Goal: Task Accomplishment & Management: Use online tool/utility

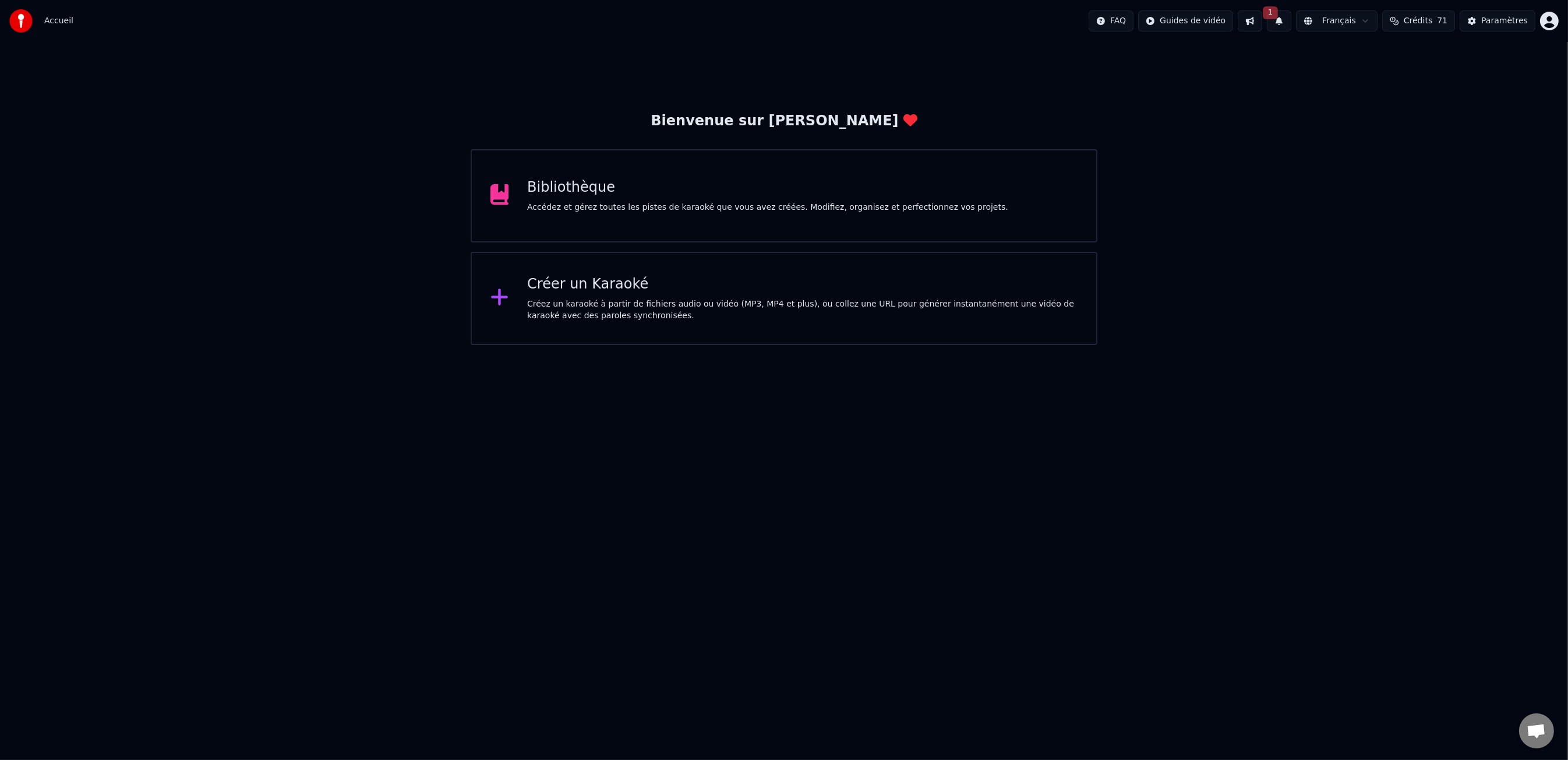
click at [879, 187] on div "Bibliothèque" at bounding box center [768, 187] width 481 height 19
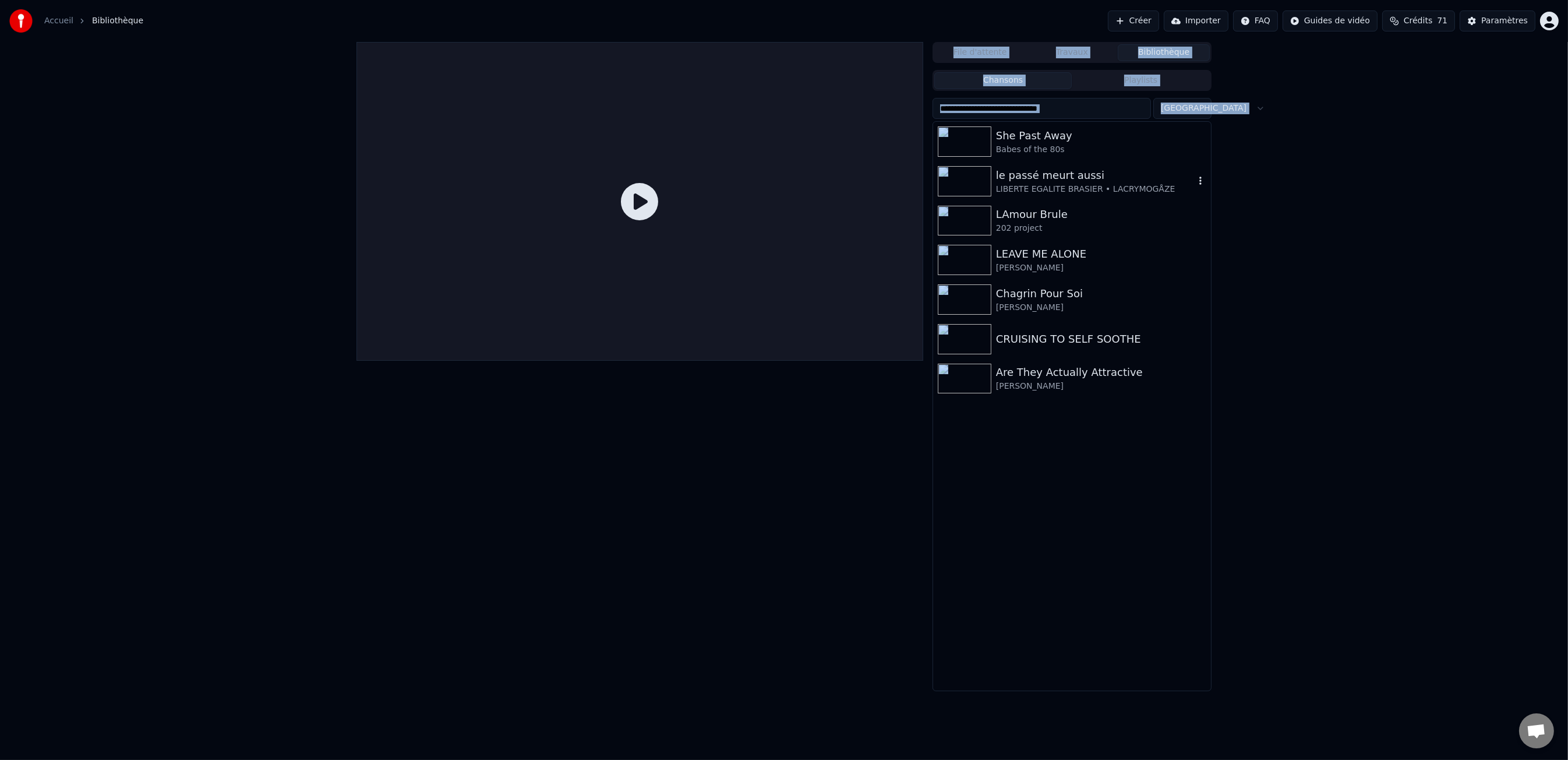
click at [1063, 177] on div "le passé meurt aussi" at bounding box center [1096, 175] width 199 height 17
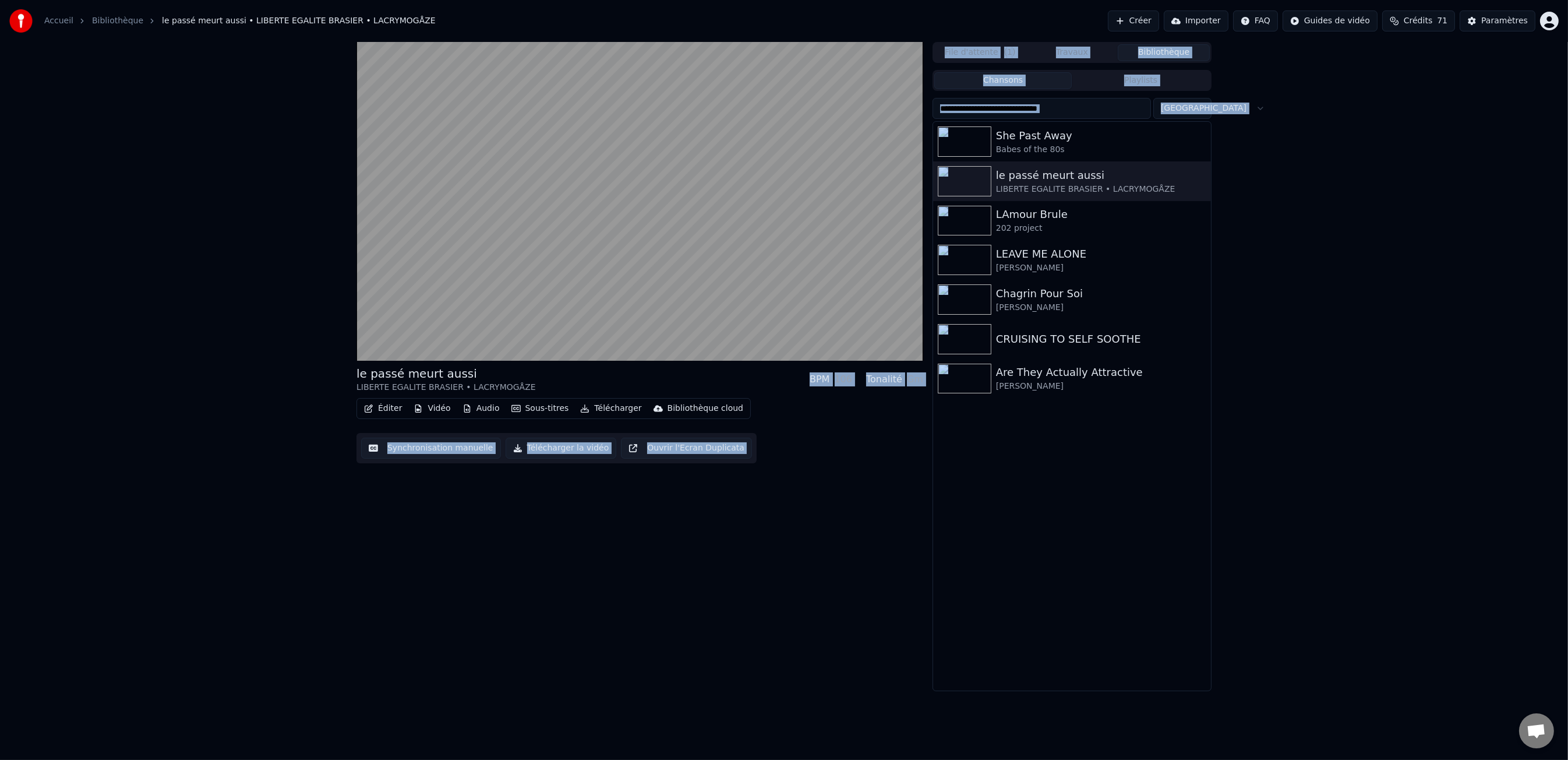
click at [438, 409] on button "Vidéo" at bounding box center [432, 408] width 46 height 17
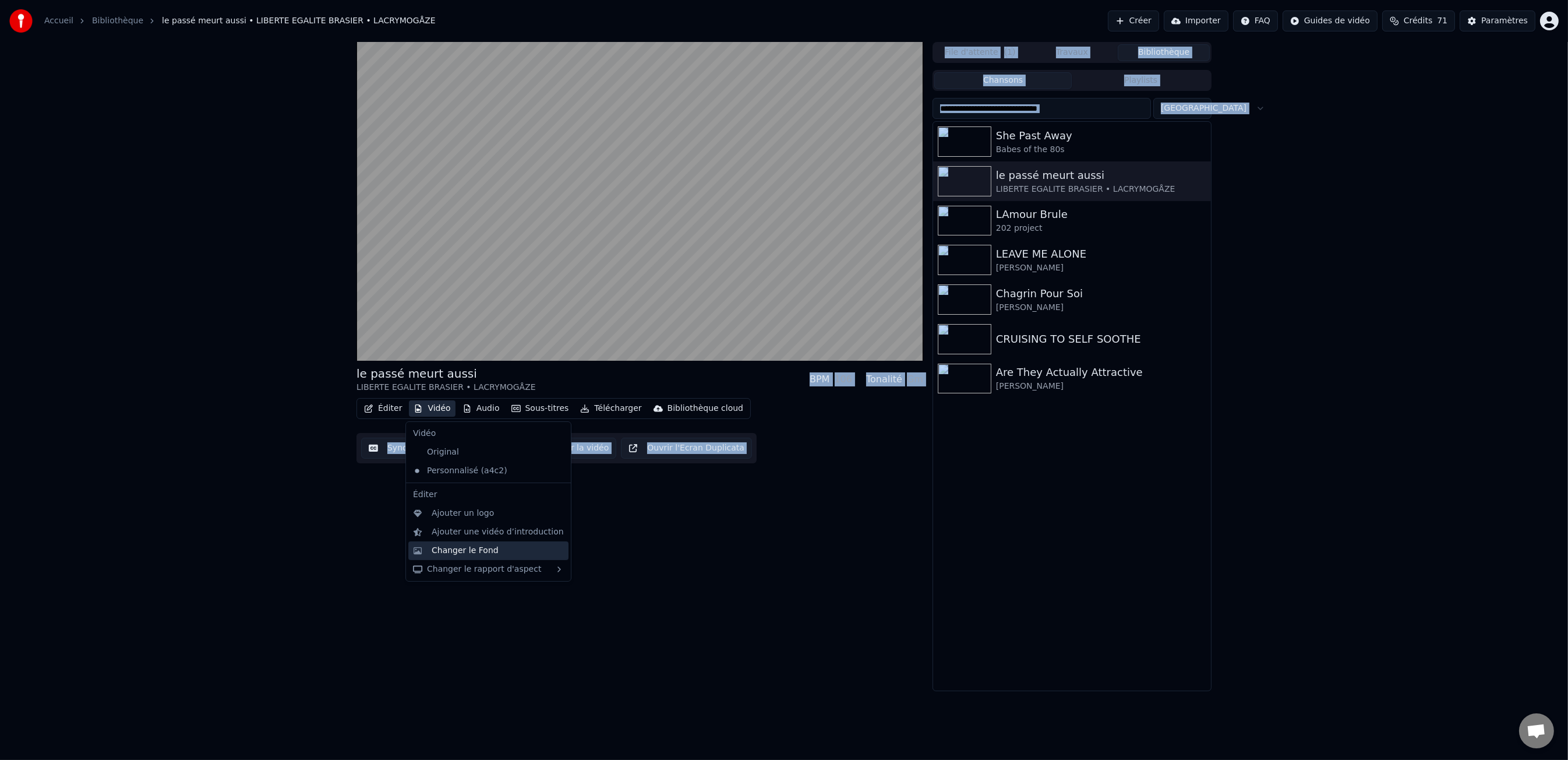
click at [479, 554] on div "Changer le Fond" at bounding box center [465, 551] width 67 height 12
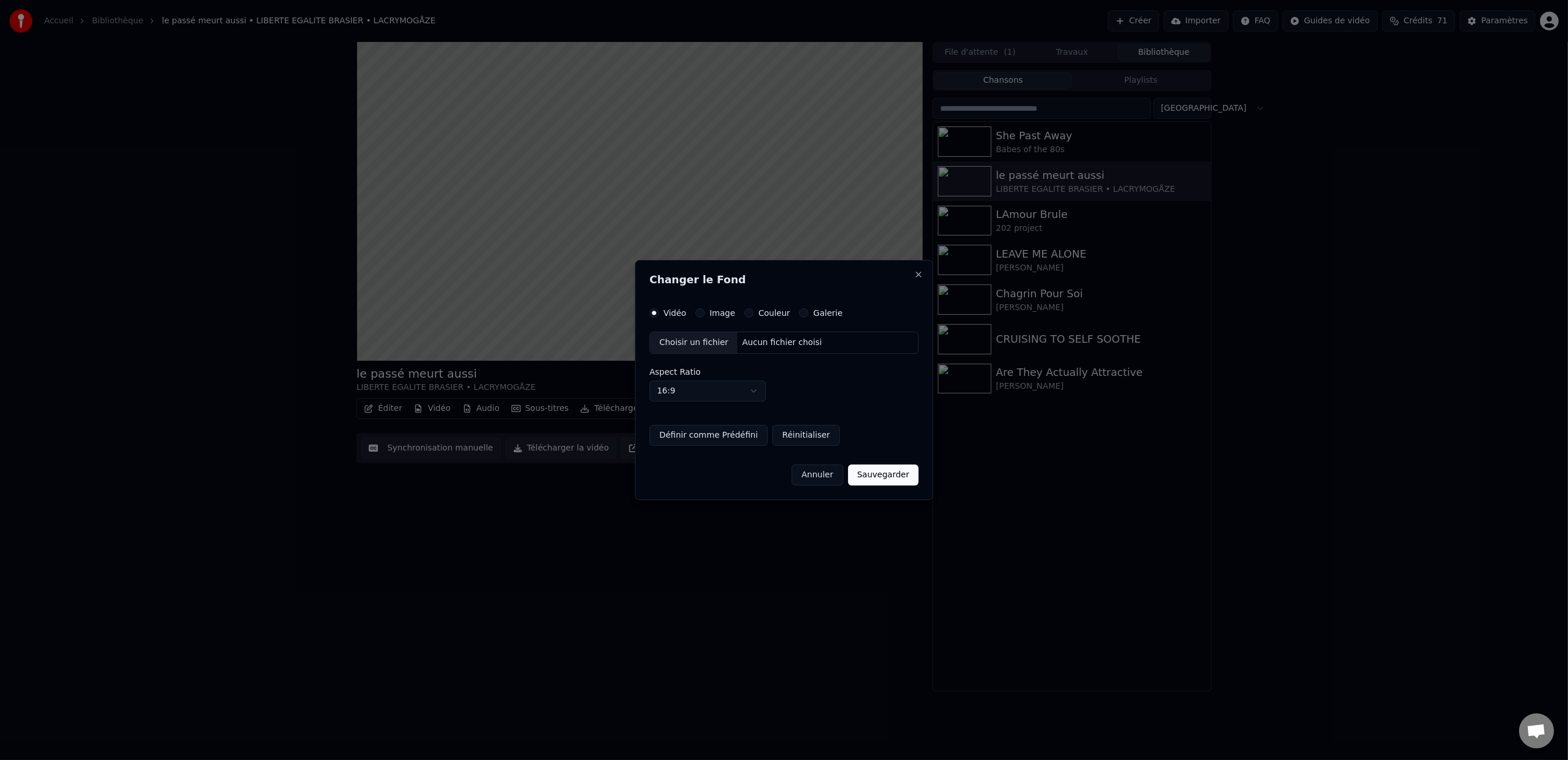
click at [704, 344] on div "Choisir un fichier" at bounding box center [694, 342] width 88 height 21
click at [718, 311] on label "Image" at bounding box center [722, 312] width 26 height 8
click at [705, 311] on button "Image" at bounding box center [700, 312] width 9 height 9
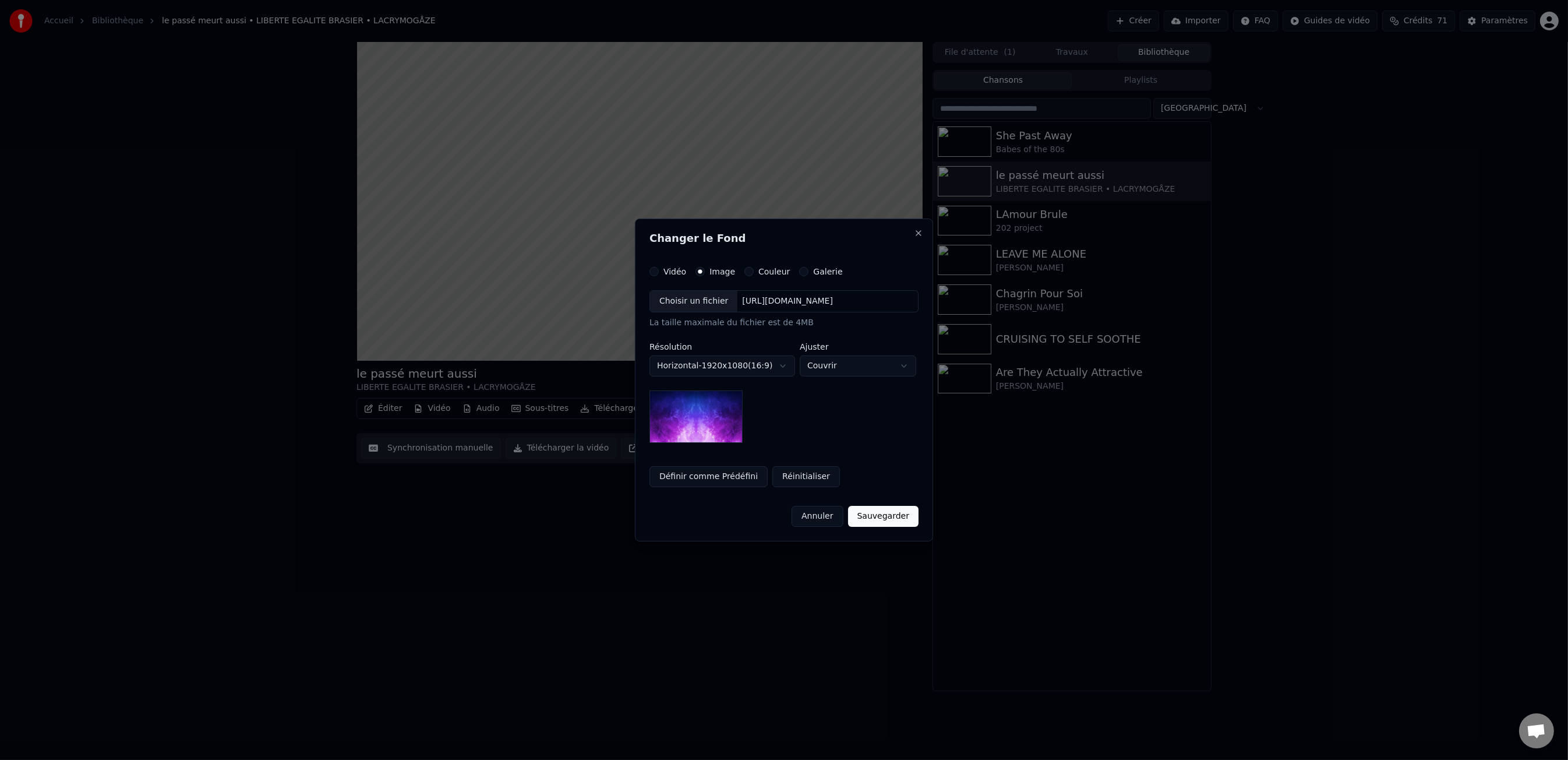
click at [696, 309] on div "Choisir un fichier" at bounding box center [694, 301] width 88 height 21
click at [783, 476] on button "Réinitialiser" at bounding box center [806, 476] width 68 height 21
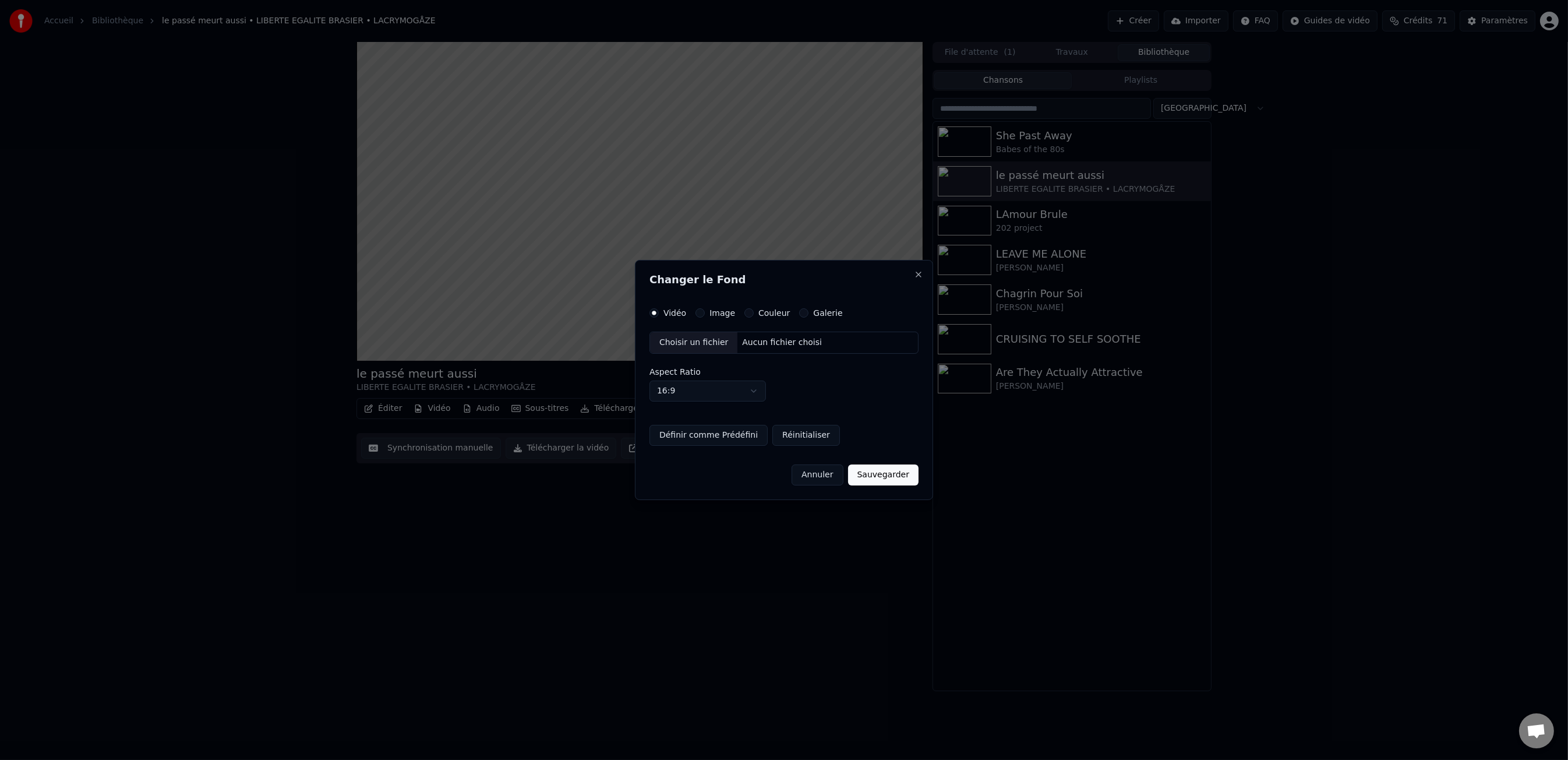
click at [716, 319] on div "Vidéo Image Couleur Galerie Choisir un fichier Aucun fichier choisi Aspect Rati…" at bounding box center [784, 377] width 269 height 137
click at [720, 310] on label "Image" at bounding box center [722, 312] width 26 height 8
click at [705, 310] on button "Image" at bounding box center [700, 312] width 9 height 9
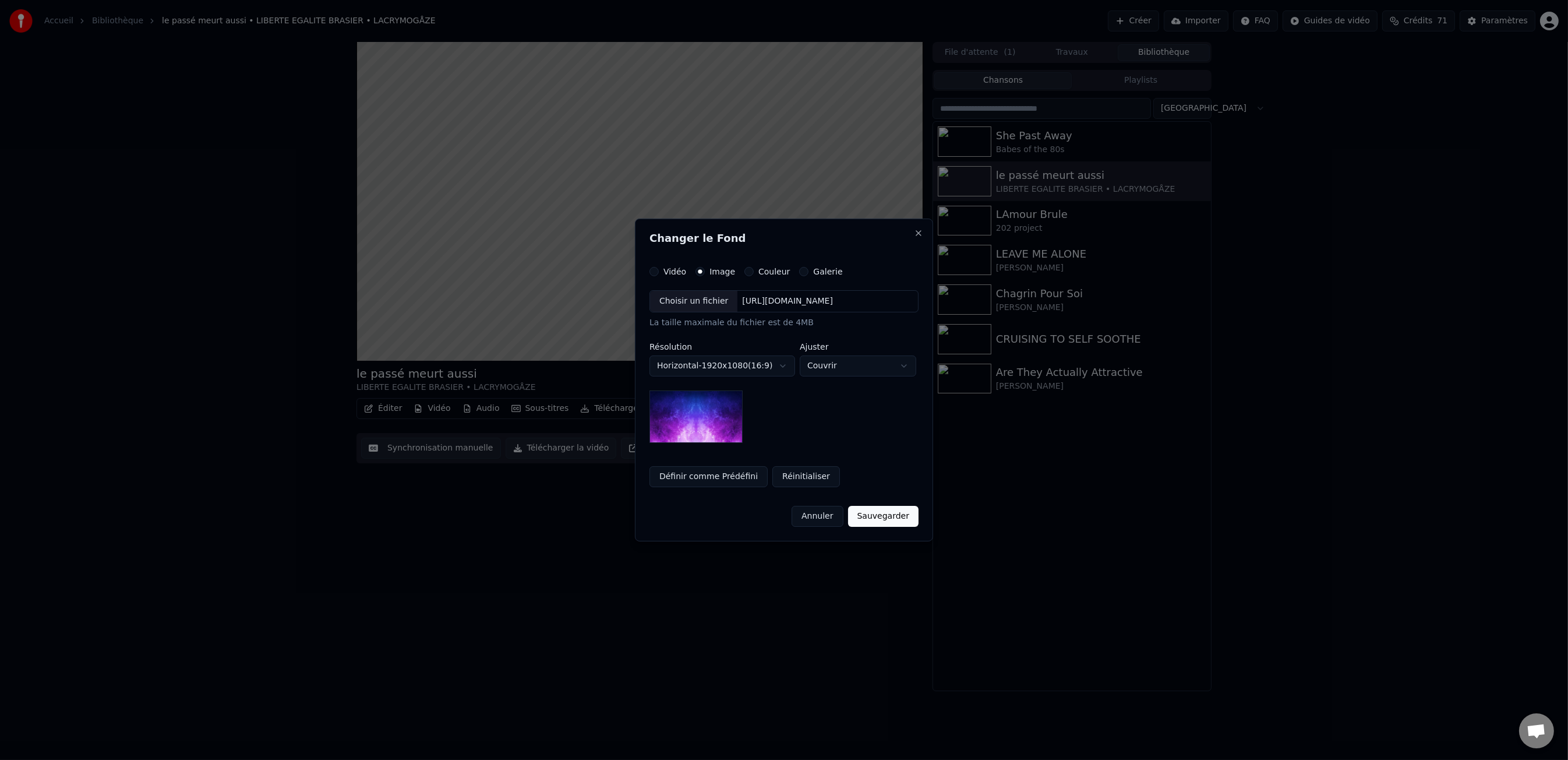
click at [742, 305] on div "[URL][DOMAIN_NAME]" at bounding box center [787, 302] width 101 height 12
click at [818, 363] on body "**********" at bounding box center [784, 380] width 1568 height 760
click at [831, 369] on body "**********" at bounding box center [784, 380] width 1568 height 760
click at [845, 366] on body "**********" at bounding box center [784, 380] width 1568 height 760
click at [813, 363] on body "**********" at bounding box center [784, 380] width 1568 height 760
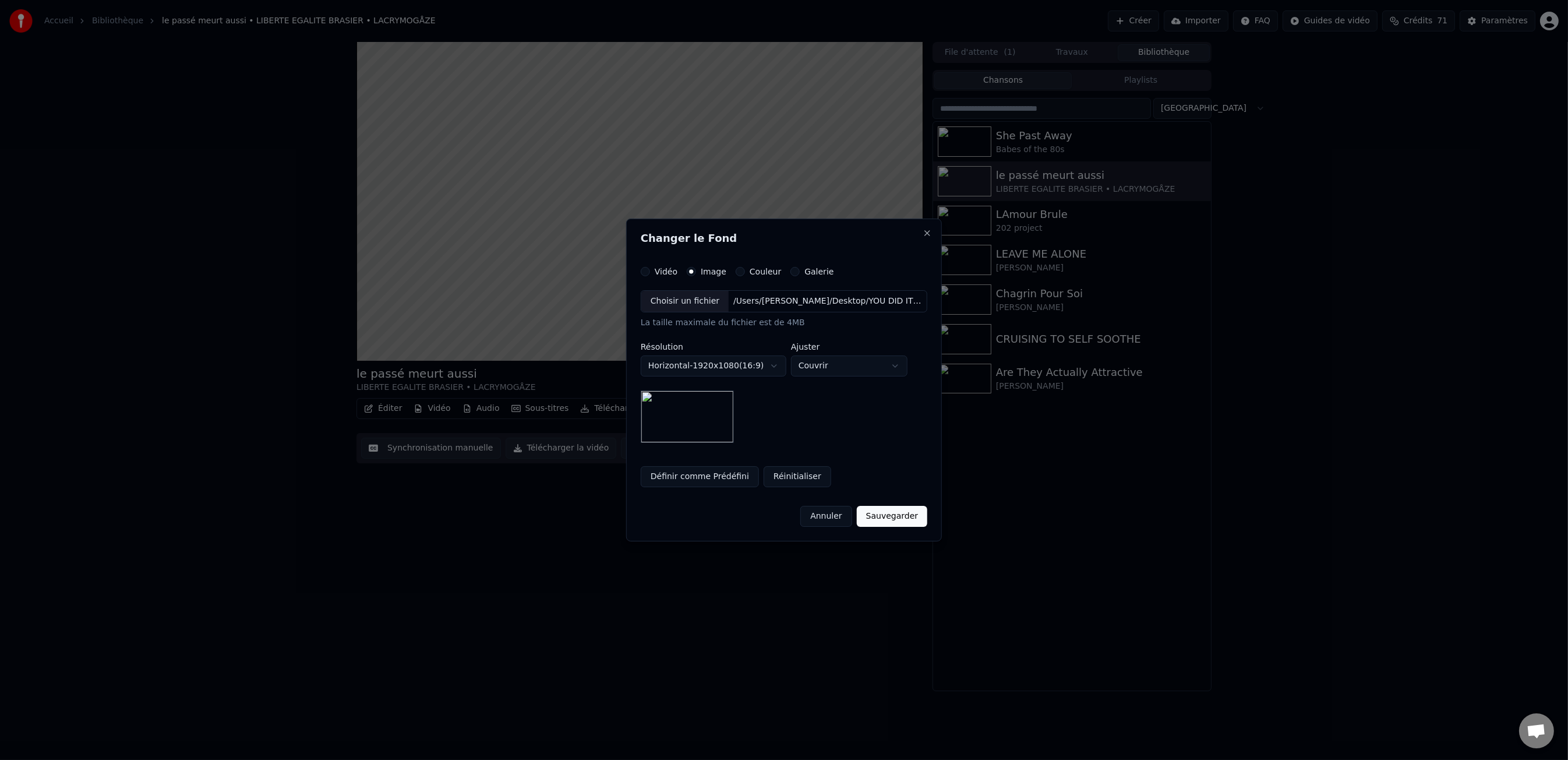
click at [698, 303] on body "**********" at bounding box center [784, 380] width 1568 height 760
click at [698, 303] on div "Choisir un fichier" at bounding box center [685, 301] width 88 height 21
click at [823, 366] on body "**********" at bounding box center [784, 380] width 1568 height 760
click at [836, 366] on body "**********" at bounding box center [784, 380] width 1568 height 760
select select "*******"
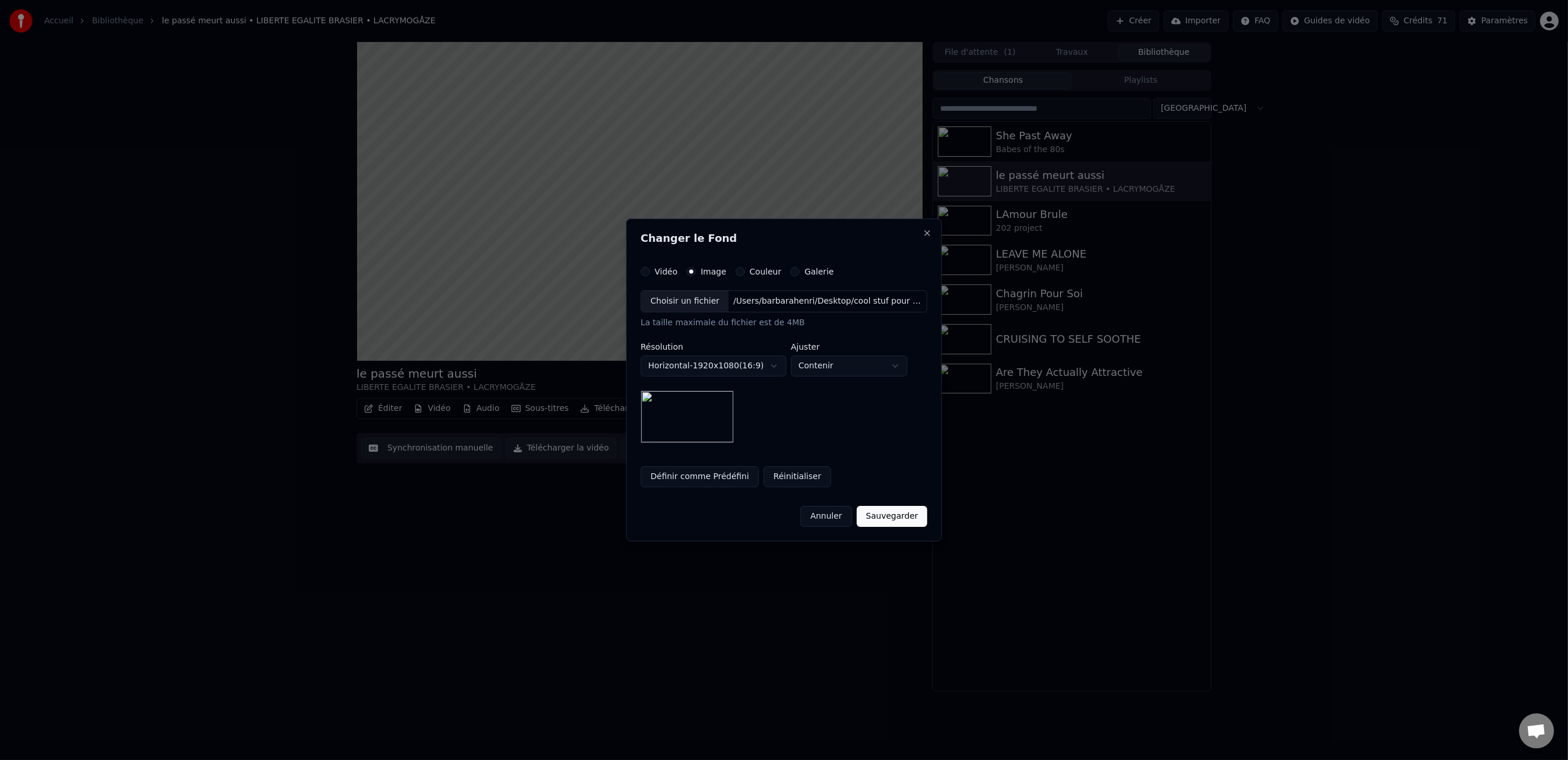
click at [835, 519] on button "Annuler" at bounding box center [826, 516] width 51 height 21
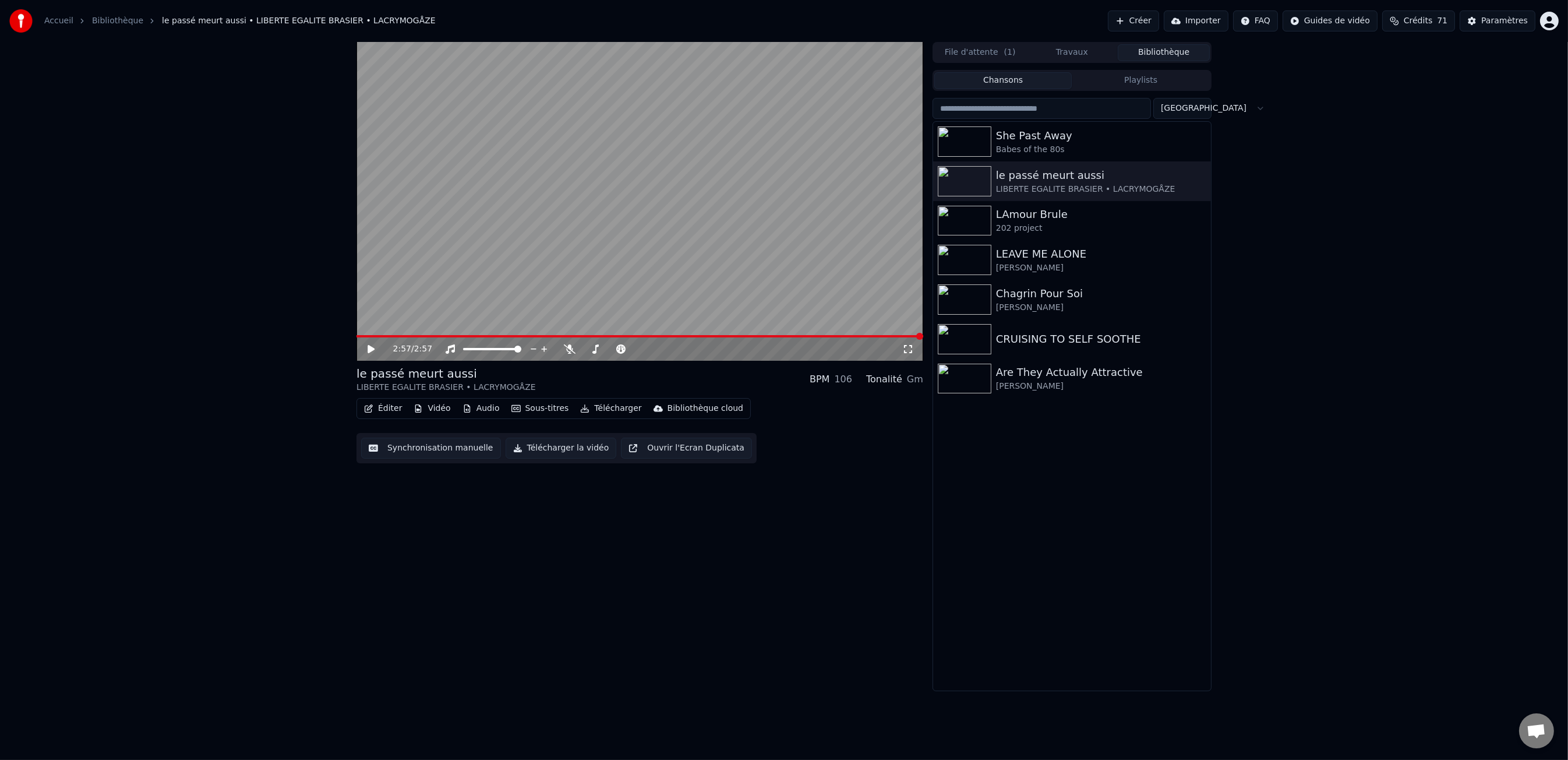
click at [370, 350] on icon at bounding box center [371, 349] width 7 height 8
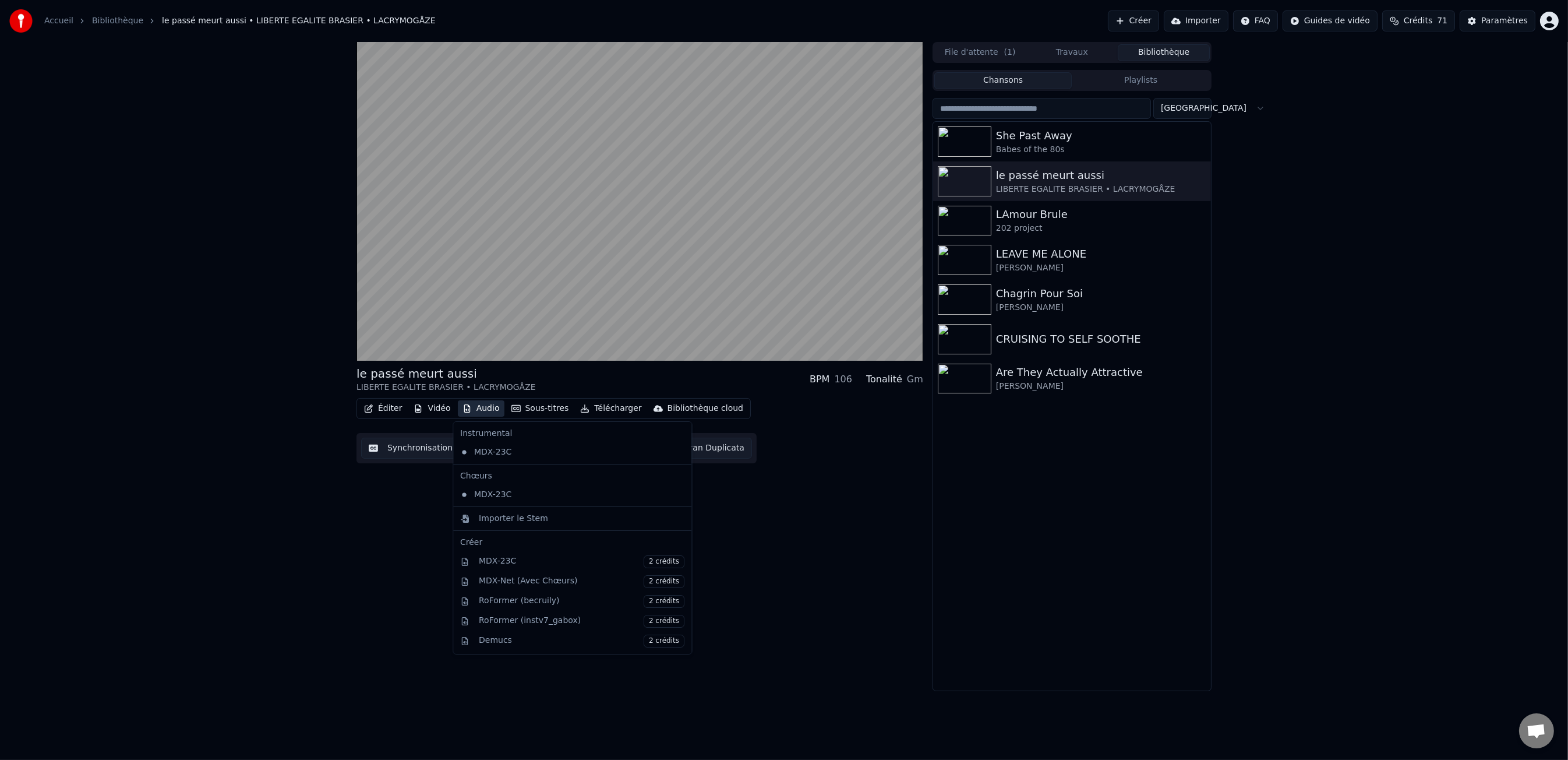
click at [472, 408] on button "Audio" at bounding box center [481, 408] width 46 height 17
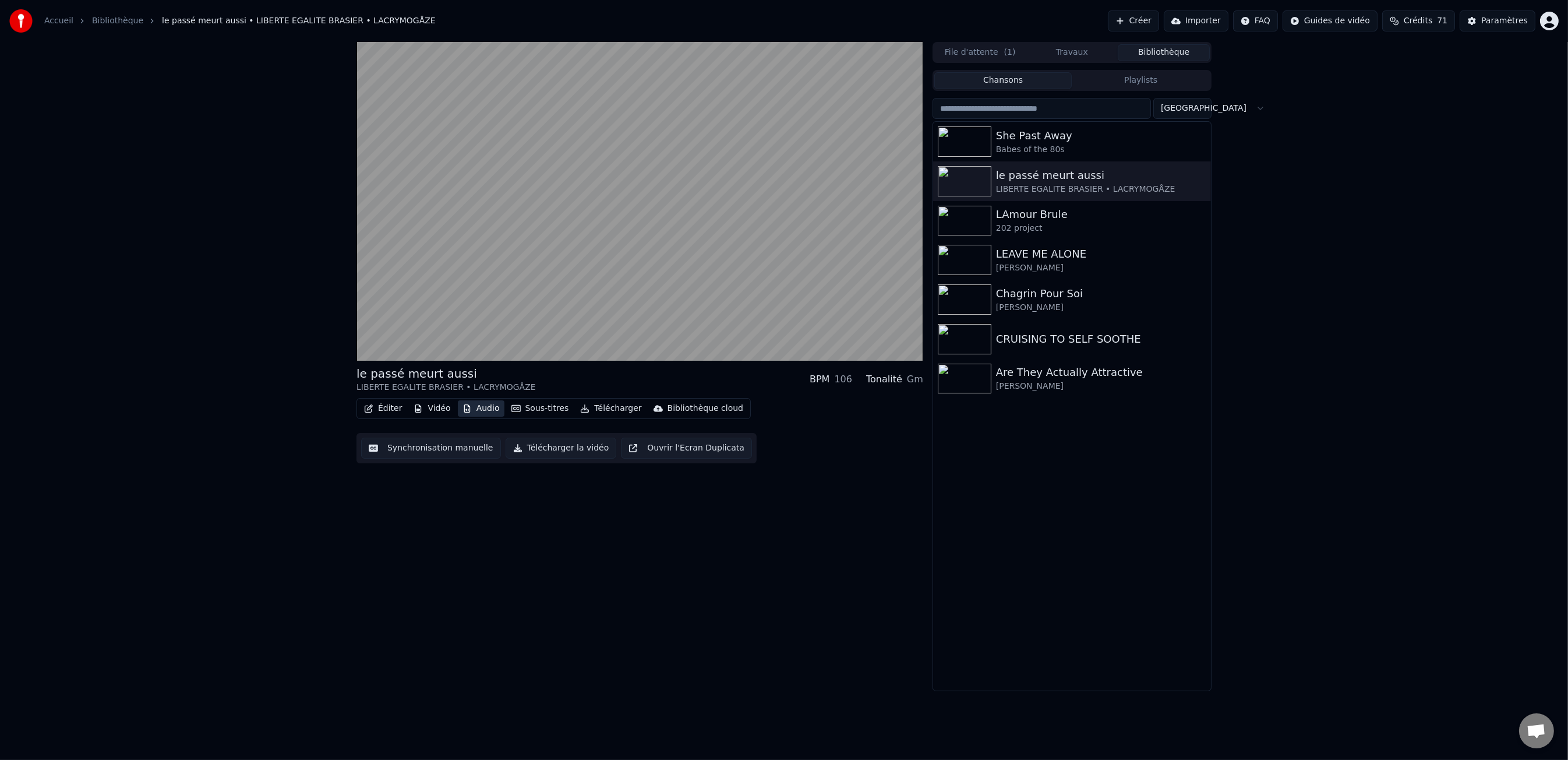
click at [485, 407] on button "Audio" at bounding box center [481, 408] width 46 height 17
click at [425, 404] on button "Vidéo" at bounding box center [432, 408] width 46 height 17
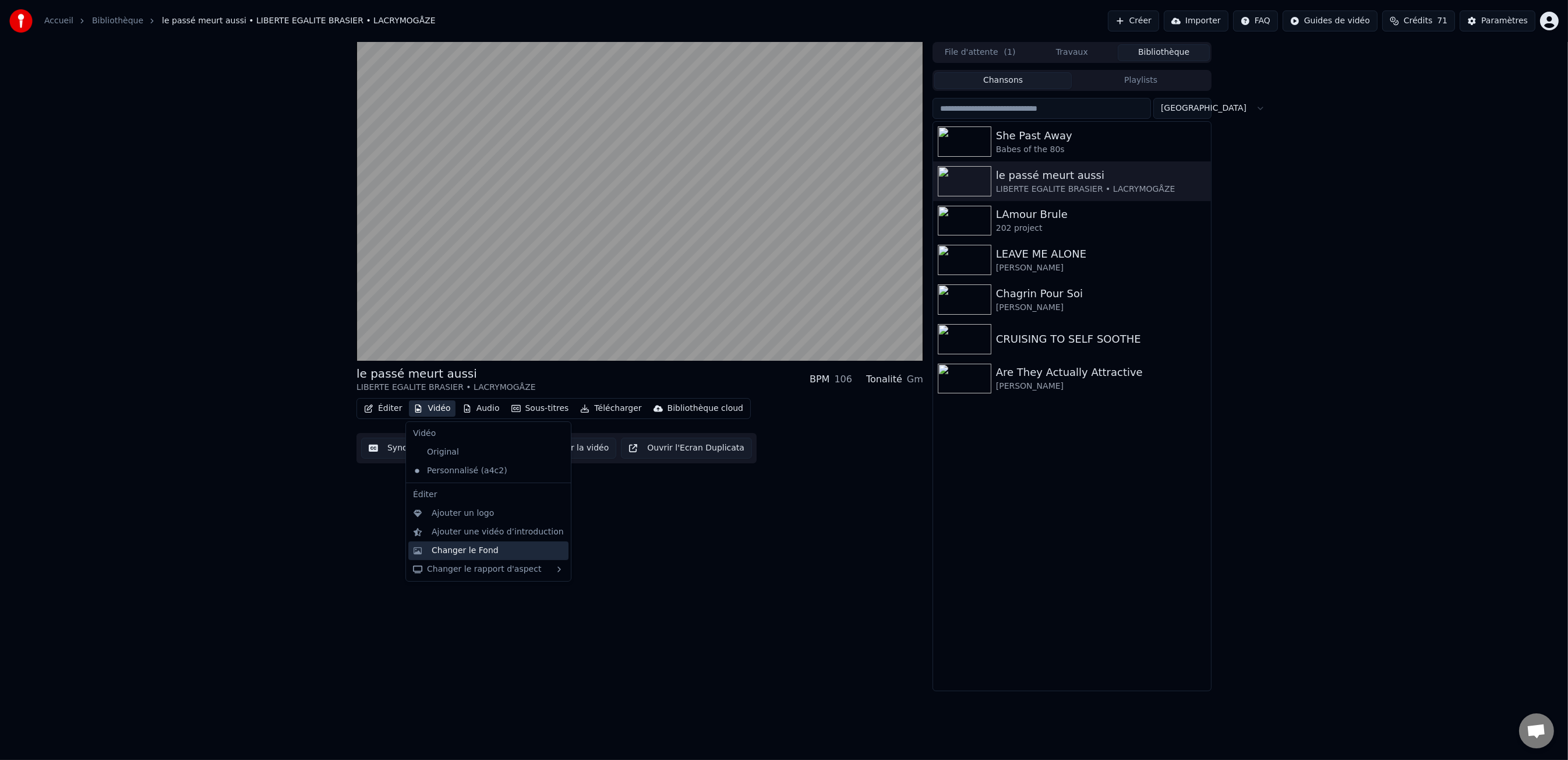
click at [517, 553] on div "Changer le Fond" at bounding box center [498, 551] width 132 height 12
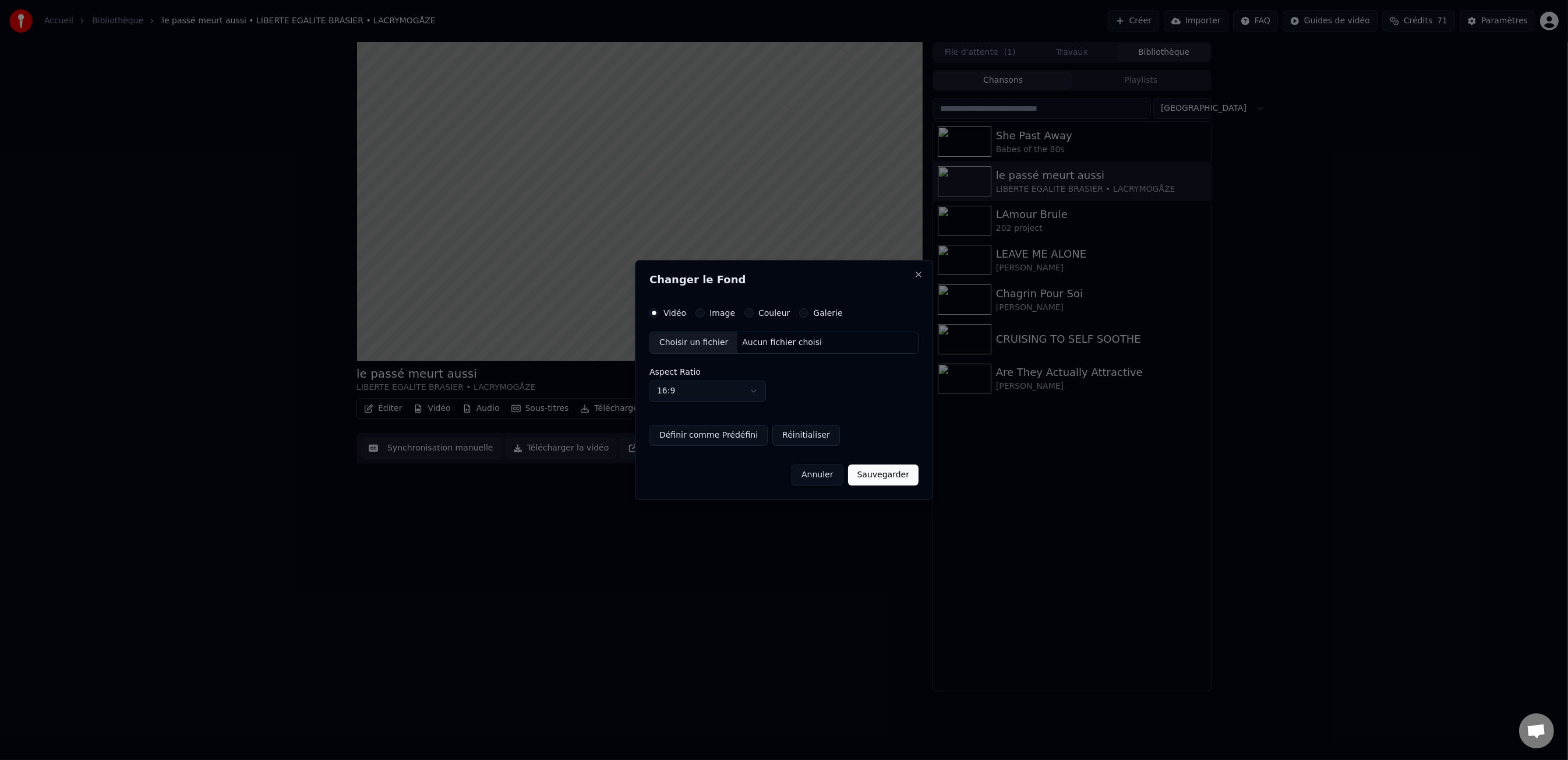
click at [710, 311] on label "Image" at bounding box center [722, 312] width 26 height 8
click at [705, 311] on button "Image" at bounding box center [700, 312] width 9 height 9
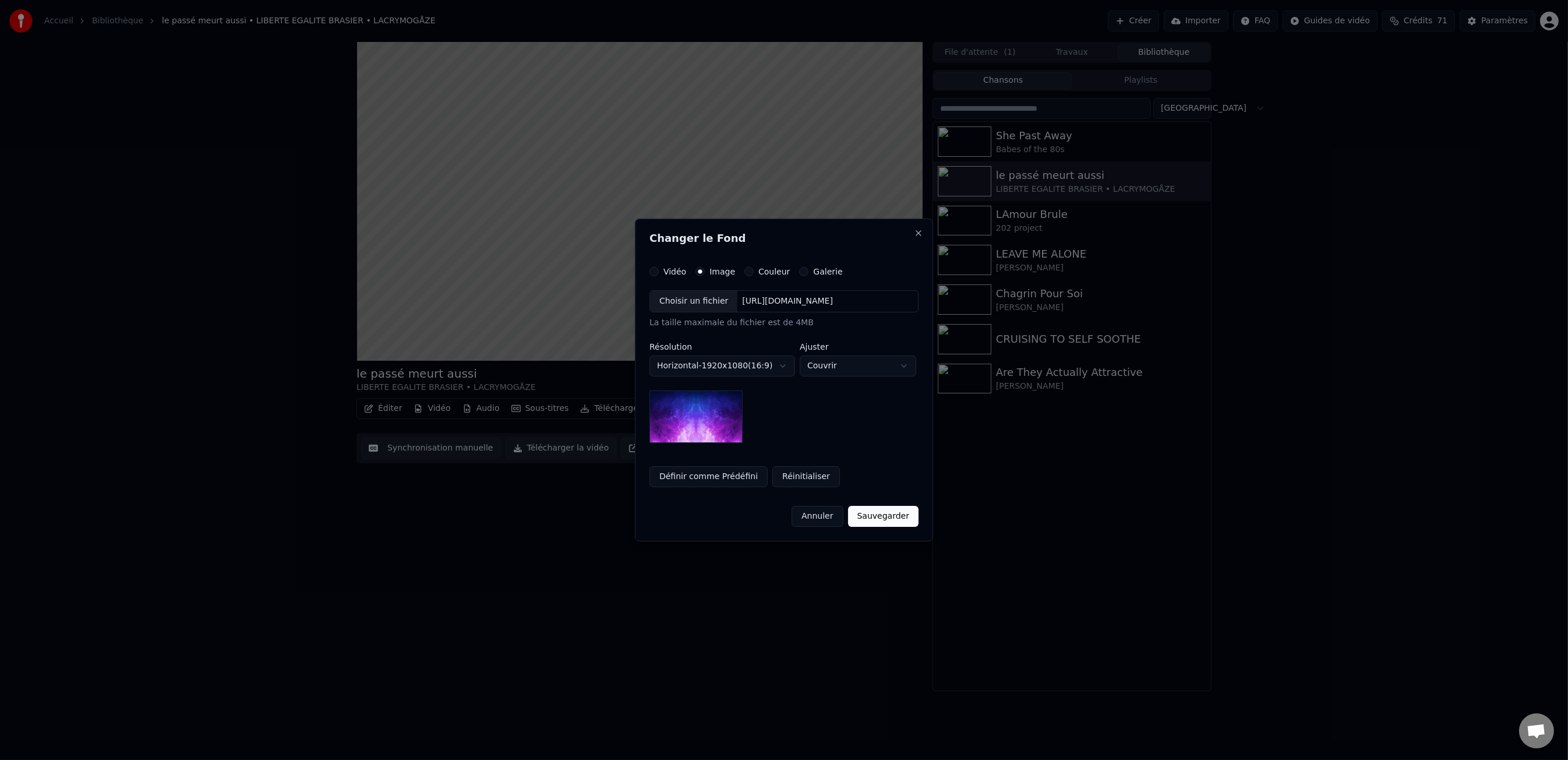
click at [700, 305] on div "Choisir un fichier" at bounding box center [694, 301] width 88 height 21
click at [883, 516] on button "Sauvegarder" at bounding box center [892, 516] width 71 height 21
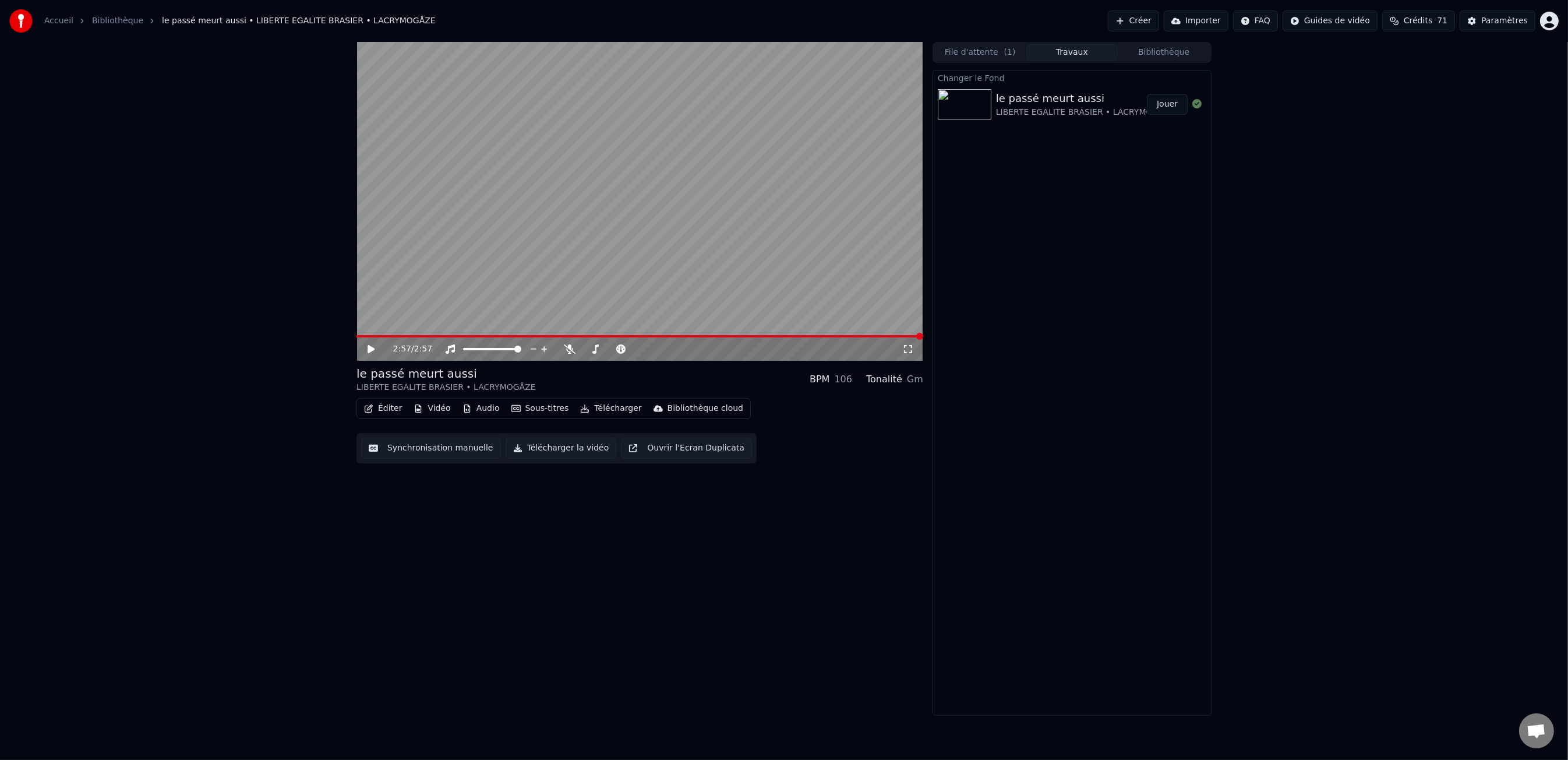
click at [1060, 99] on div "le passé meurt aussi" at bounding box center [1086, 99] width 179 height 17
click at [988, 52] on button "File d'attente ( 1 )" at bounding box center [980, 52] width 92 height 17
click at [1052, 52] on button "Travaux" at bounding box center [1071, 52] width 92 height 17
click at [1153, 51] on button "Bibliothèque" at bounding box center [1163, 52] width 92 height 17
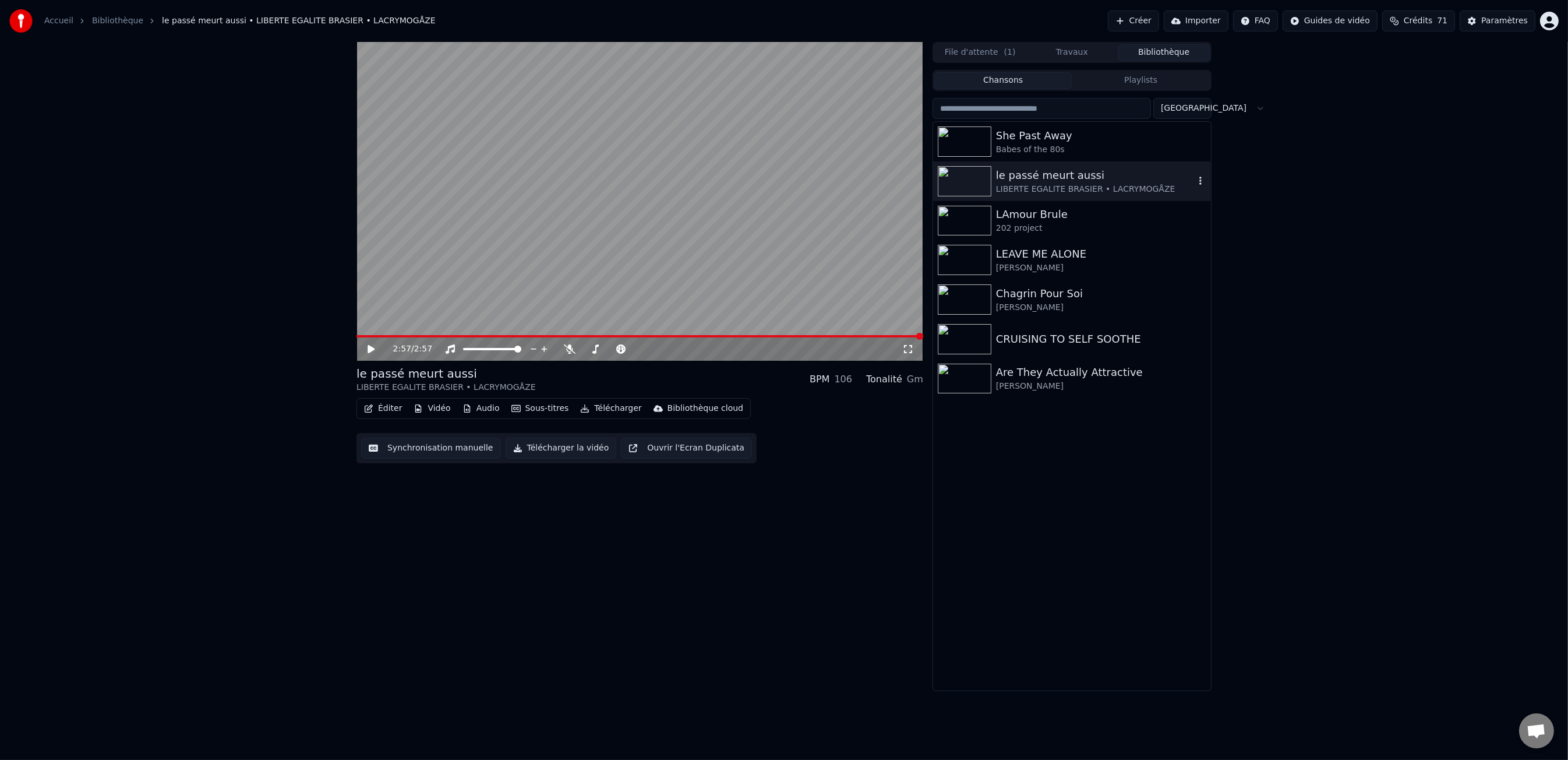
click at [1197, 178] on icon "button" at bounding box center [1200, 179] width 12 height 9
click at [1054, 188] on div "LIBERTE EGALITE BRASIER • LACRYMOGÅZE" at bounding box center [1096, 189] width 199 height 12
click at [1202, 179] on icon "button" at bounding box center [1200, 179] width 12 height 9
click at [1200, 180] on icon "button" at bounding box center [1200, 180] width 2 height 8
click at [1208, 239] on div "Ouvrir le Dossier" at bounding box center [1205, 239] width 137 height 19
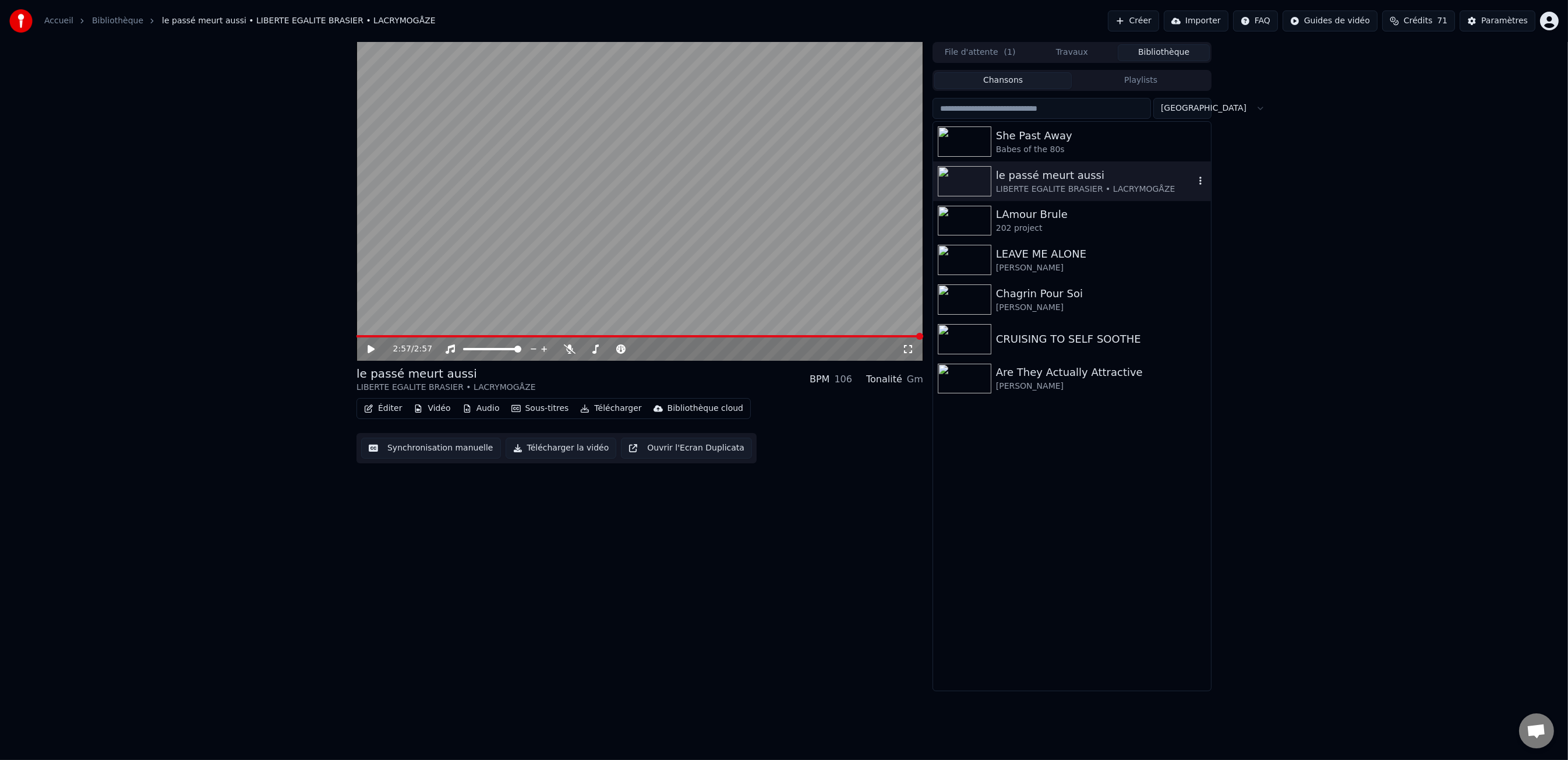
click at [1071, 181] on div "le passé meurt aussi" at bounding box center [1096, 175] width 199 height 17
click at [364, 348] on div "2:57 / 2:57" at bounding box center [640, 349] width 558 height 12
click at [367, 348] on icon at bounding box center [379, 348] width 28 height 9
click at [1084, 427] on div "She Past Away Babes of the 80s le passé meurt aussi LIBERTE EGALITE BRASIER • …" at bounding box center [1072, 406] width 278 height 569
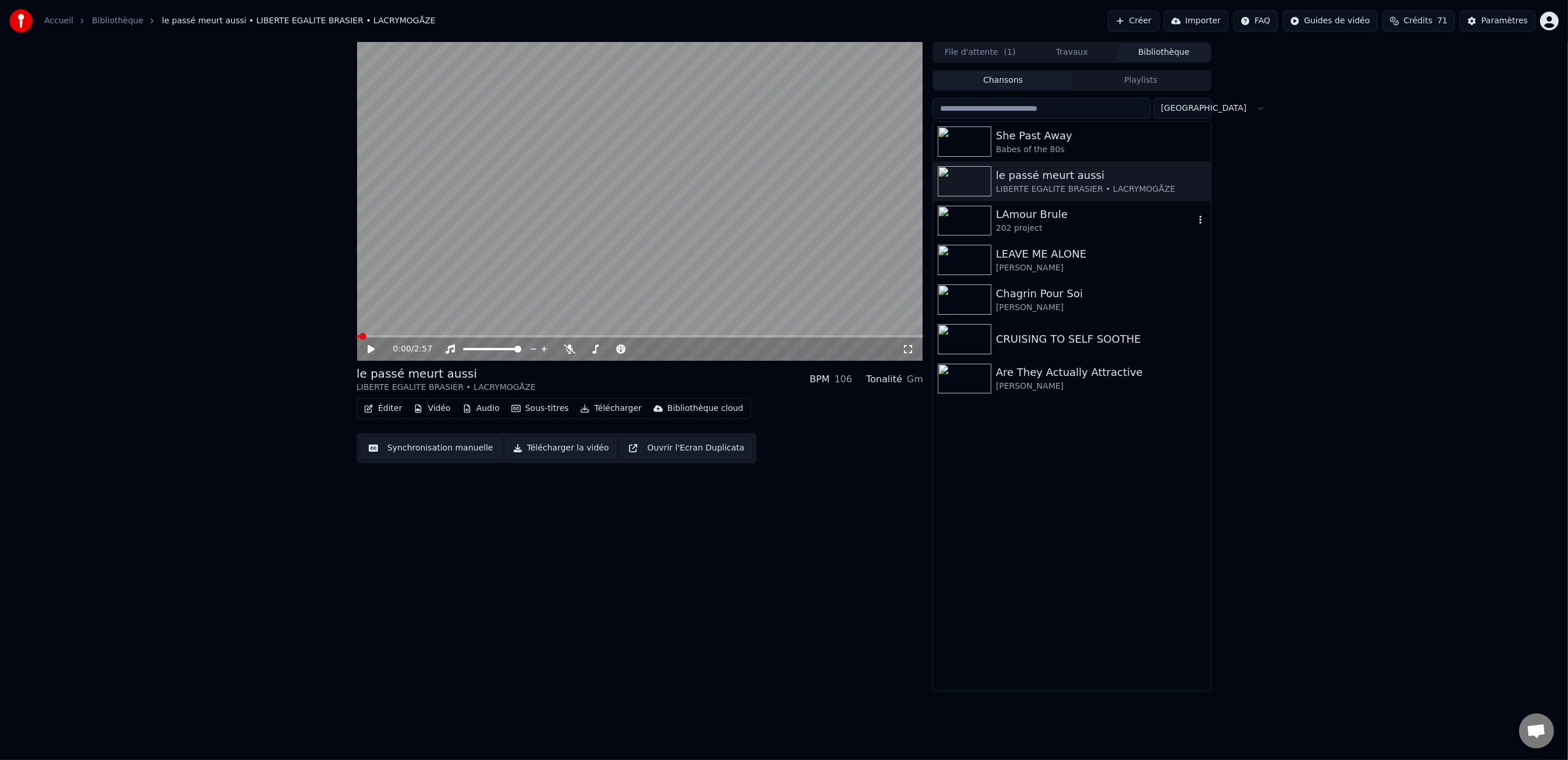
click at [1006, 236] on div "LAmour Brule 202 project" at bounding box center [1072, 221] width 278 height 39
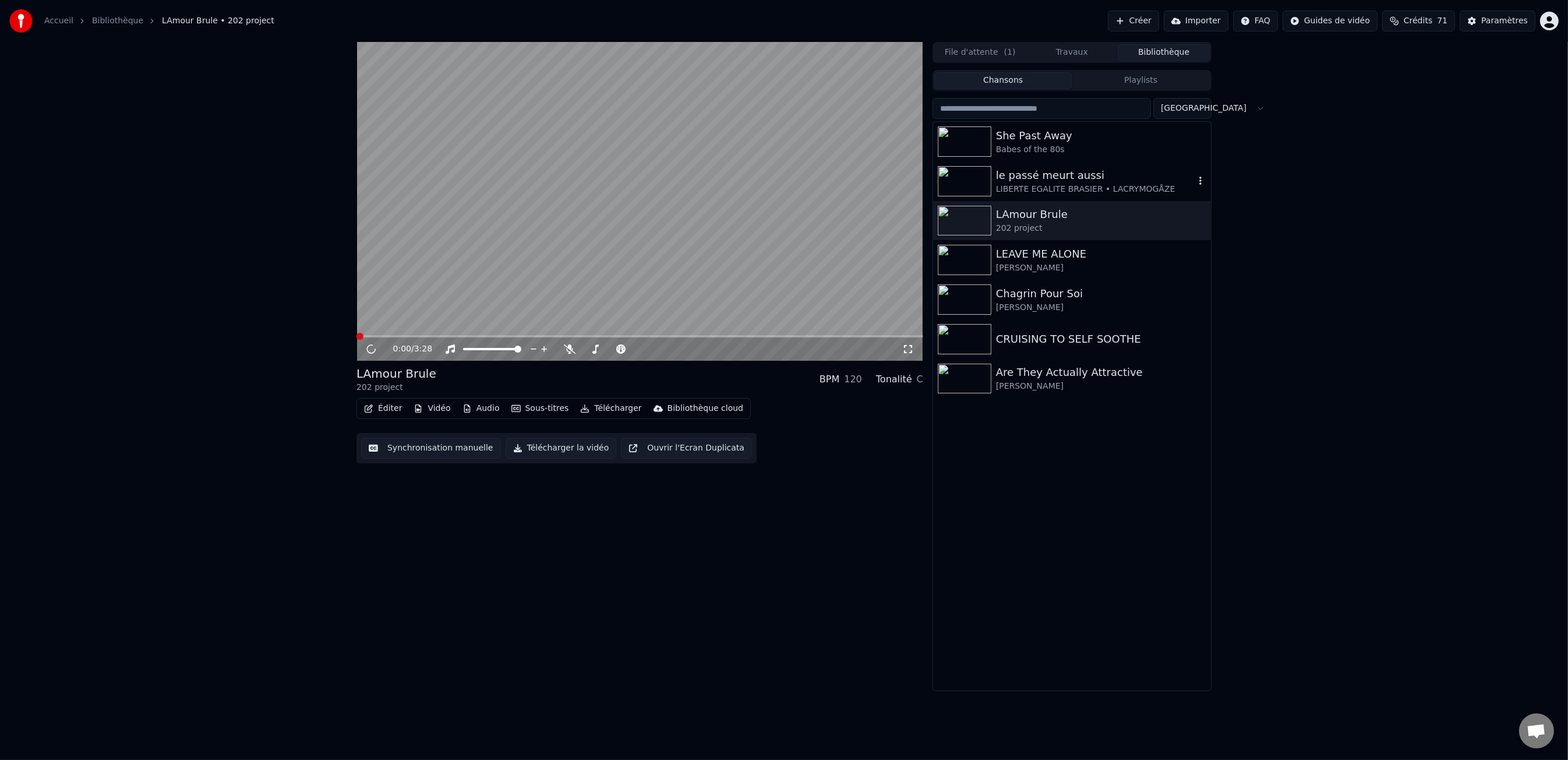
click at [1016, 183] on div "LIBERTE EGALITE BRASIER • LACRYMOGÅZE" at bounding box center [1096, 189] width 199 height 12
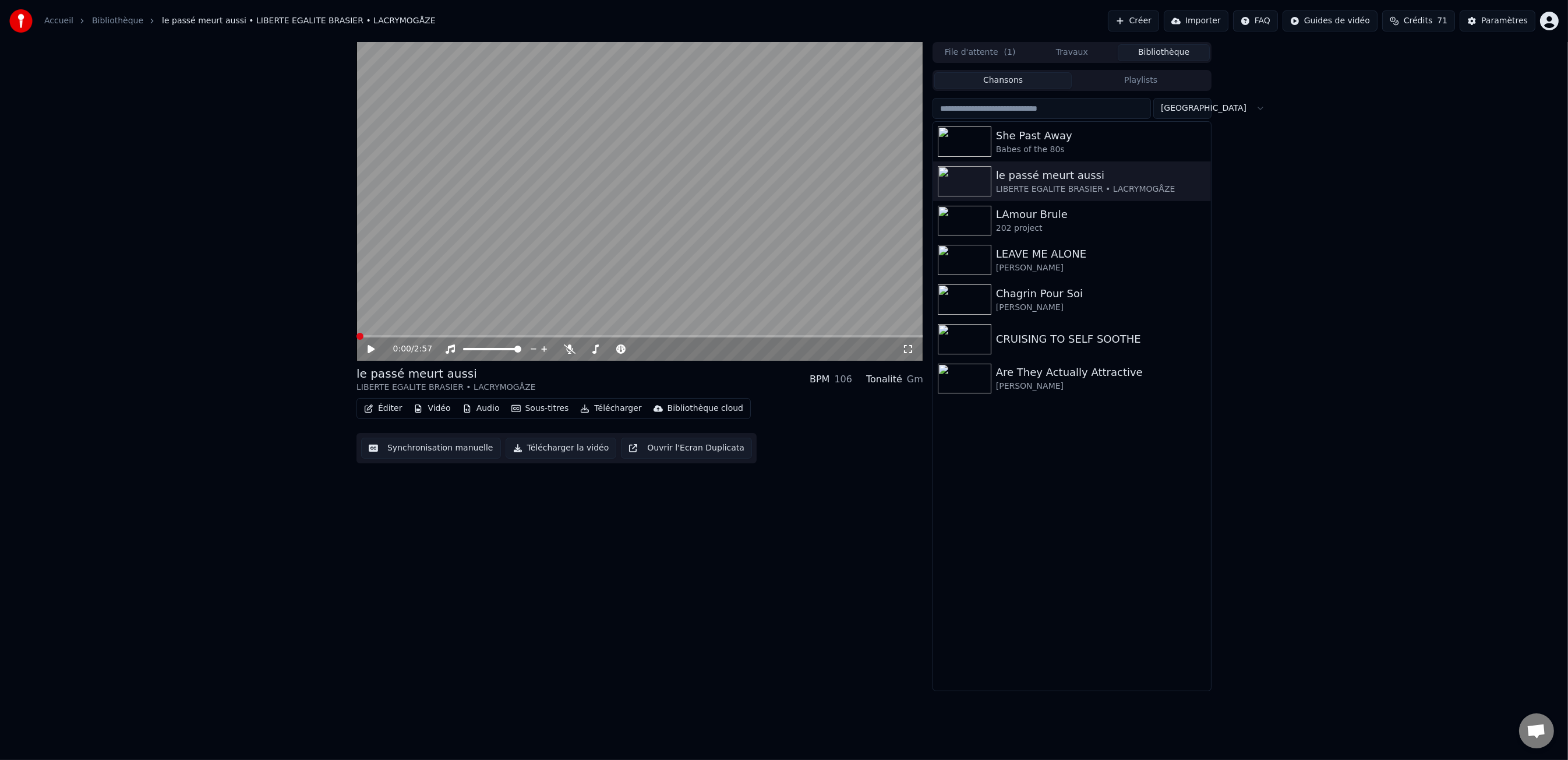
click at [374, 349] on icon at bounding box center [371, 349] width 7 height 8
click at [403, 337] on span at bounding box center [640, 336] width 567 height 2
click at [465, 334] on video at bounding box center [640, 201] width 567 height 318
click at [469, 332] on video at bounding box center [640, 201] width 567 height 318
click at [469, 335] on span at bounding box center [640, 336] width 567 height 2
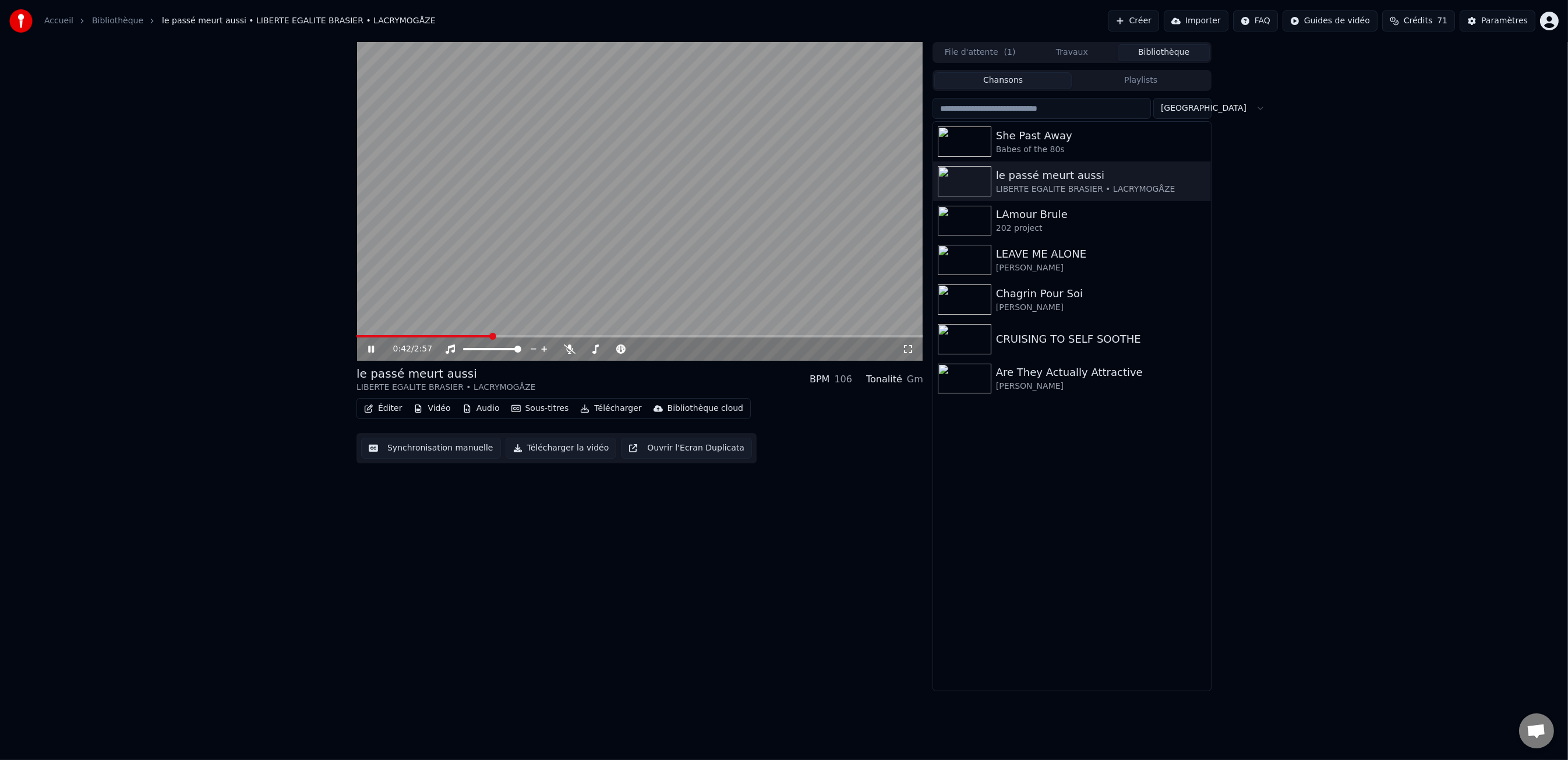
click at [370, 337] on span at bounding box center [424, 336] width 135 height 2
click at [373, 350] on icon at bounding box center [372, 348] width 6 height 7
click at [373, 350] on icon at bounding box center [371, 349] width 7 height 8
drag, startPoint x: 860, startPoint y: 430, endPoint x: 1014, endPoint y: 260, distance: 229.4
click at [860, 430] on div "Éditer Vidéo Audio Sous-titres Télécharger Bibliothèque cloud Synchronisation m…" at bounding box center [640, 431] width 567 height 65
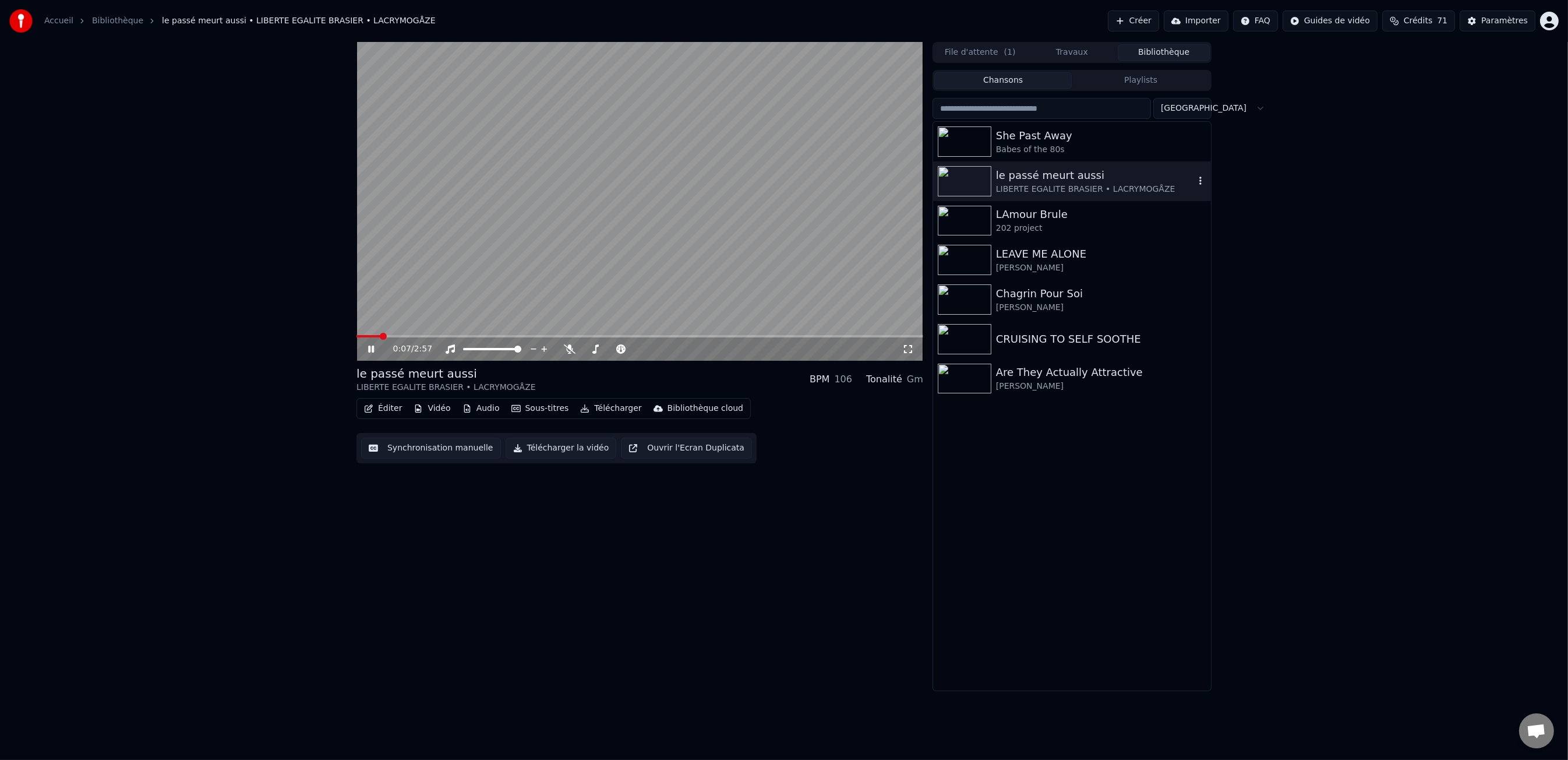
click at [1195, 183] on icon "button" at bounding box center [1200, 179] width 12 height 9
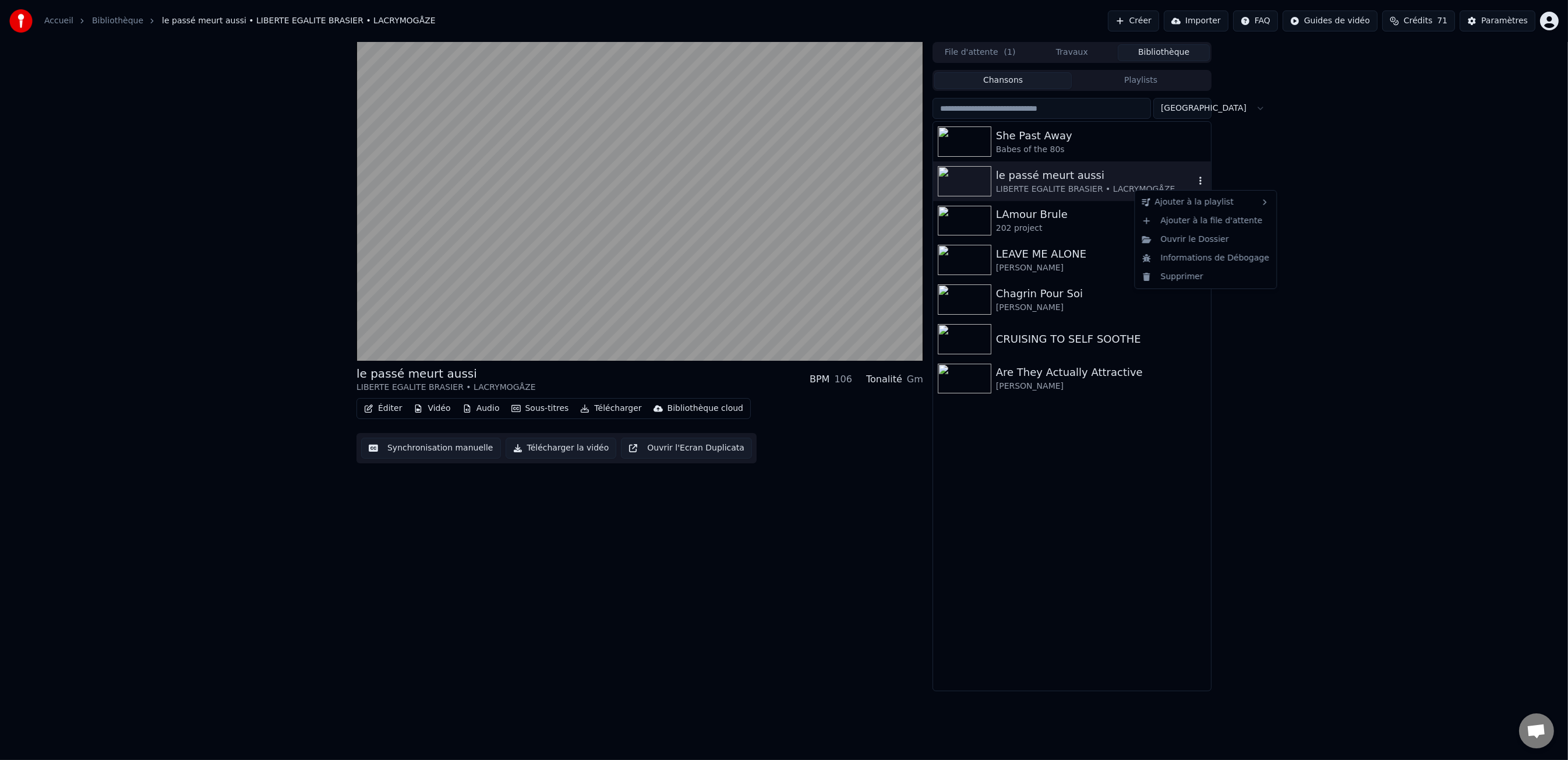
click at [1198, 184] on icon "button" at bounding box center [1200, 179] width 12 height 9
click at [982, 138] on img at bounding box center [965, 141] width 53 height 31
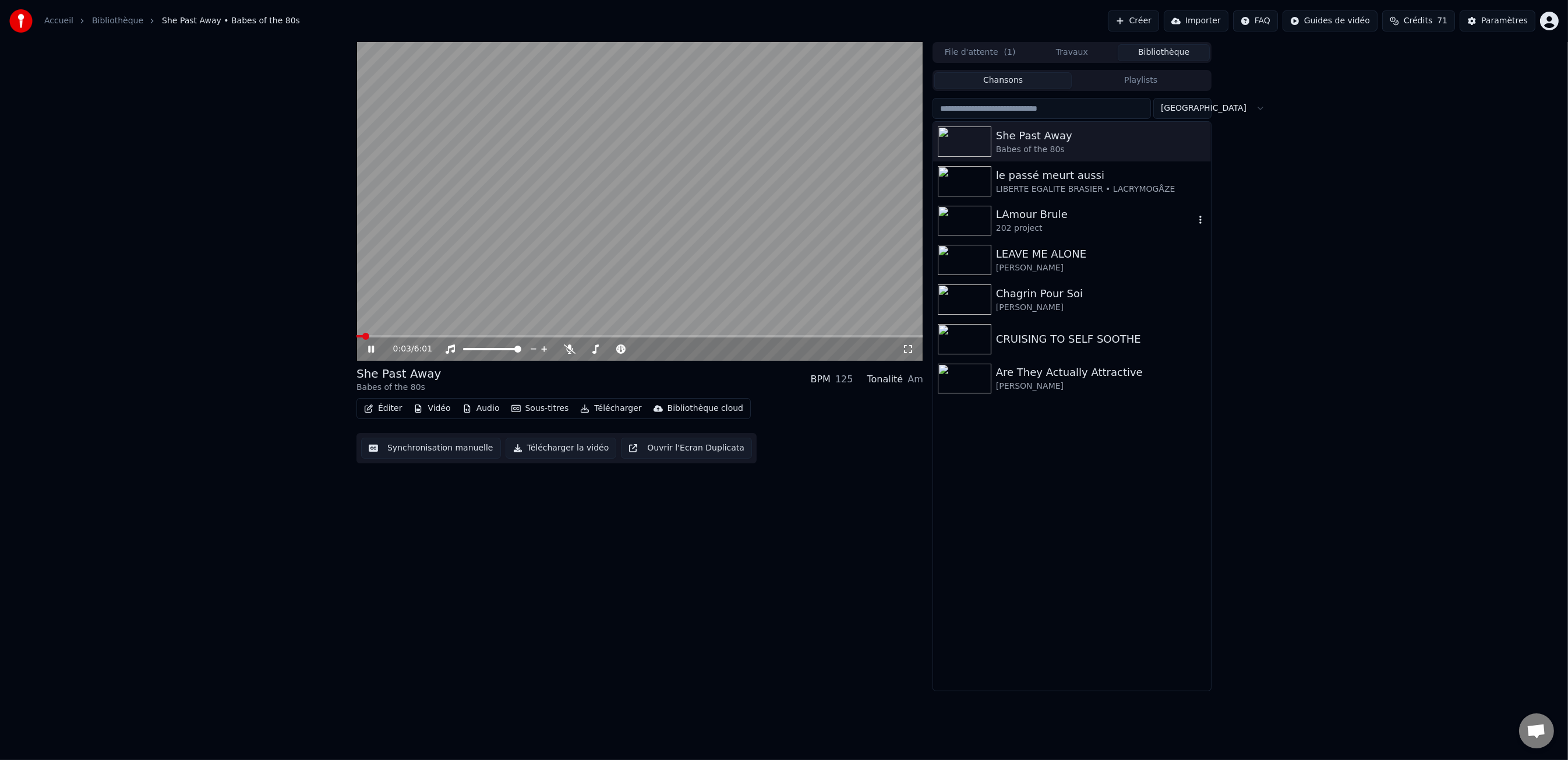
click at [999, 234] on div "202 project" at bounding box center [1096, 229] width 199 height 12
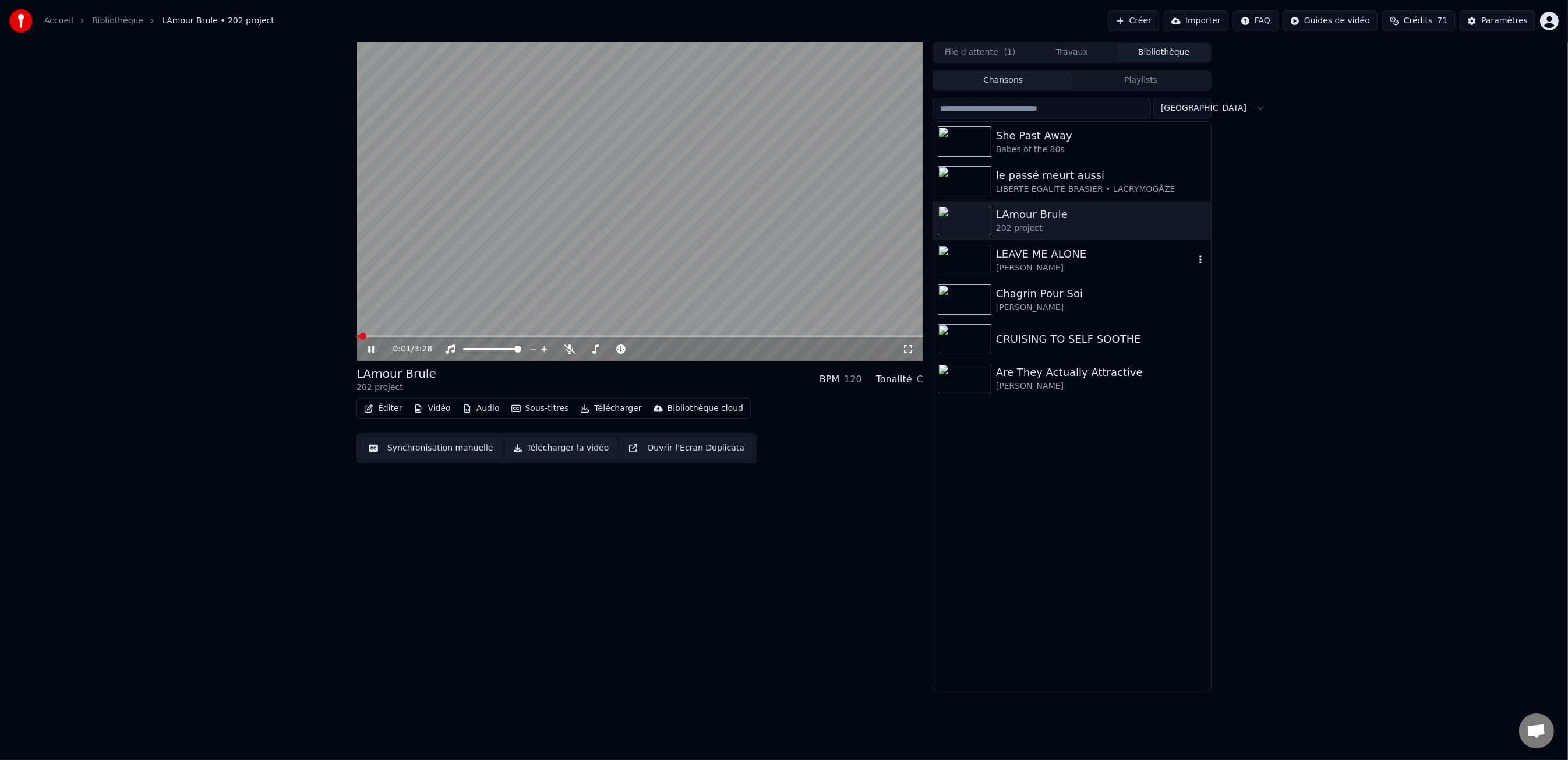
click at [1067, 263] on div "[PERSON_NAME]" at bounding box center [1096, 268] width 199 height 12
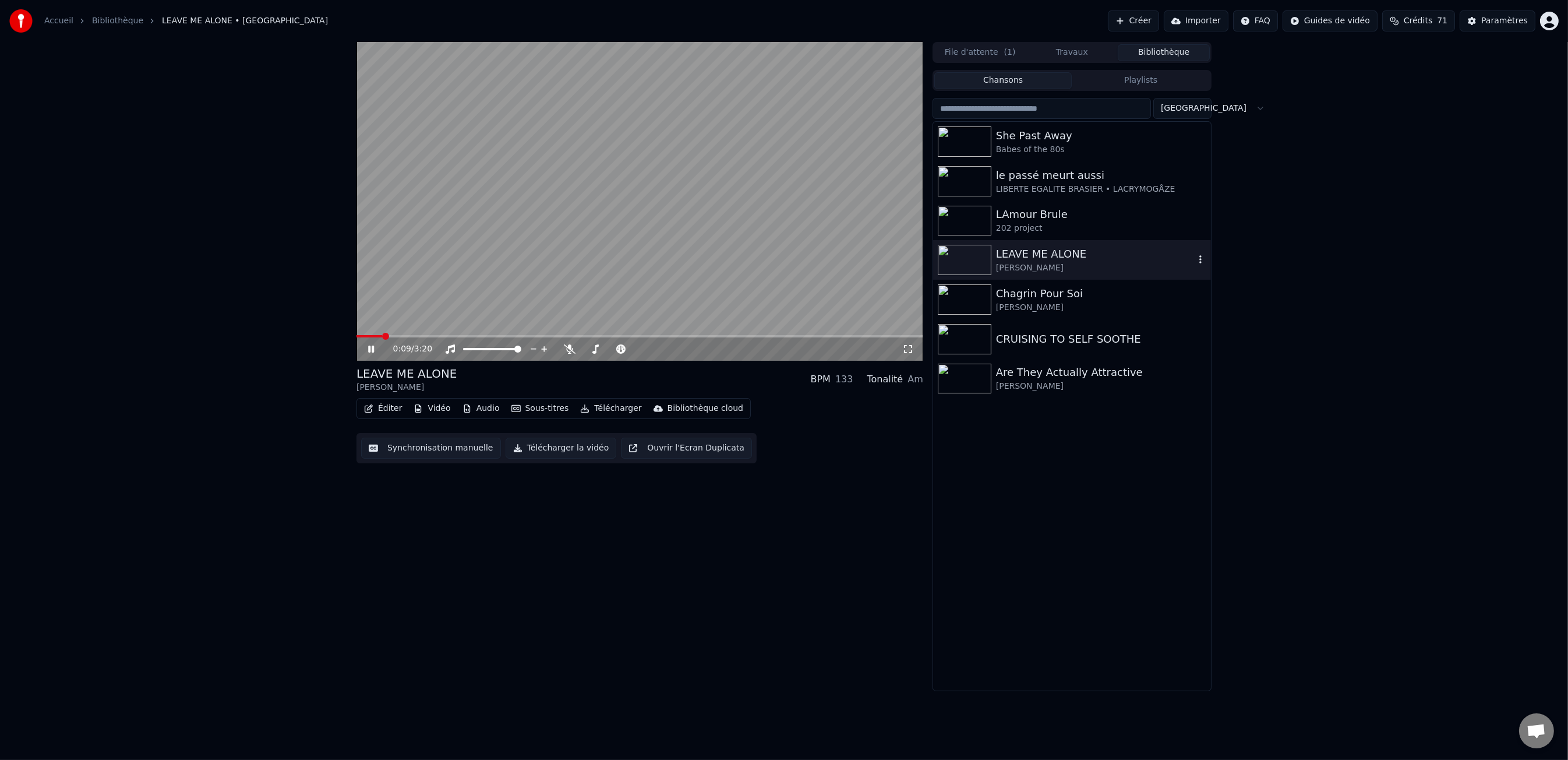
click at [1201, 259] on icon "button" at bounding box center [1200, 258] width 12 height 9
click at [834, 539] on div "LEAVE ME ALONE [PERSON_NAME] BPM 133 Tonalité Am Éditer Vidéo Audio Sous-titres…" at bounding box center [640, 367] width 567 height 649
click at [599, 408] on button "Télécharger" at bounding box center [611, 408] width 71 height 17
click at [795, 452] on div "Éditer Vidéo Audio Sous-titres Télécharger Bibliothèque cloud Synchronisation m…" at bounding box center [640, 431] width 567 height 65
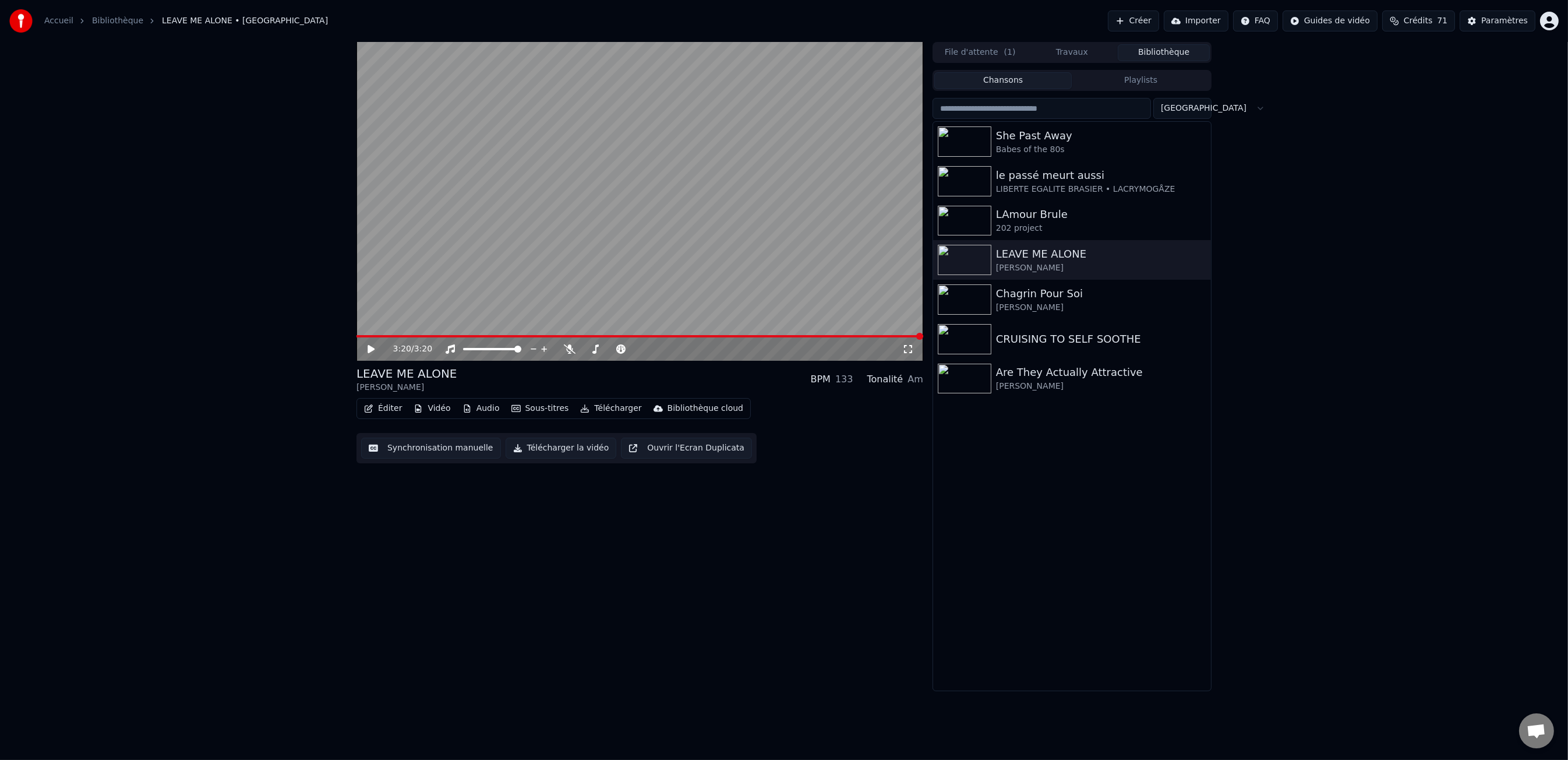
click at [588, 450] on button "Télécharger la vidéo" at bounding box center [561, 448] width 111 height 21
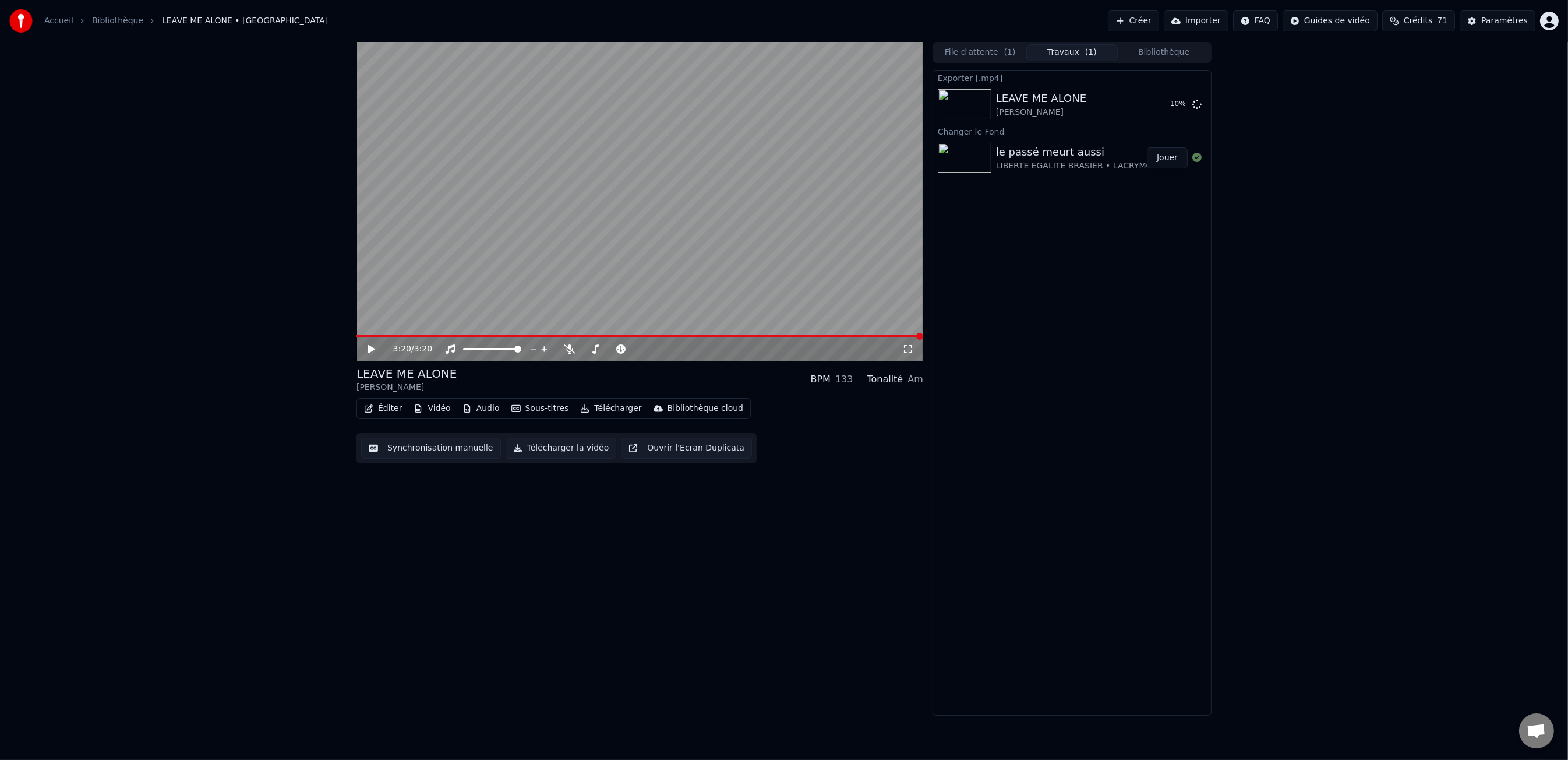
click at [1057, 148] on div "le passé meurt aussi" at bounding box center [1086, 152] width 179 height 17
click at [971, 155] on img at bounding box center [965, 158] width 53 height 31
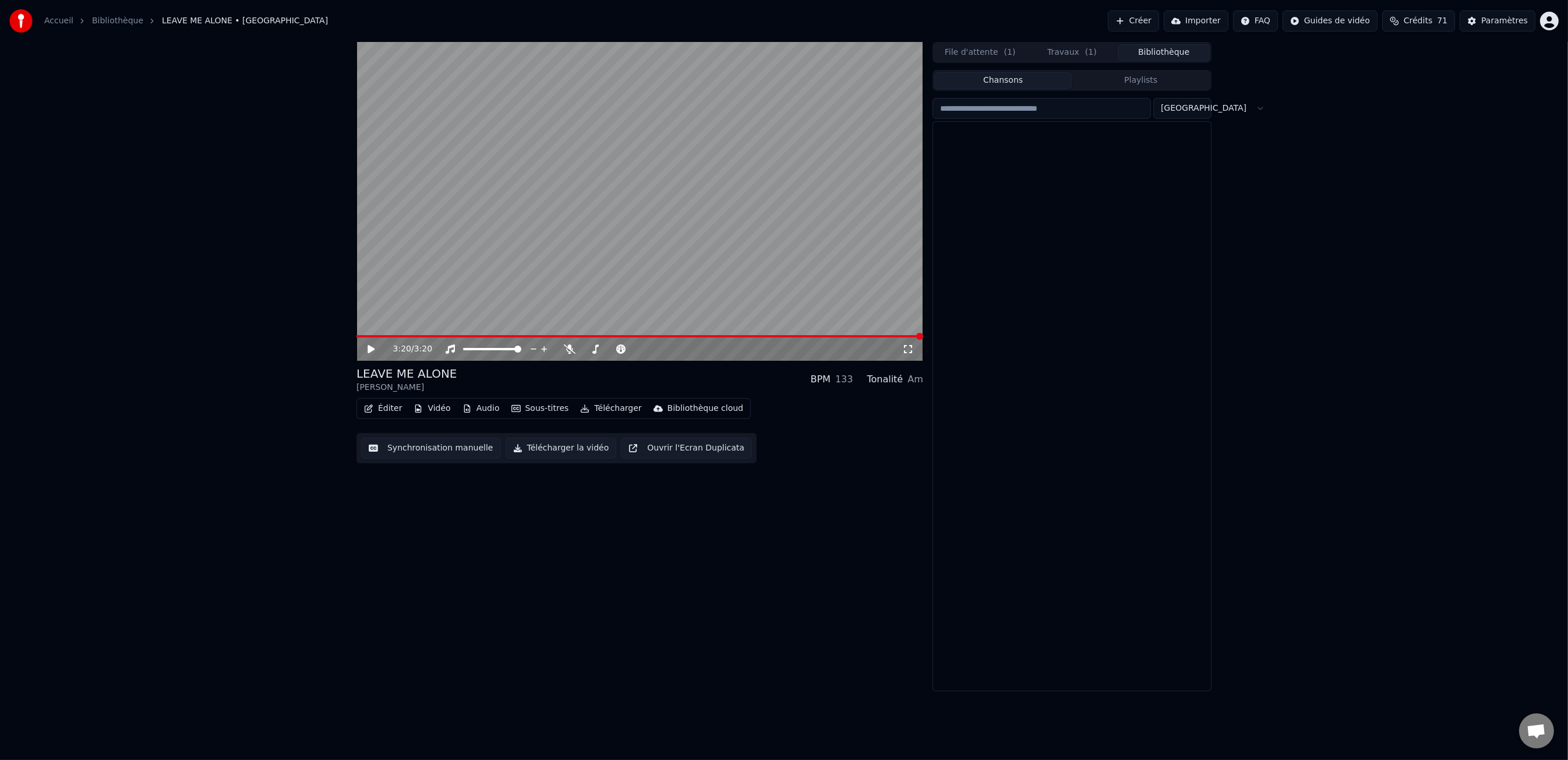
drag, startPoint x: 1182, startPoint y: 52, endPoint x: 1156, endPoint y: 80, distance: 38.2
click at [1182, 52] on button "Bibliothèque" at bounding box center [1163, 52] width 92 height 17
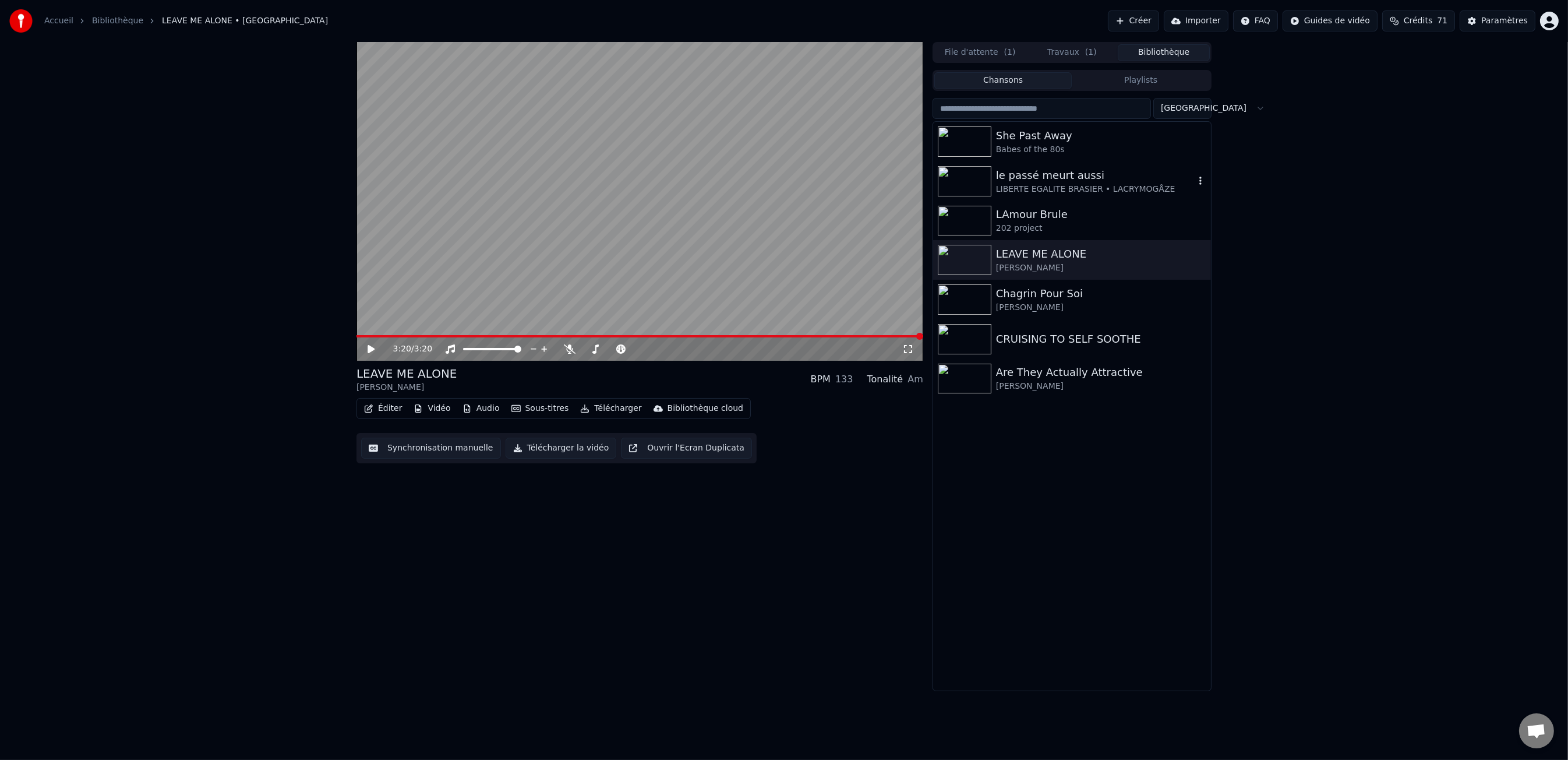
click at [1054, 174] on div "le passé meurt aussi" at bounding box center [1096, 175] width 199 height 17
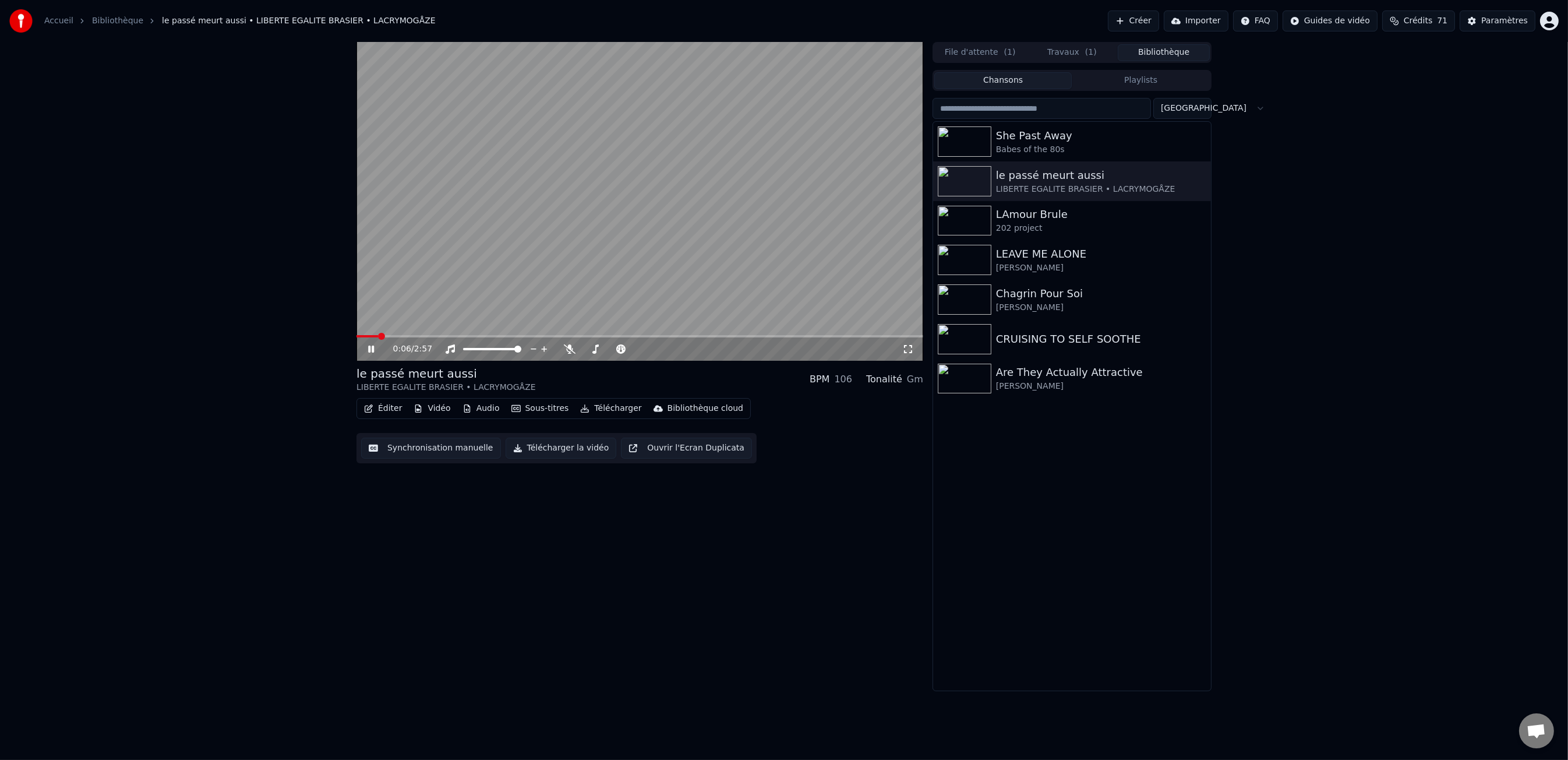
click at [388, 412] on button "Éditer" at bounding box center [383, 408] width 47 height 17
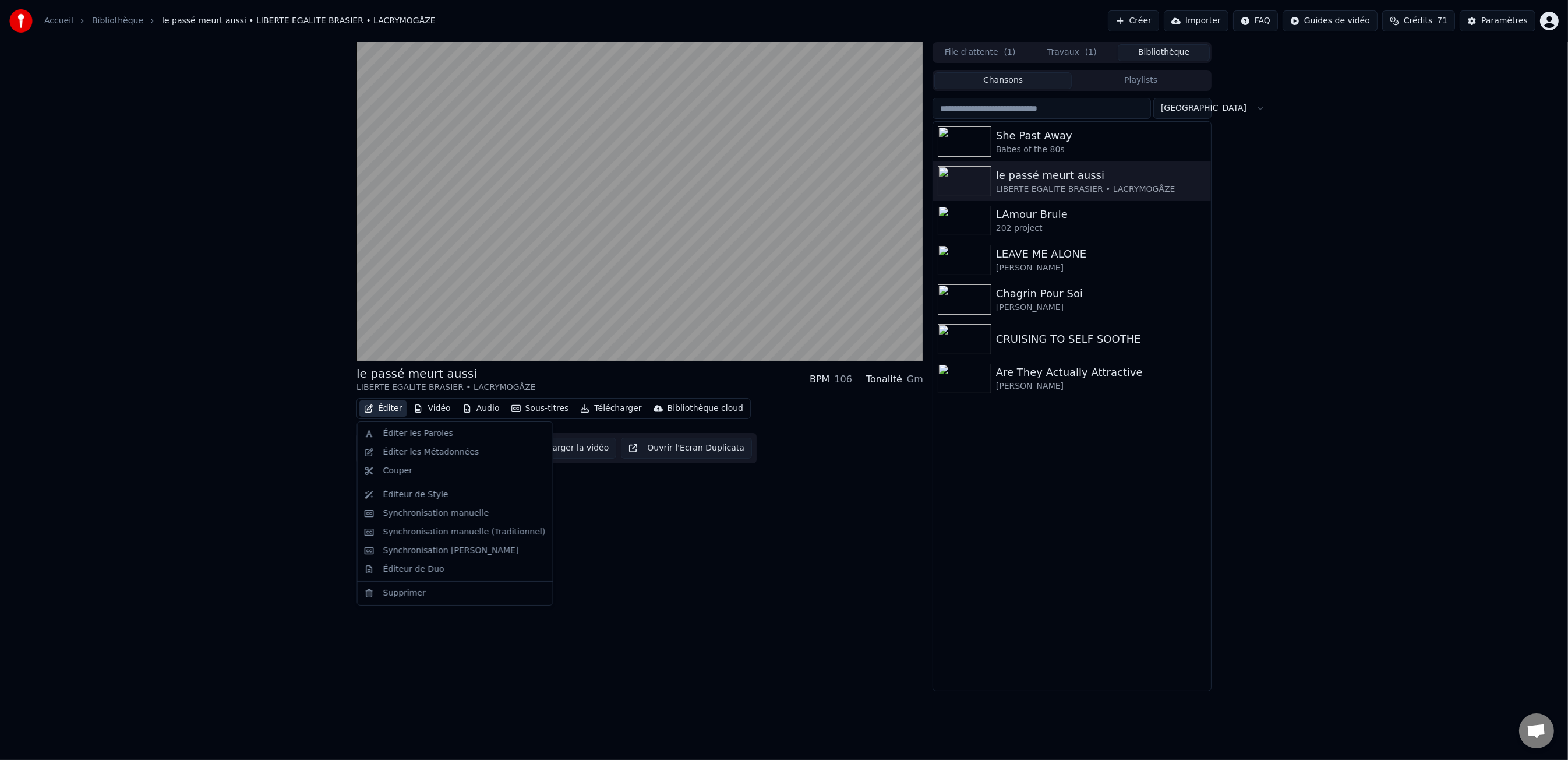
click at [290, 435] on div "le passé meurt aussi LIBERTE EGALITE BRASIER • LACRYMOGÅZE BPM 106 Tonalité G…" at bounding box center [784, 367] width 1568 height 649
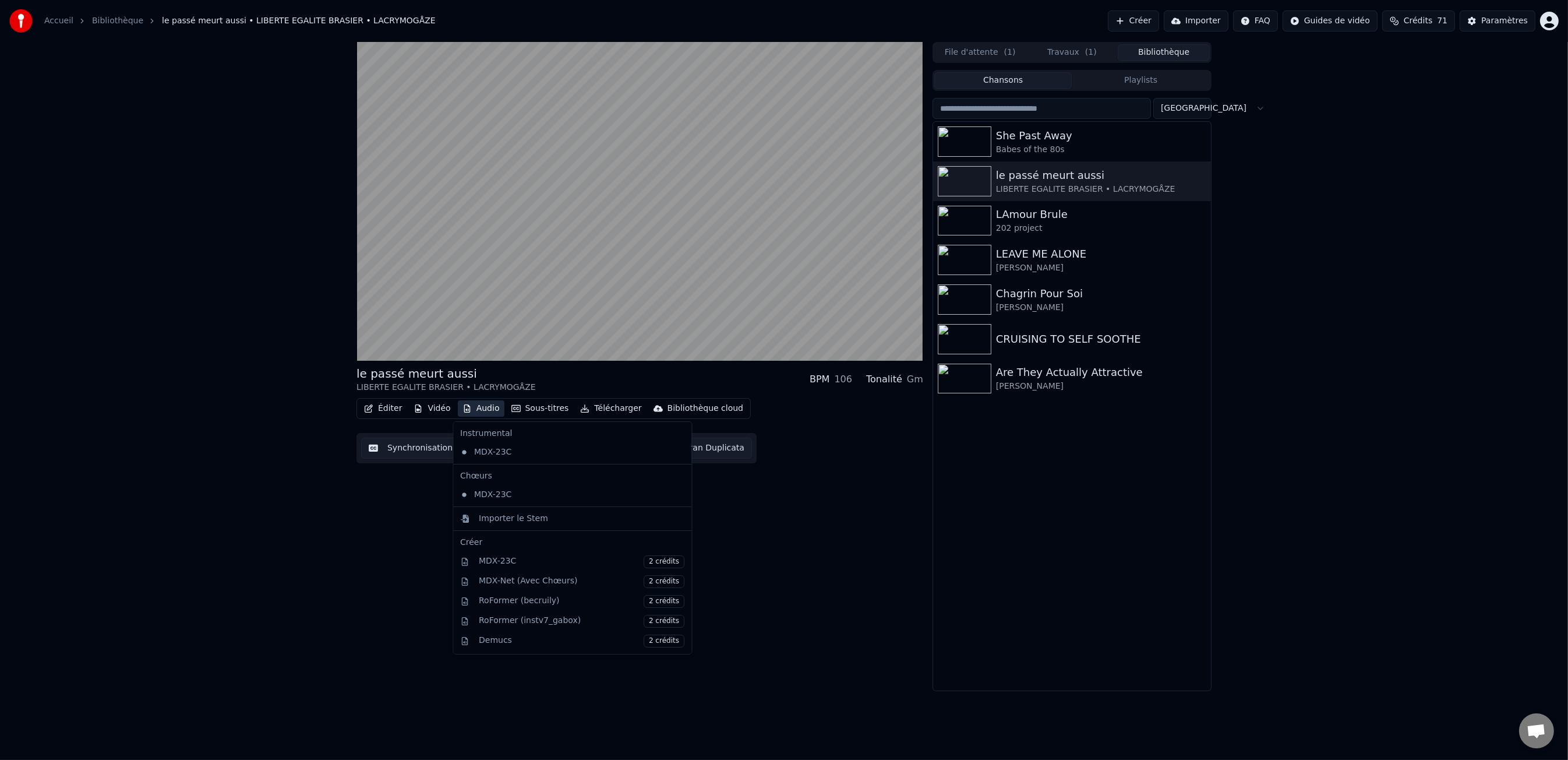
click at [488, 412] on button "Audio" at bounding box center [481, 408] width 46 height 17
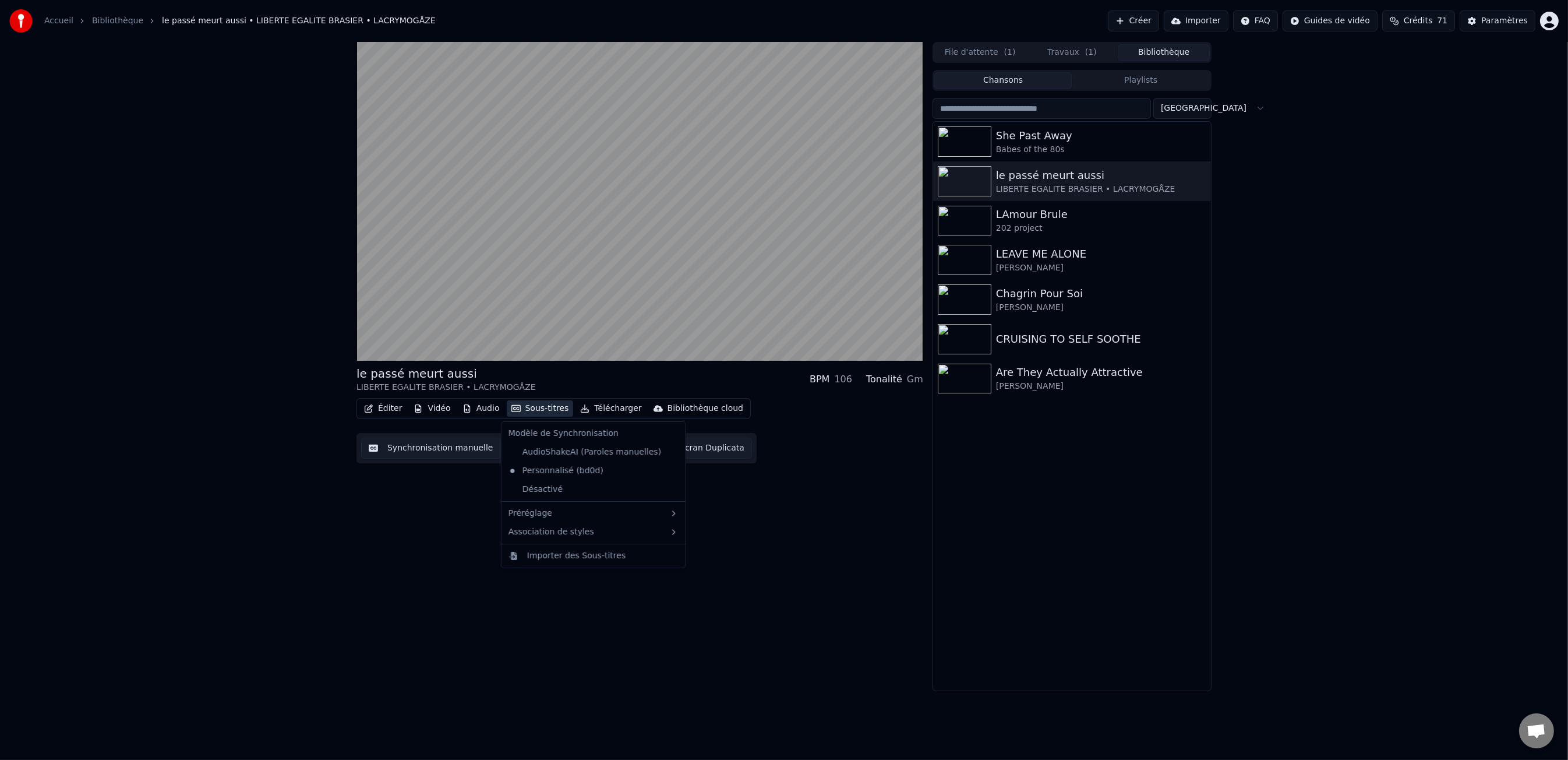
click at [515, 412] on icon "button" at bounding box center [515, 408] width 9 height 8
click at [479, 410] on button "Audio" at bounding box center [481, 408] width 46 height 17
click at [419, 411] on icon "button" at bounding box center [418, 408] width 9 height 8
click at [420, 411] on icon "button" at bounding box center [418, 408] width 9 height 8
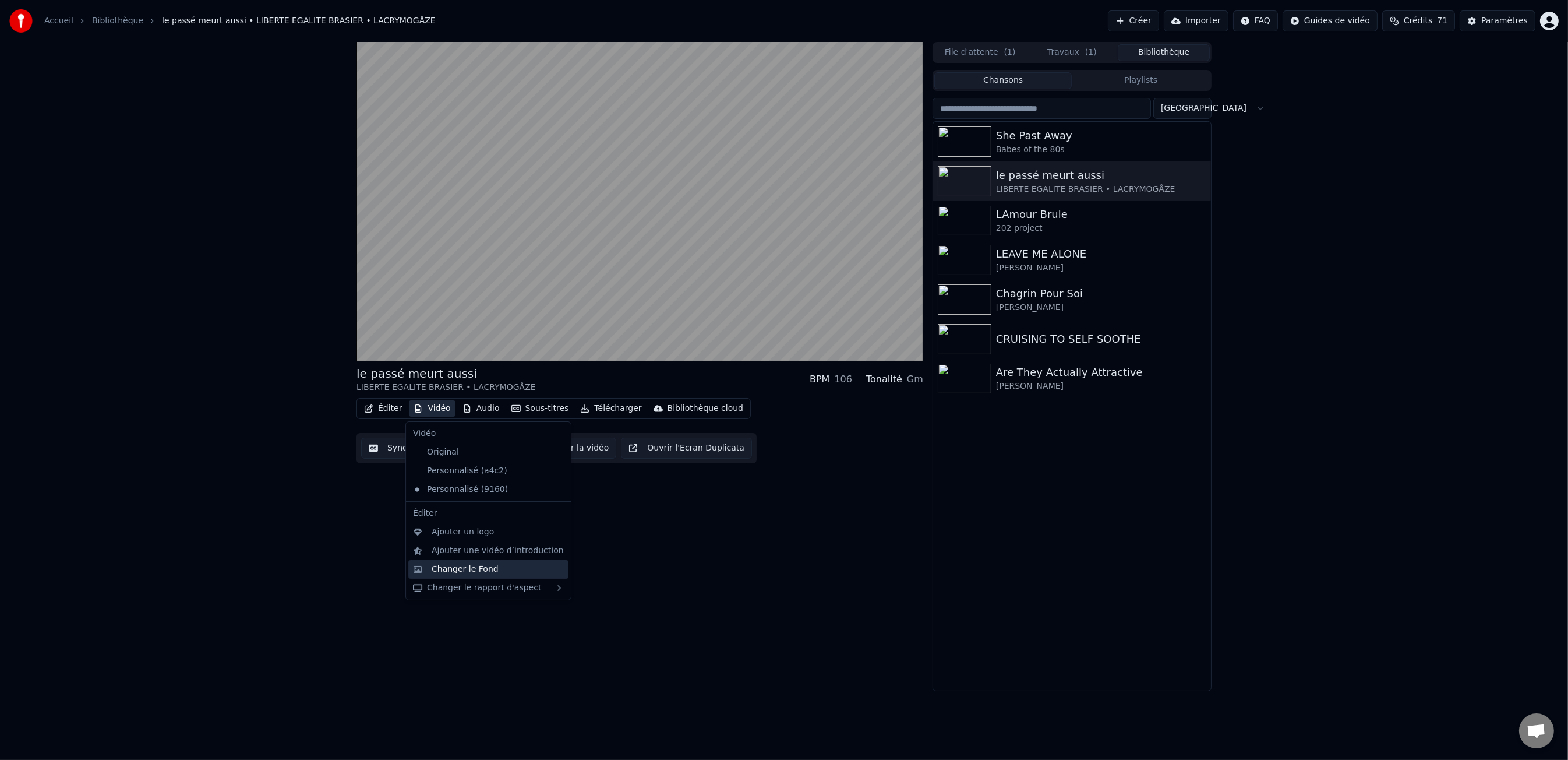
click at [507, 574] on div "Changer le Fond" at bounding box center [498, 570] width 132 height 12
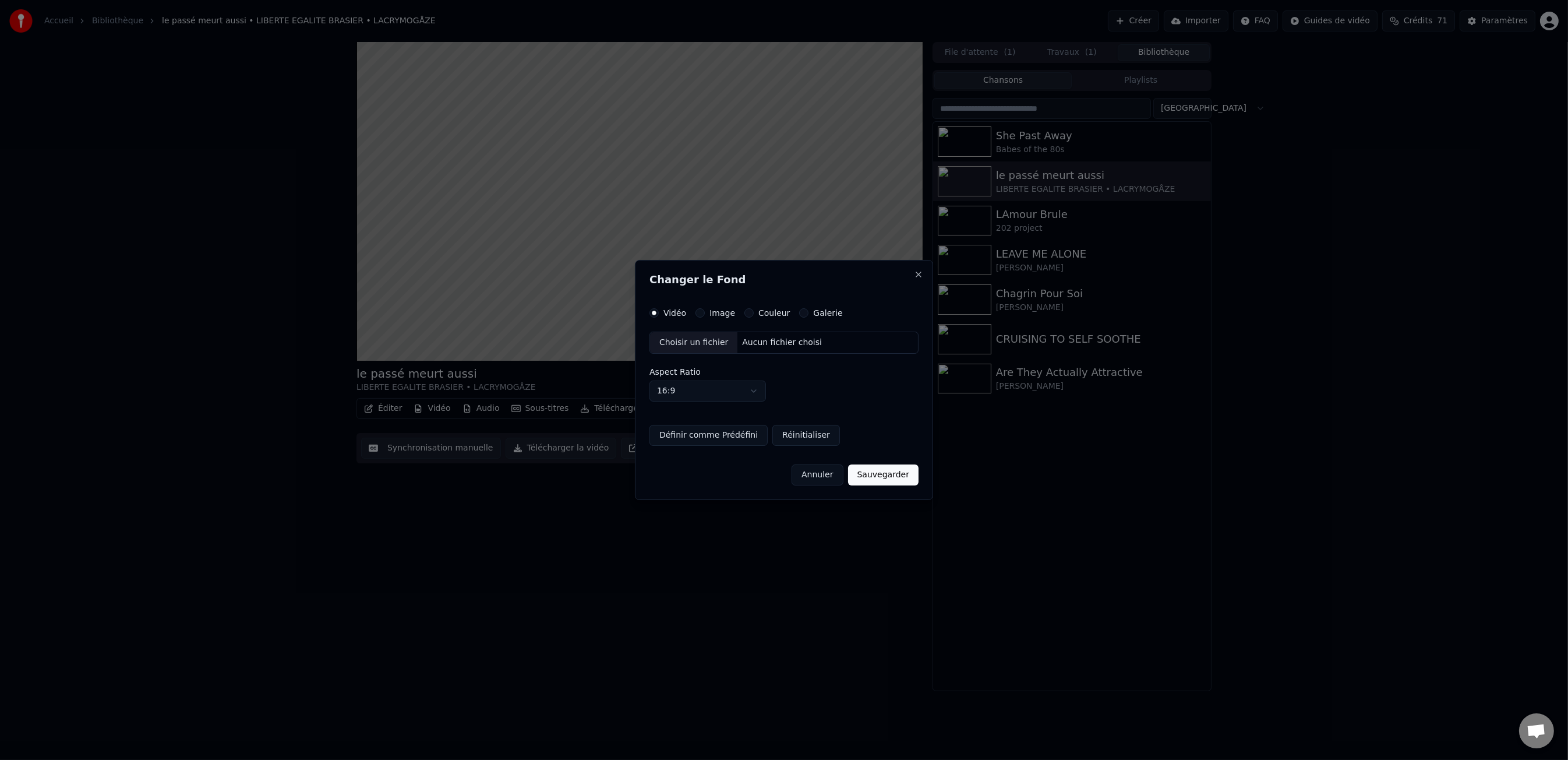
click at [710, 317] on label "Image" at bounding box center [722, 312] width 26 height 8
click at [705, 317] on button "Image" at bounding box center [700, 312] width 9 height 9
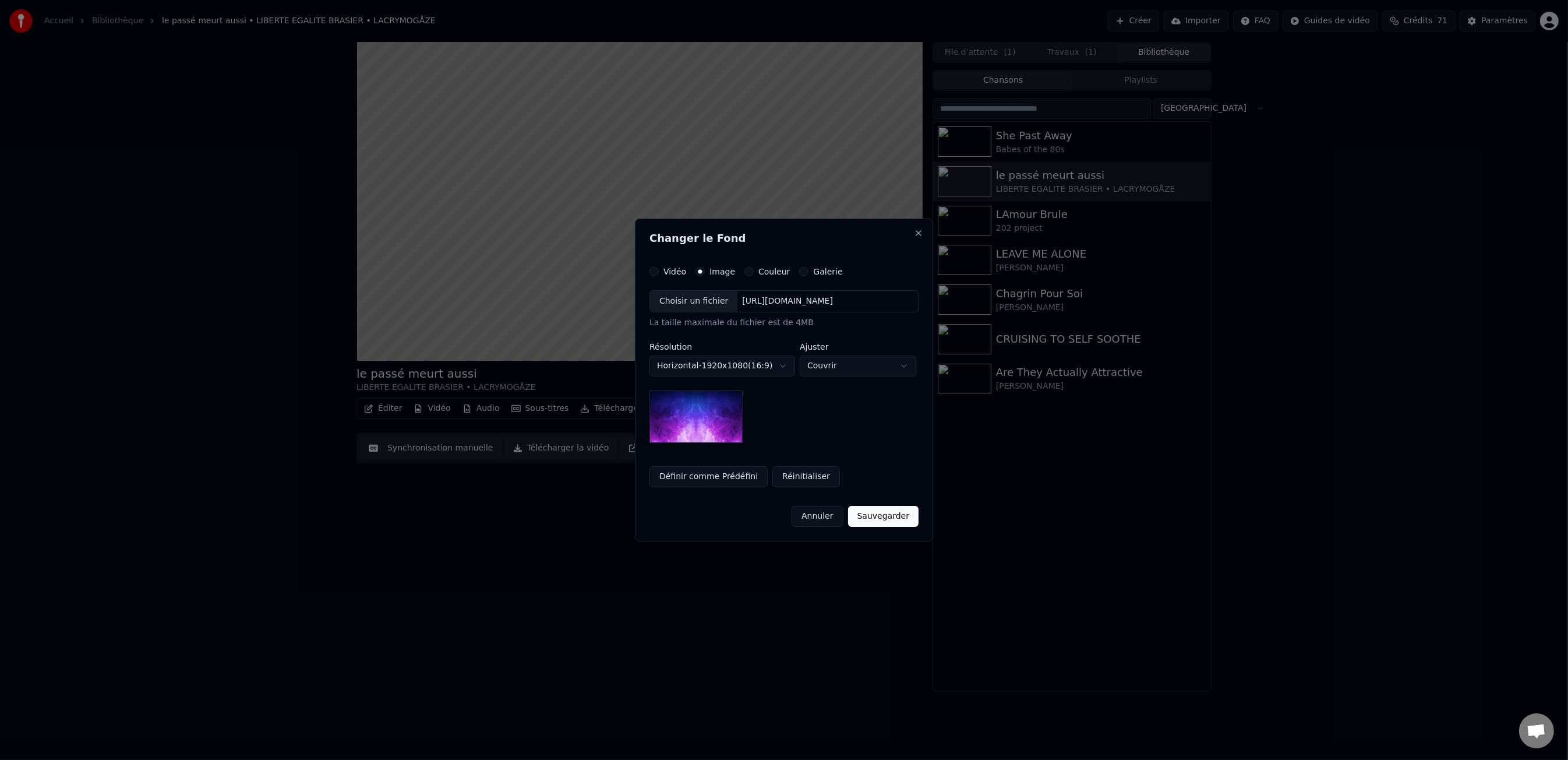
click at [786, 307] on div "Choisir un fichier [URL][DOMAIN_NAME]" at bounding box center [784, 301] width 269 height 22
click at [779, 299] on div "[URL][DOMAIN_NAME]" at bounding box center [787, 302] width 101 height 12
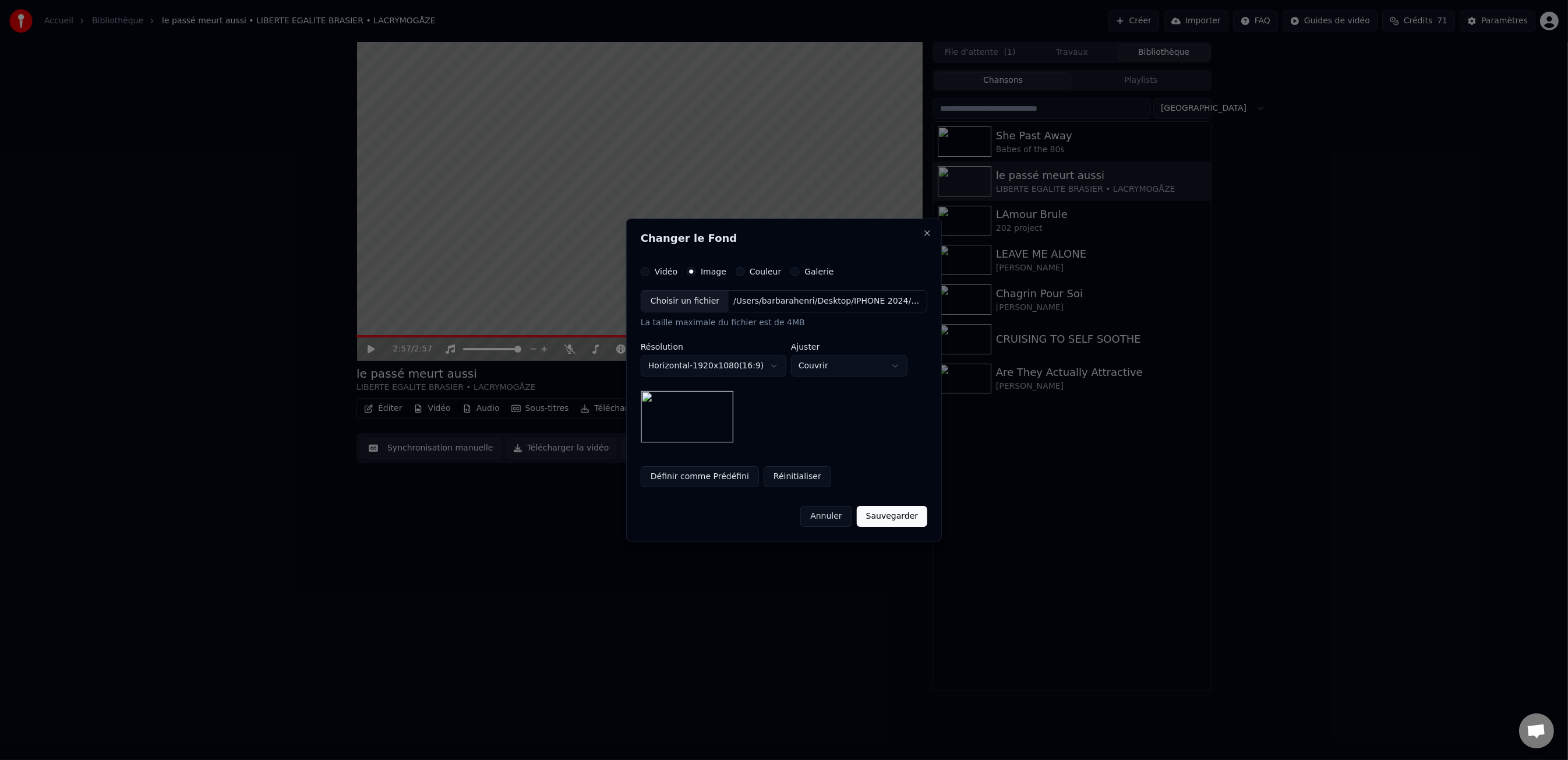
click at [876, 518] on button "Sauvegarder" at bounding box center [892, 516] width 71 height 21
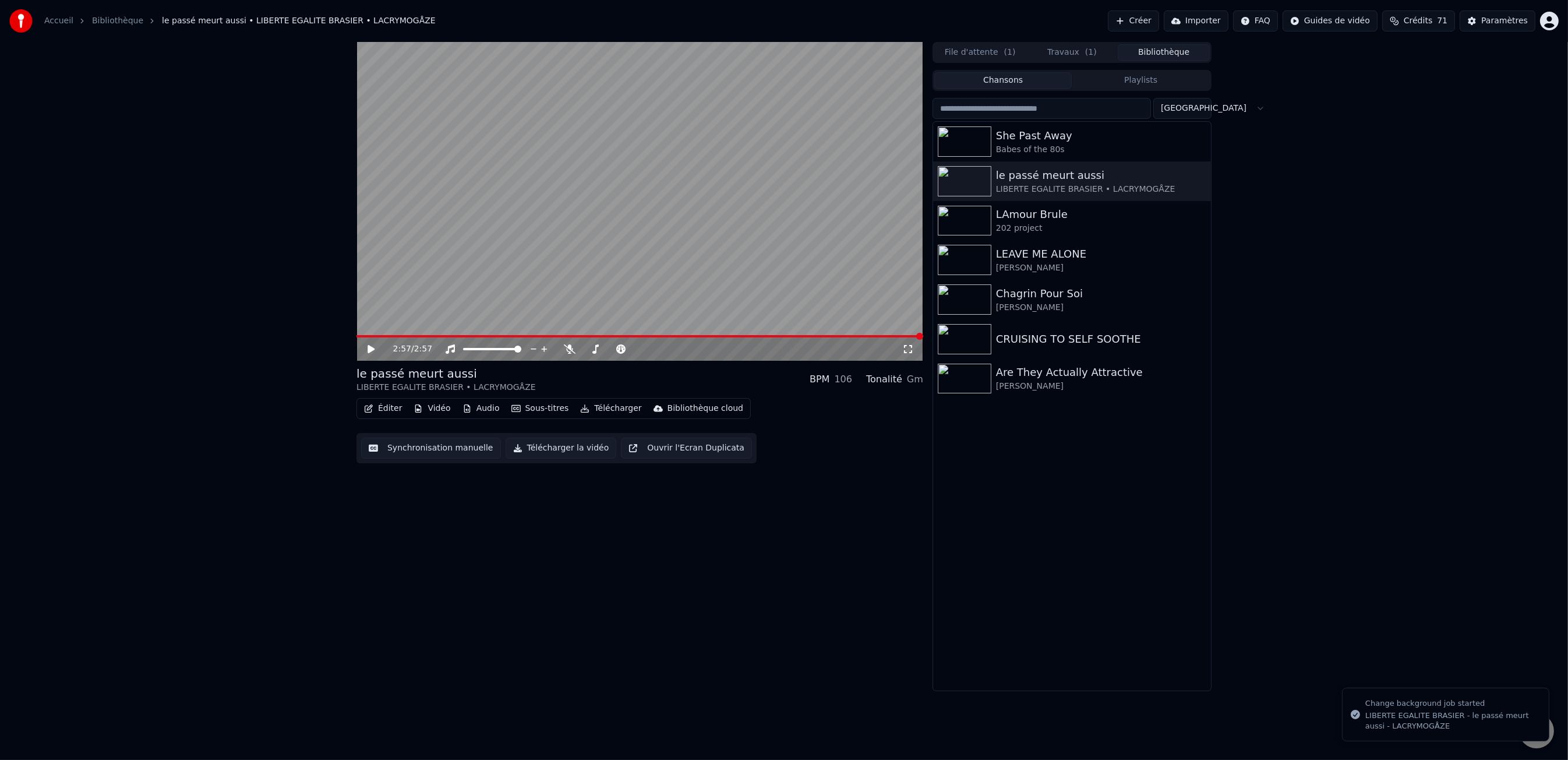
click at [1146, 47] on button "Bibliothèque" at bounding box center [1163, 52] width 92 height 17
click at [1086, 223] on div "202 project" at bounding box center [1096, 229] width 199 height 12
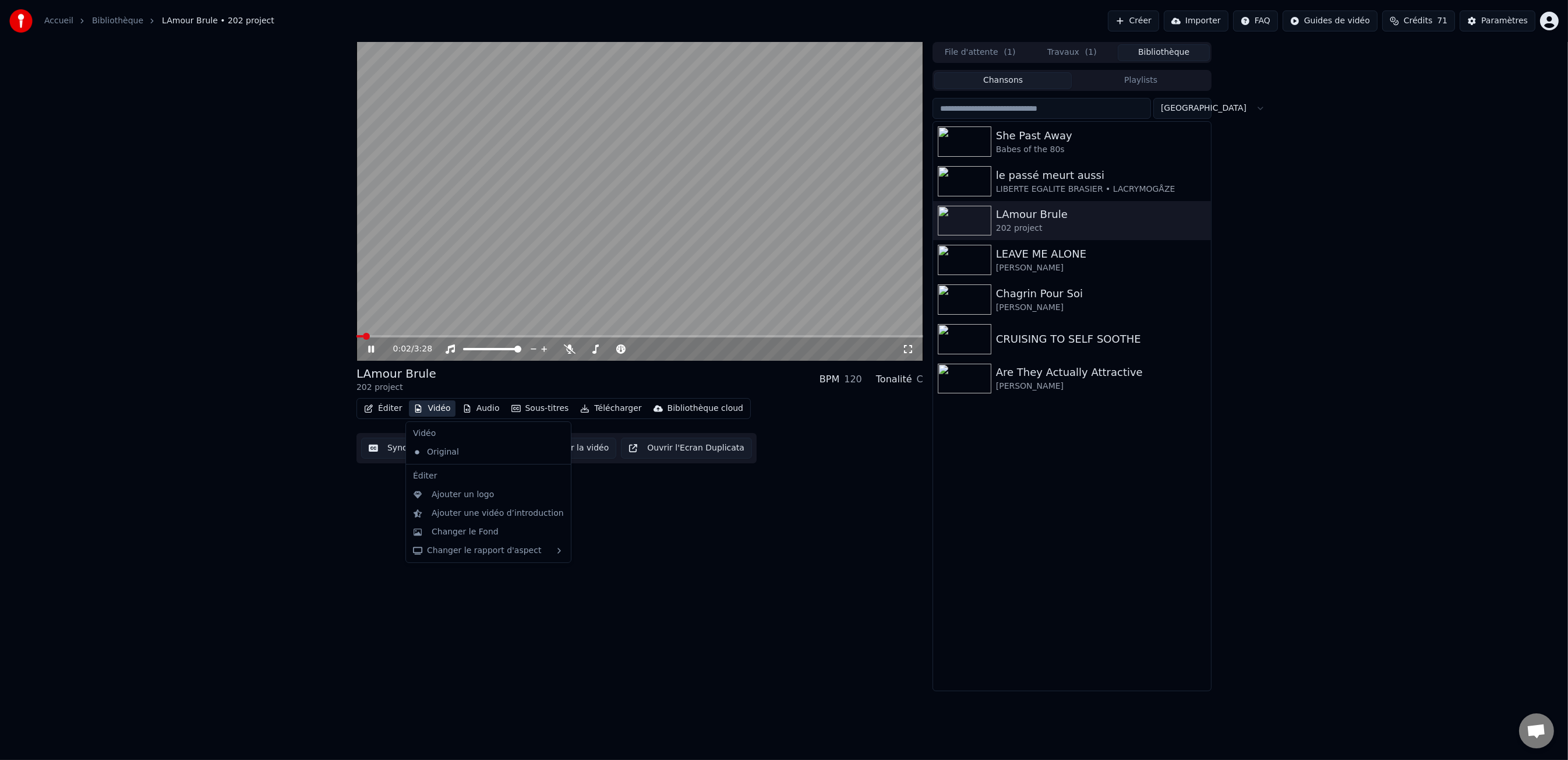
click at [433, 413] on button "Vidéo" at bounding box center [432, 408] width 46 height 17
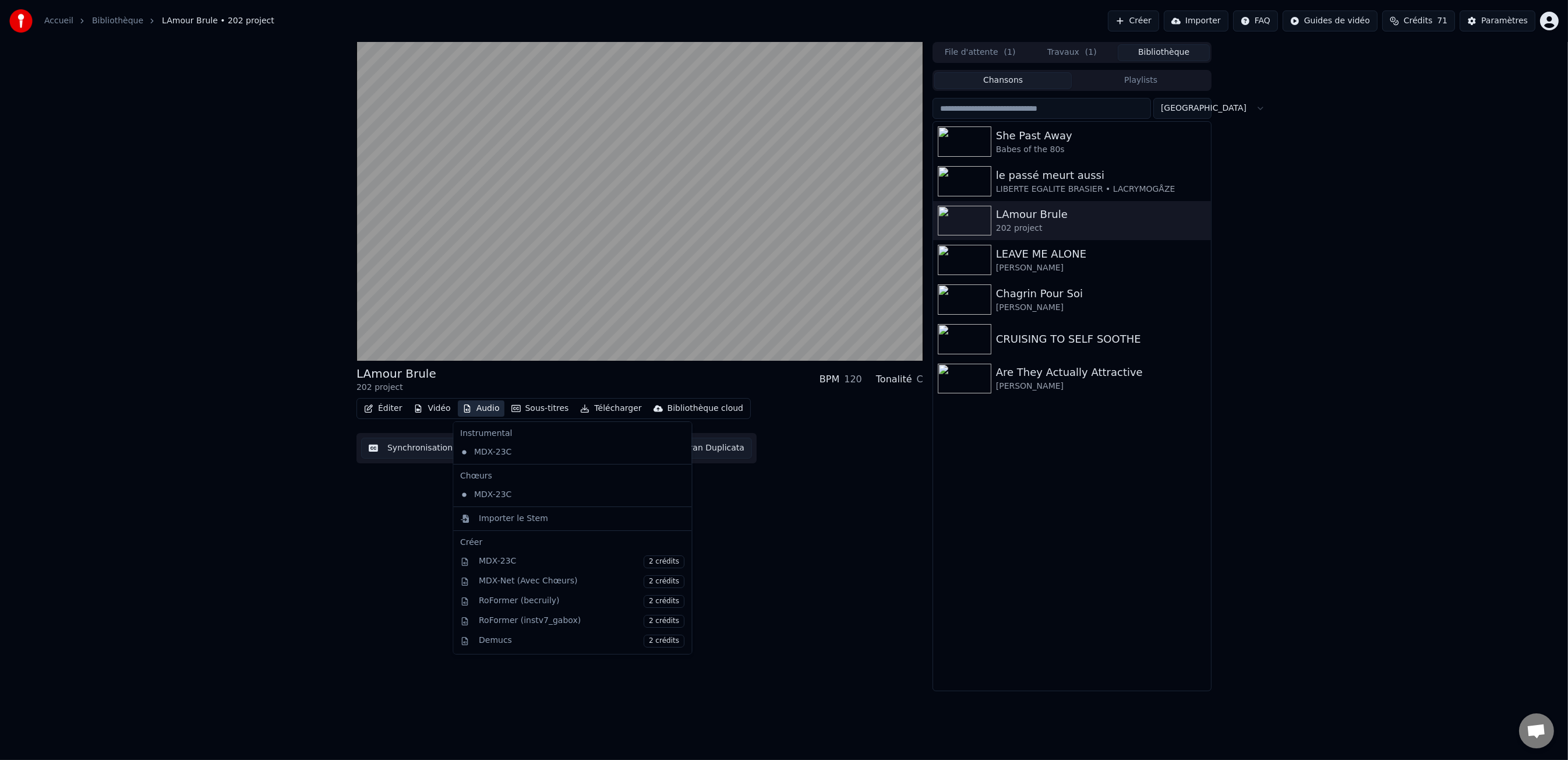
click at [418, 475] on div "LAmour Brule 202 project BPM 120 Tonalité C Éditer Vidéo Audio Sous-titres Télé…" at bounding box center [640, 367] width 567 height 649
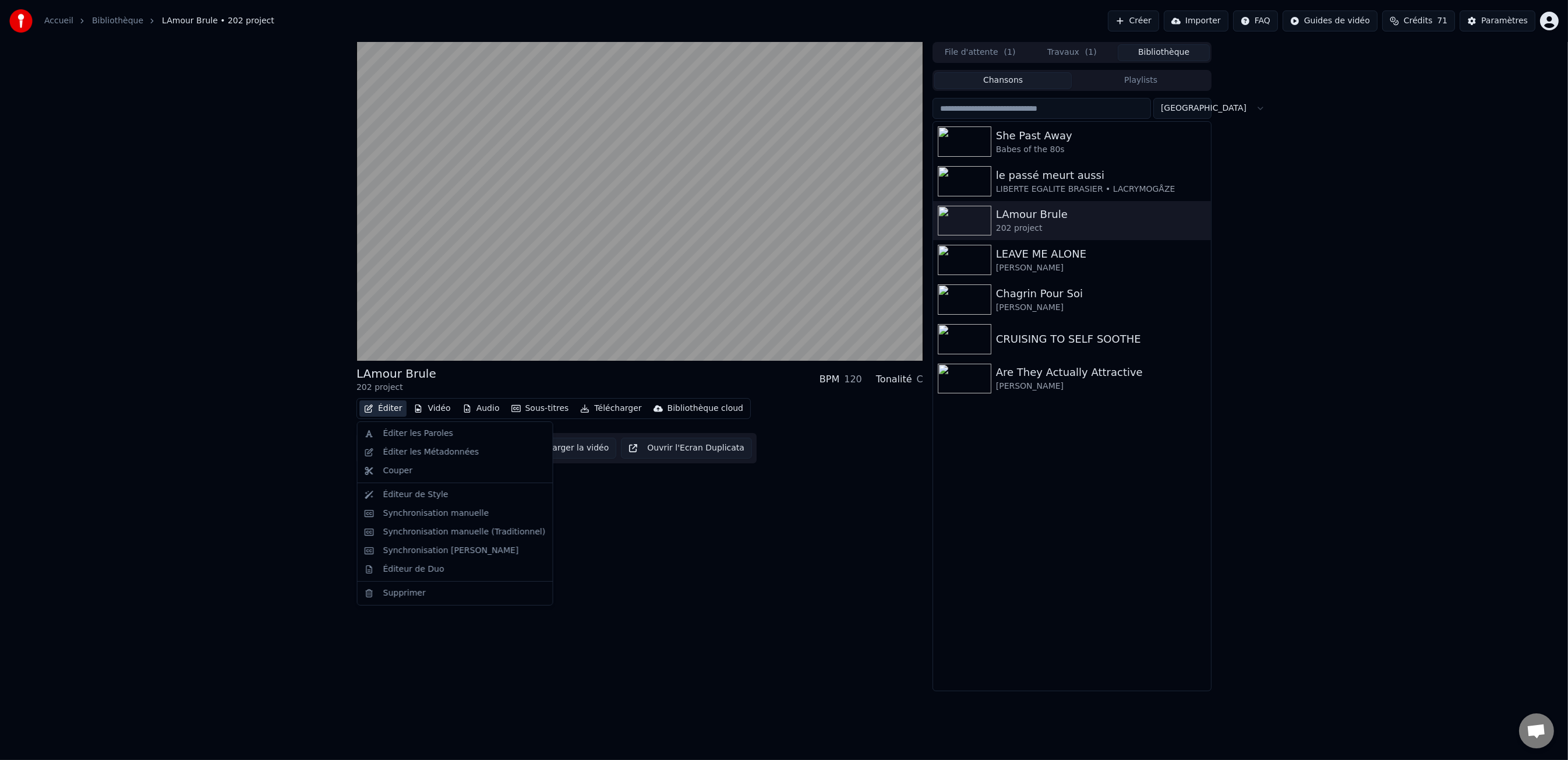
click at [385, 413] on button "Éditer" at bounding box center [383, 408] width 47 height 17
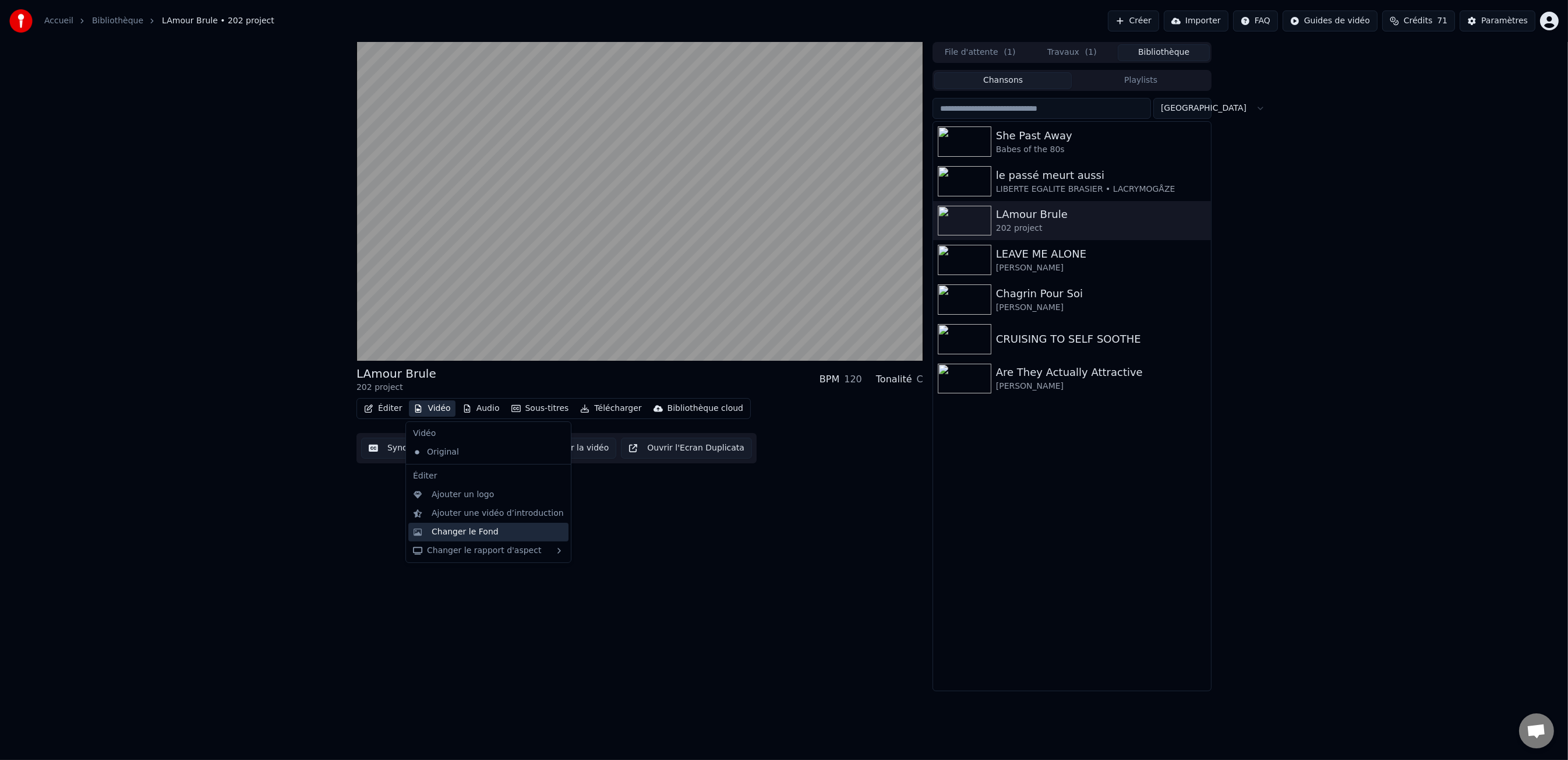
click at [477, 533] on div "Changer le Fond" at bounding box center [465, 532] width 67 height 12
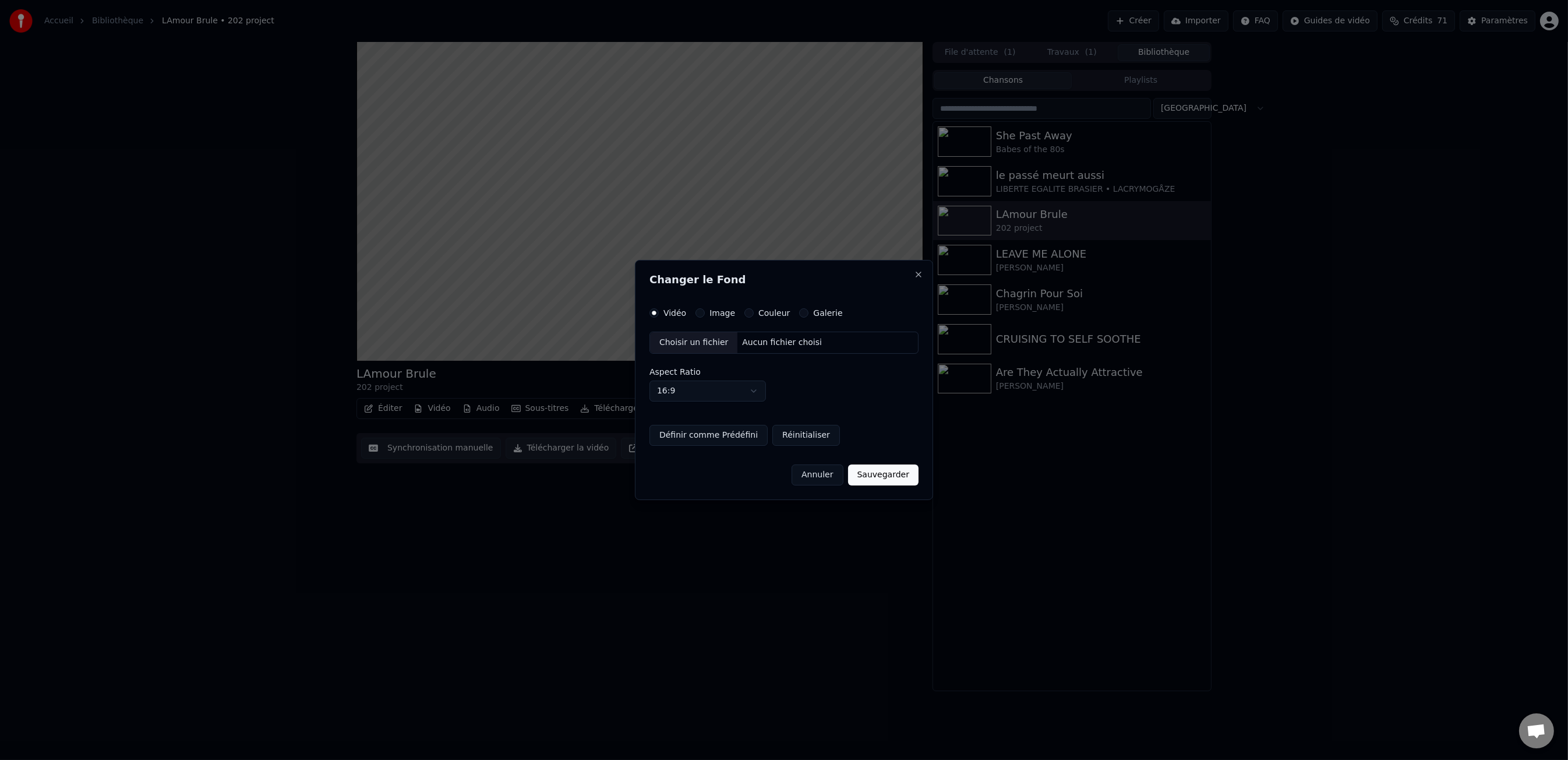
click at [710, 343] on div "Choisir un fichier" at bounding box center [694, 342] width 88 height 21
click at [727, 311] on label "Image" at bounding box center [722, 312] width 26 height 8
click at [705, 311] on button "Image" at bounding box center [700, 312] width 9 height 9
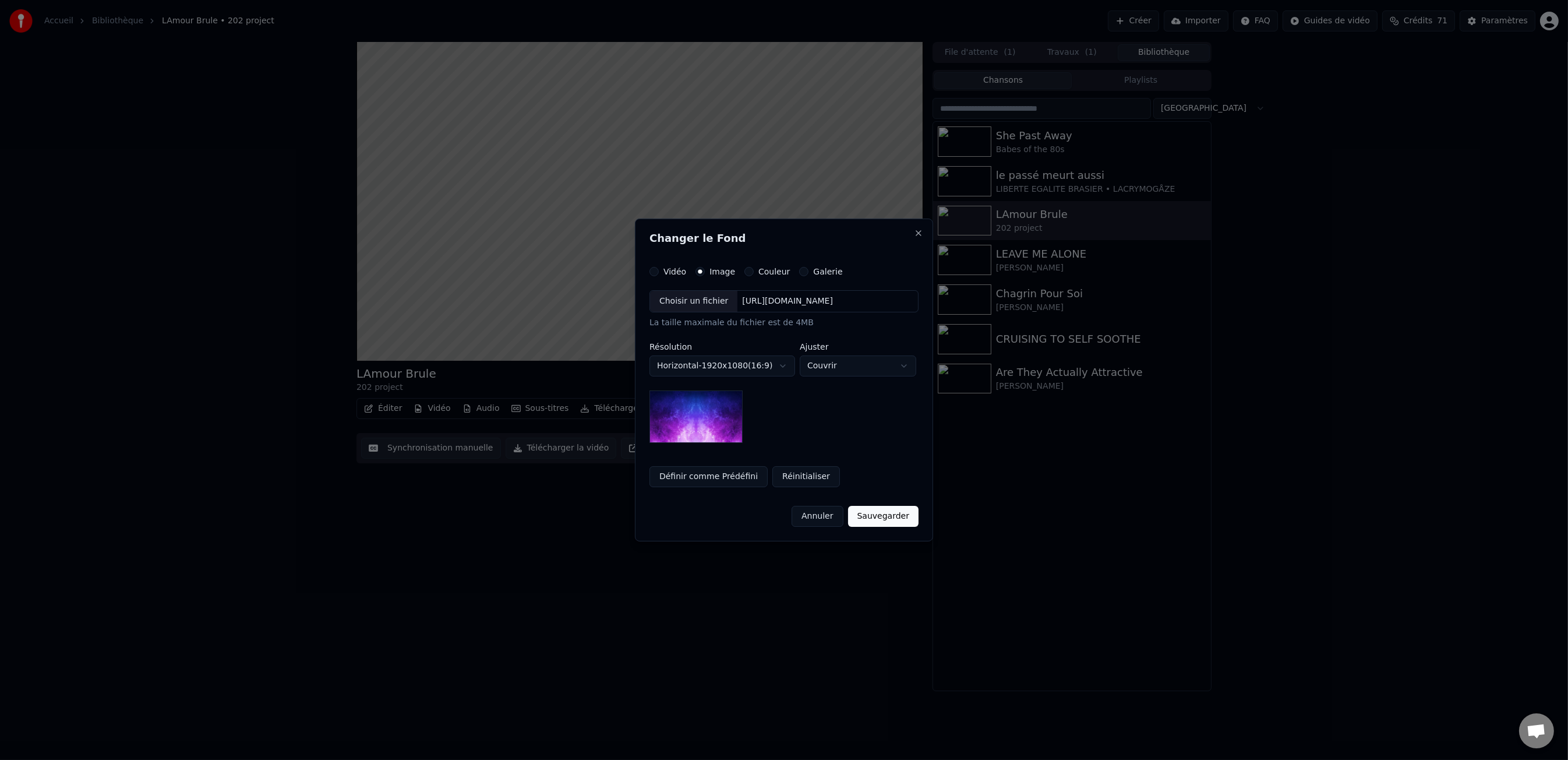
click at [716, 299] on div "Choisir un fichier" at bounding box center [694, 301] width 88 height 21
click at [813, 271] on label "Galerie" at bounding box center [828, 271] width 30 height 8
click at [807, 271] on button "Galerie" at bounding box center [803, 271] width 9 height 9
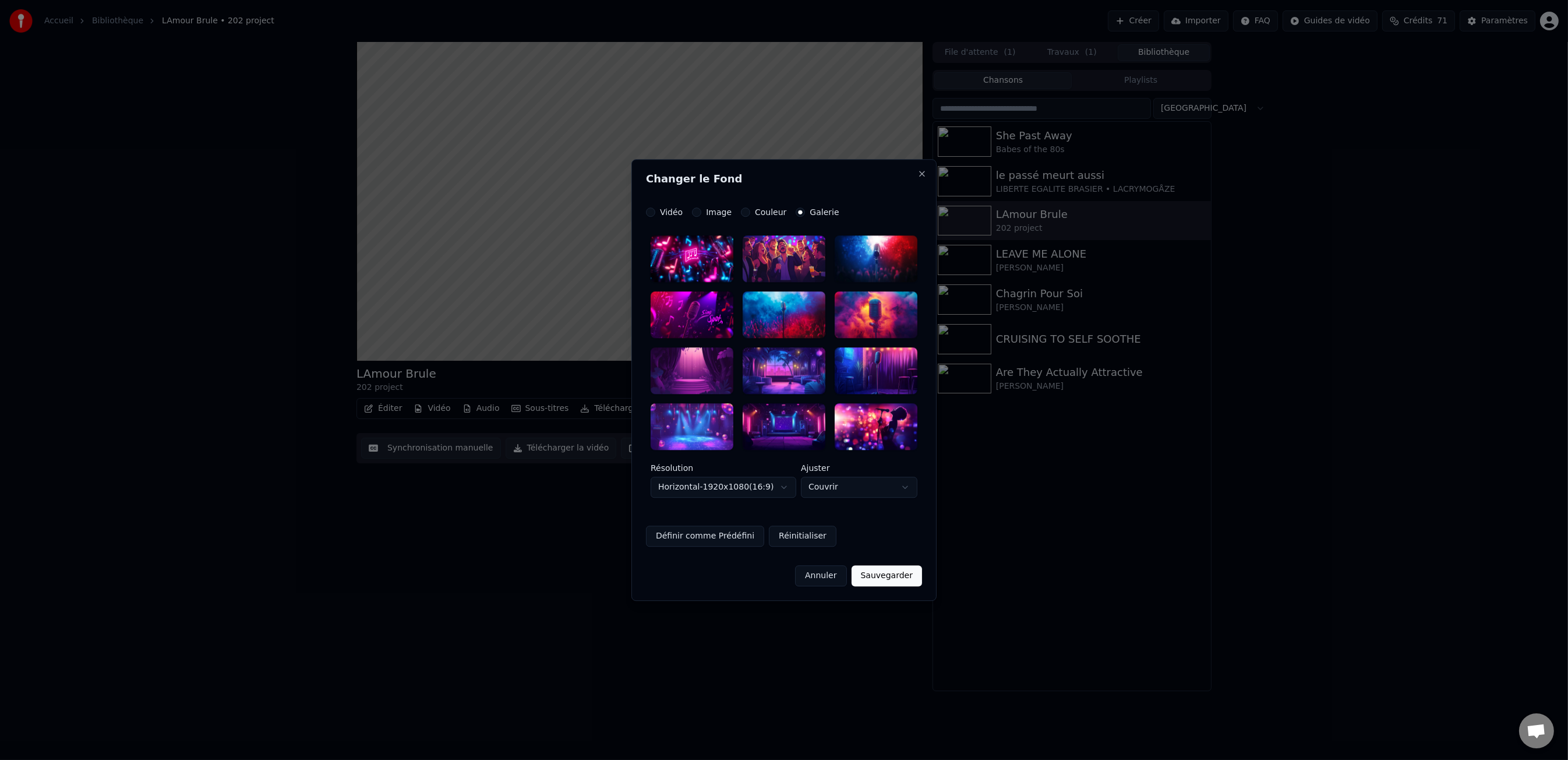
click at [715, 211] on label "Image" at bounding box center [718, 212] width 26 height 8
click at [702, 211] on button "Image" at bounding box center [696, 211] width 9 height 9
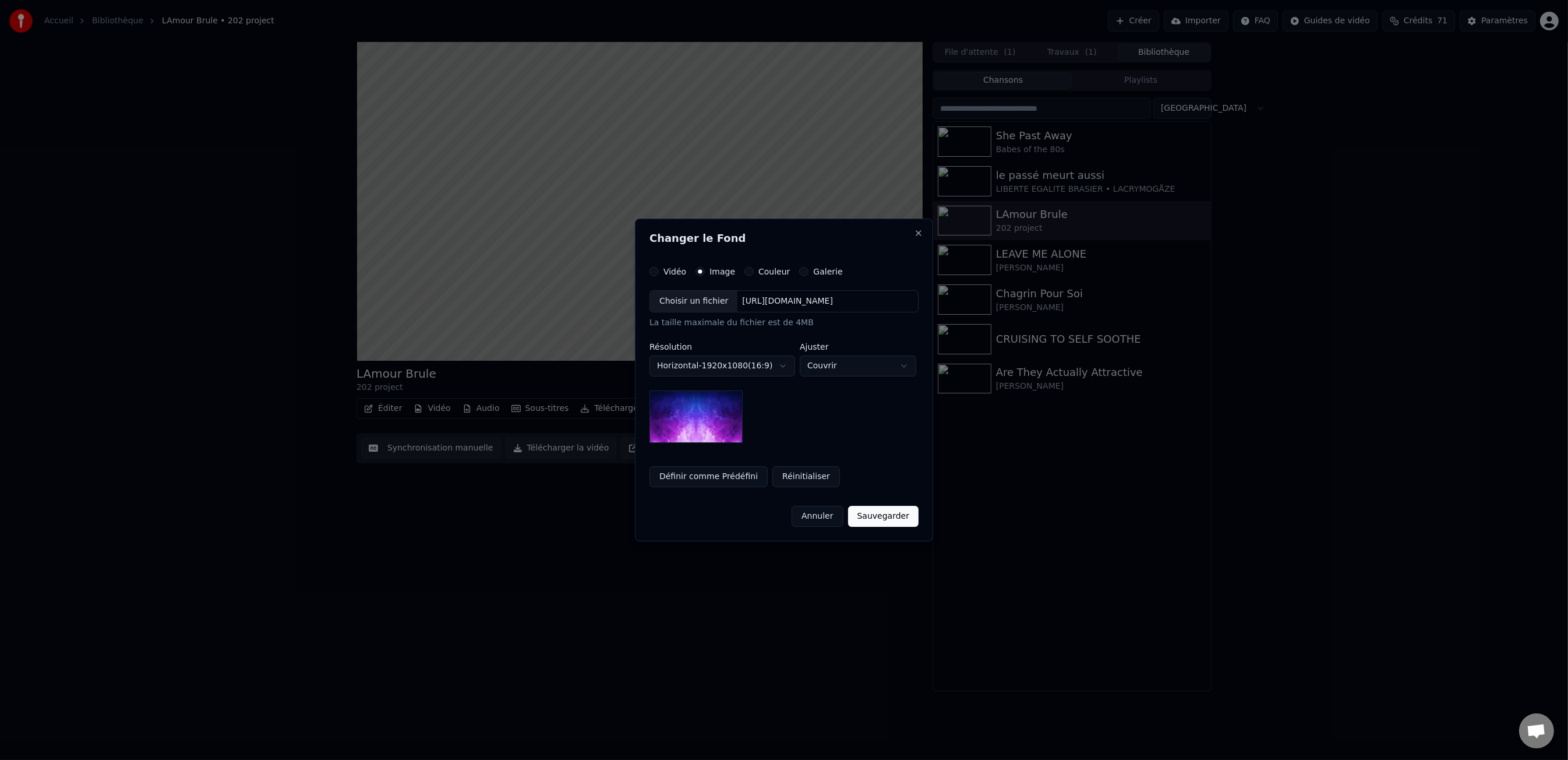
click at [718, 302] on div "Choisir un fichier" at bounding box center [694, 301] width 88 height 21
click at [821, 366] on body "**********" at bounding box center [784, 380] width 1568 height 760
select select "*******"
click at [716, 297] on div "Choisir un fichier" at bounding box center [685, 301] width 88 height 21
click at [875, 518] on button "Sauvegarder" at bounding box center [892, 516] width 71 height 21
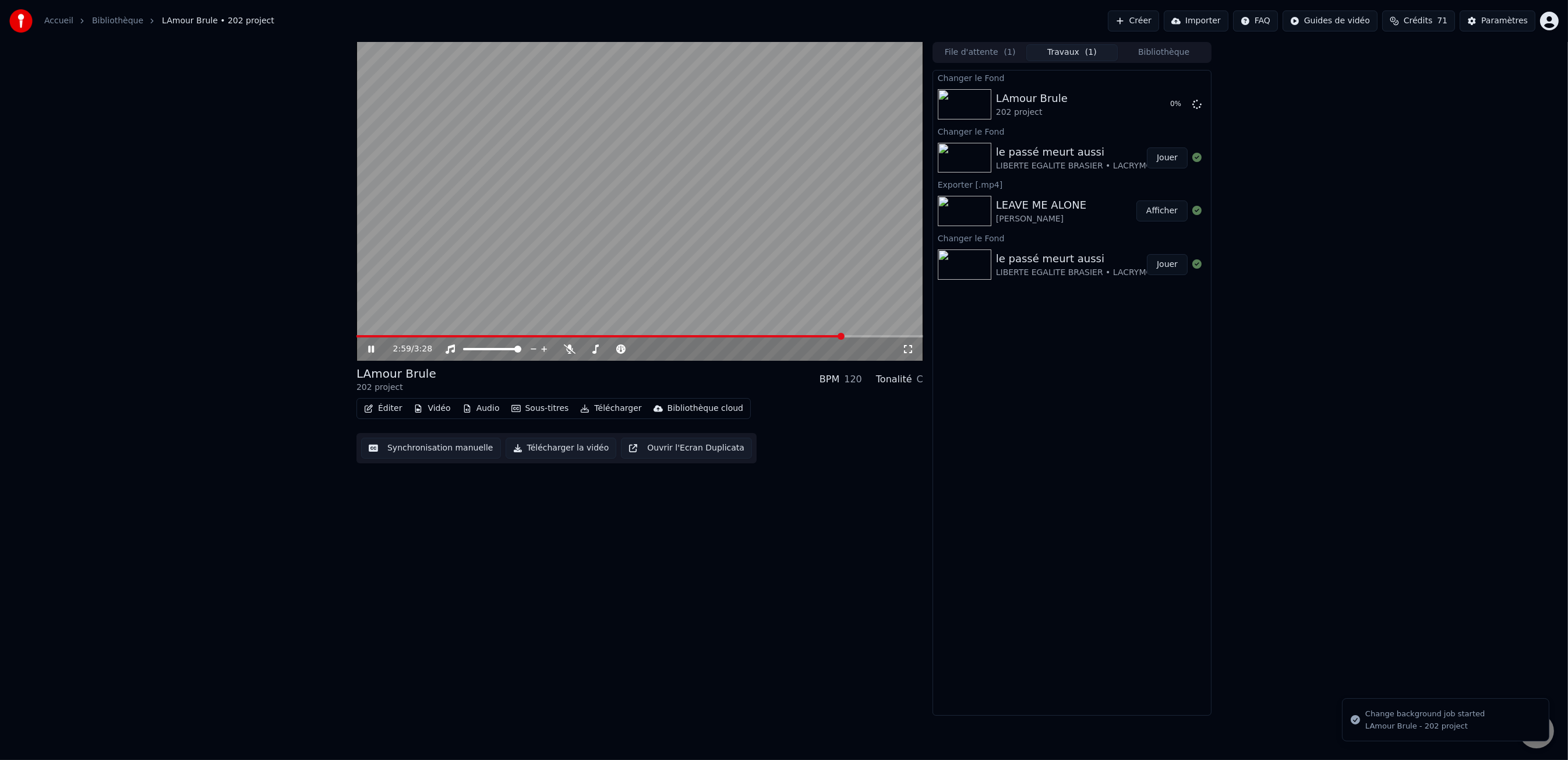
click at [1047, 162] on div "LIBERTE EGALITE BRASIER • LACRYMOGÅZE" at bounding box center [1086, 167] width 179 height 12
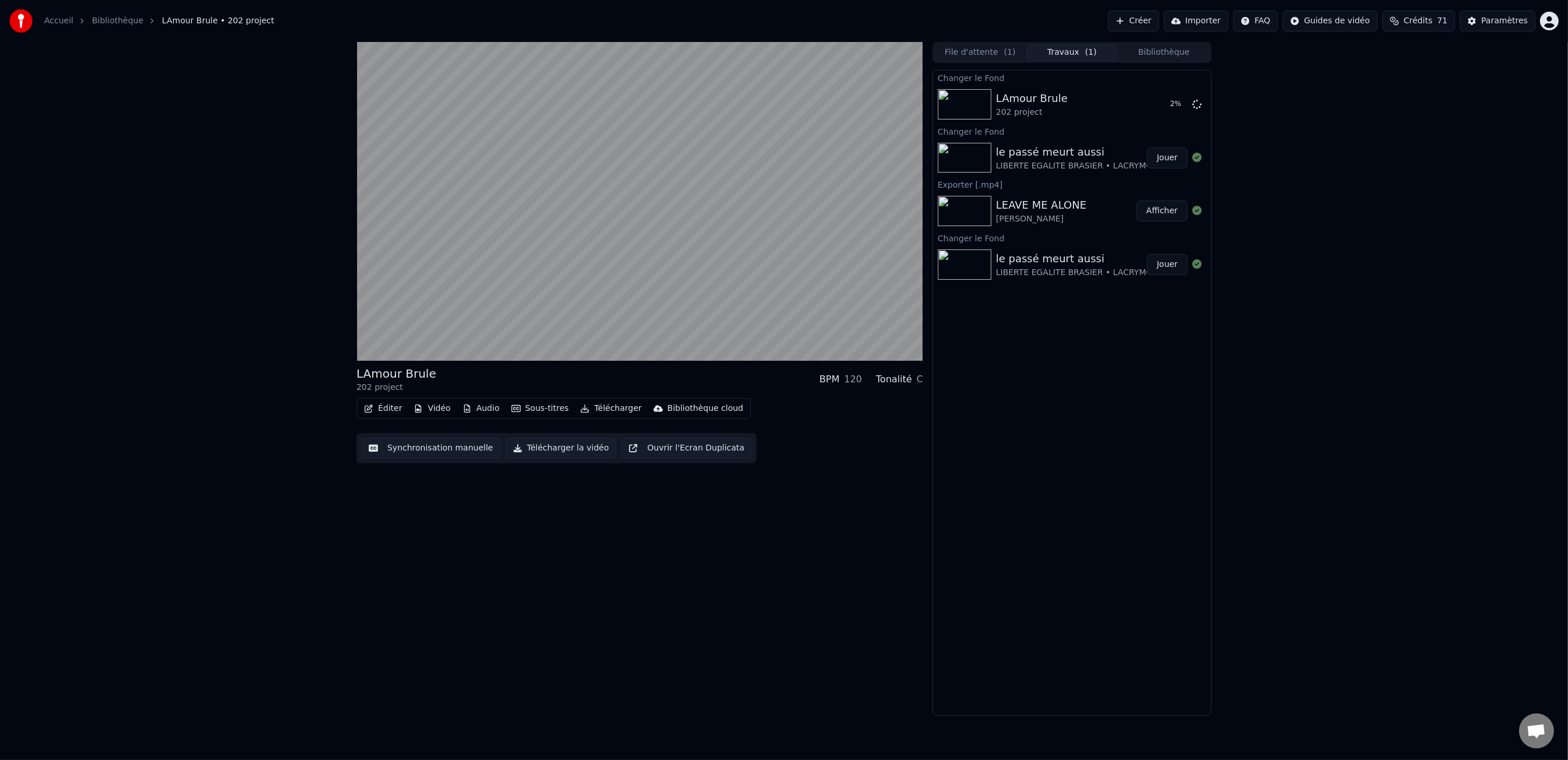
click at [1157, 158] on button "Jouer" at bounding box center [1167, 158] width 40 height 21
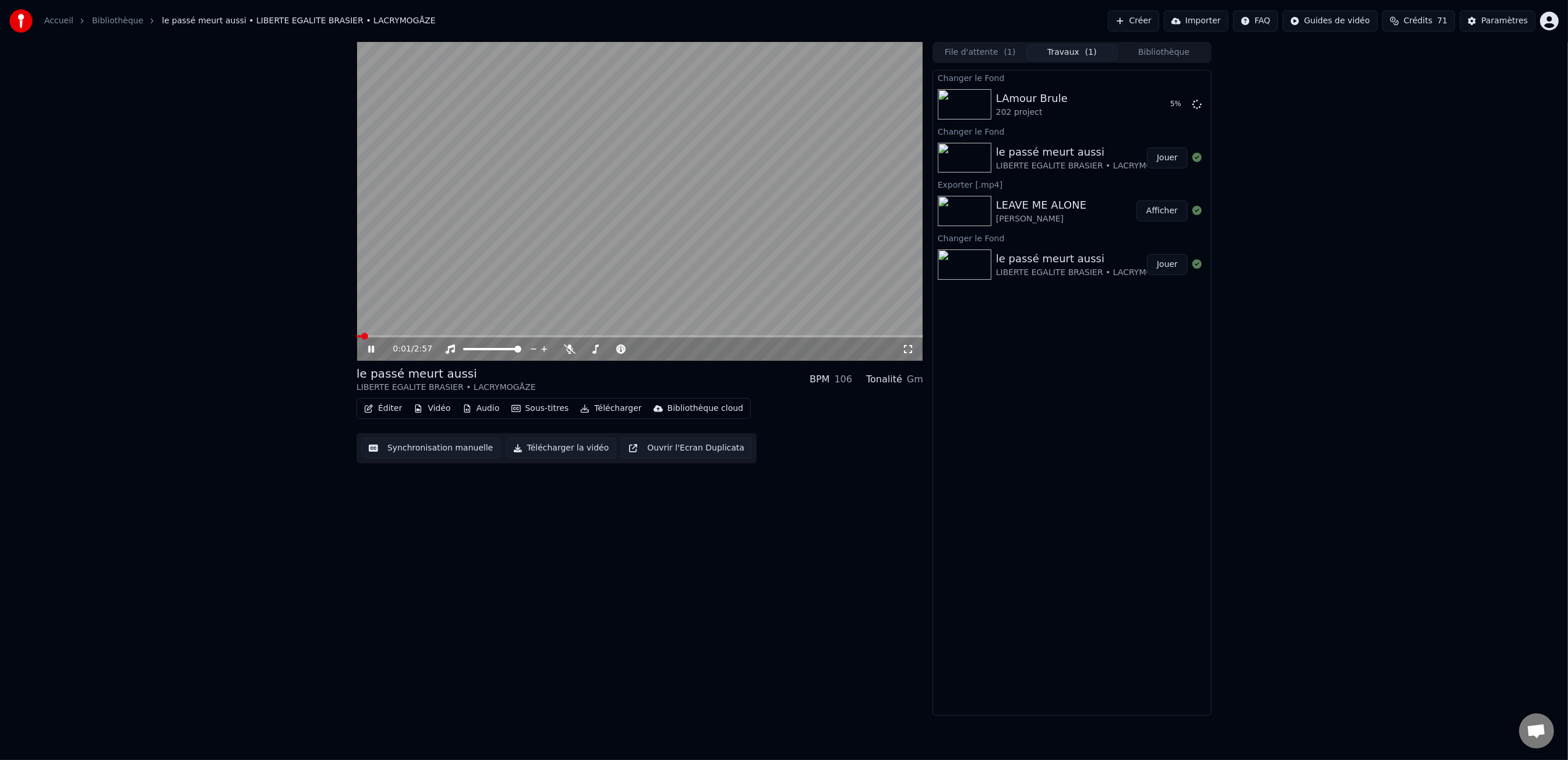
click at [431, 334] on video at bounding box center [640, 201] width 567 height 318
click at [364, 347] on div "0:01 / 2:57" at bounding box center [640, 349] width 558 height 12
click at [371, 347] on icon at bounding box center [371, 349] width 7 height 8
click at [451, 340] on span at bounding box center [453, 335] width 7 height 7
click at [371, 350] on icon at bounding box center [372, 348] width 6 height 7
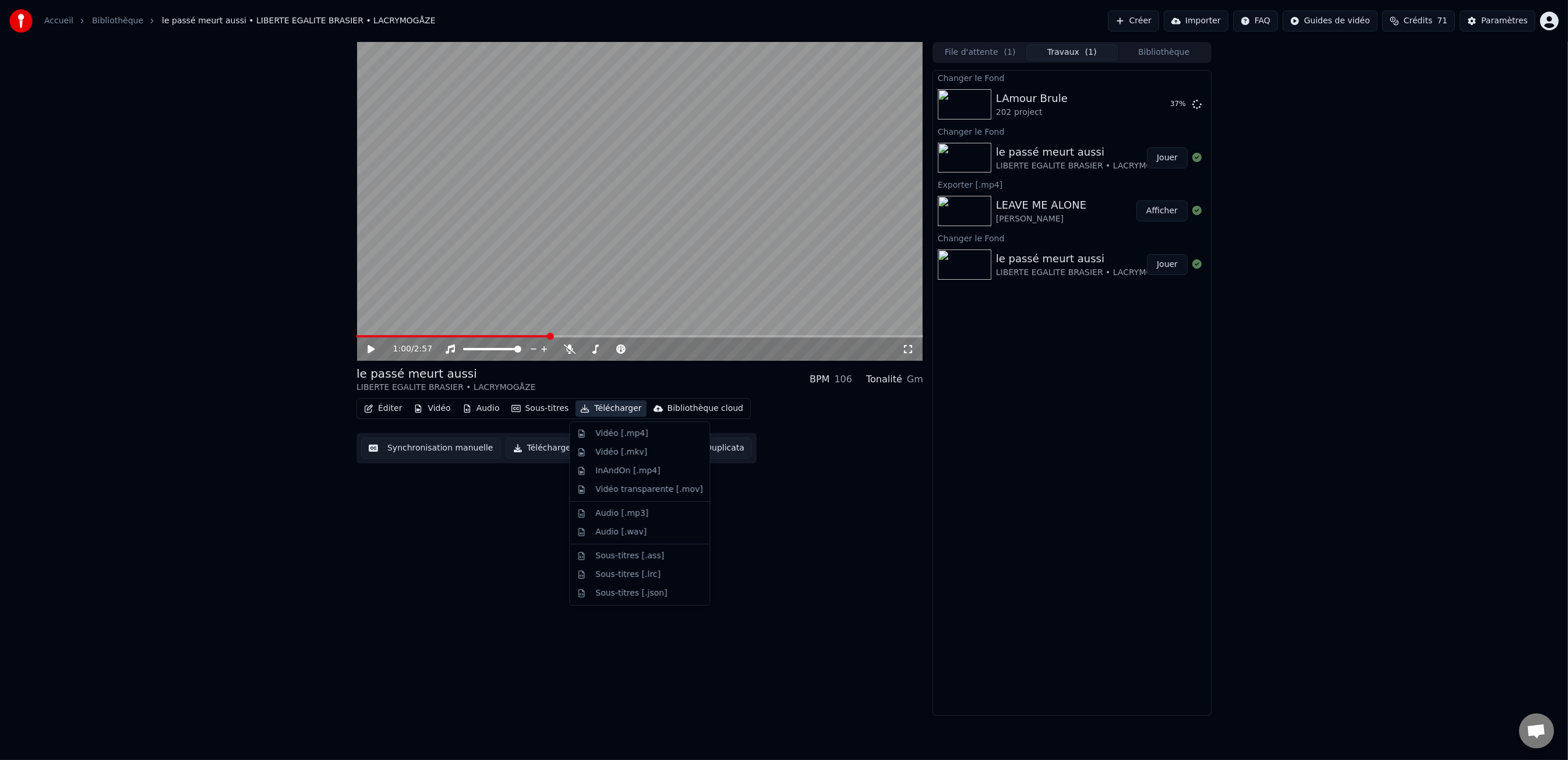
click at [615, 409] on button "Télécharger" at bounding box center [611, 408] width 71 height 17
click at [573, 453] on button "Télécharger la vidéo" at bounding box center [561, 448] width 111 height 21
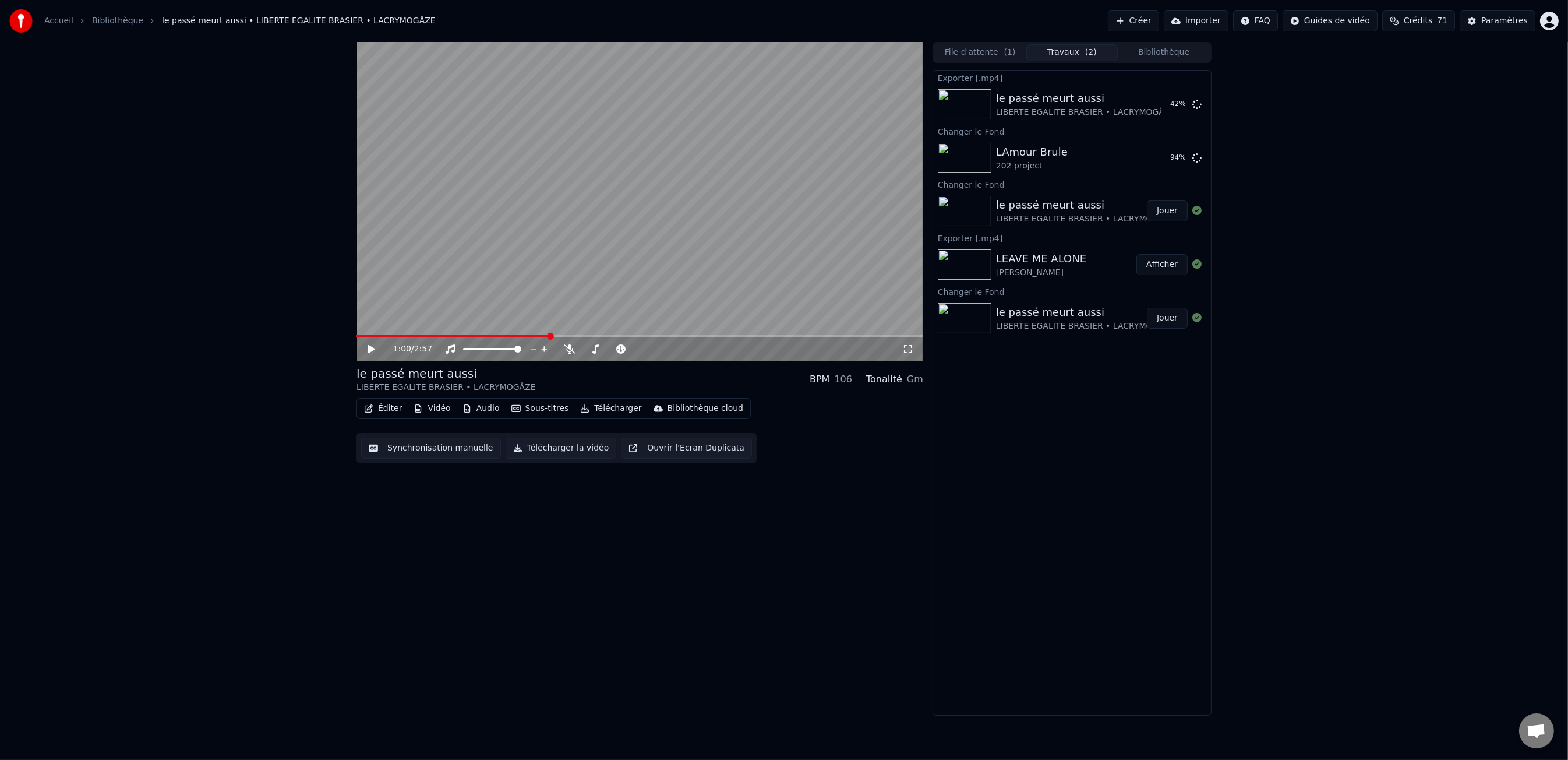
drag, startPoint x: 651, startPoint y: 614, endPoint x: 735, endPoint y: 599, distance: 85.3
click at [652, 614] on div "1:00 / 2:57 le passé meurt aussi LIBERTE EGALITE BRASIER • LACRYMOGÅZE BPM 10…" at bounding box center [640, 379] width 567 height 673
click at [1156, 261] on button "Afficher" at bounding box center [1162, 264] width 51 height 21
click at [1040, 258] on div "LEAVE ME ALONE" at bounding box center [1042, 258] width 91 height 17
click at [1110, 267] on div "LEAVE ME ALONE [PERSON_NAME]" at bounding box center [1066, 264] width 140 height 28
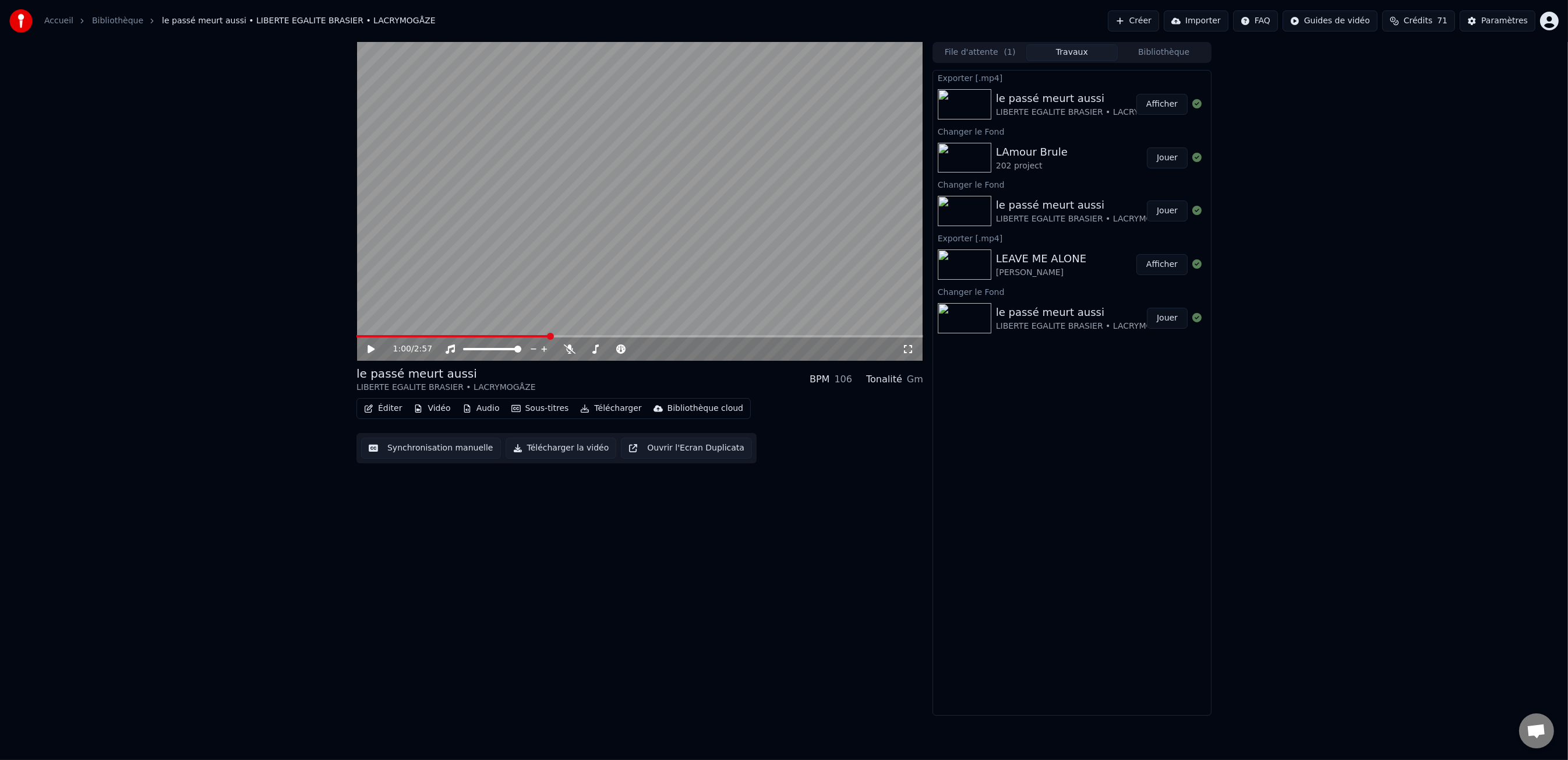
click at [972, 52] on button "File d'attente ( 1 )" at bounding box center [980, 52] width 92 height 17
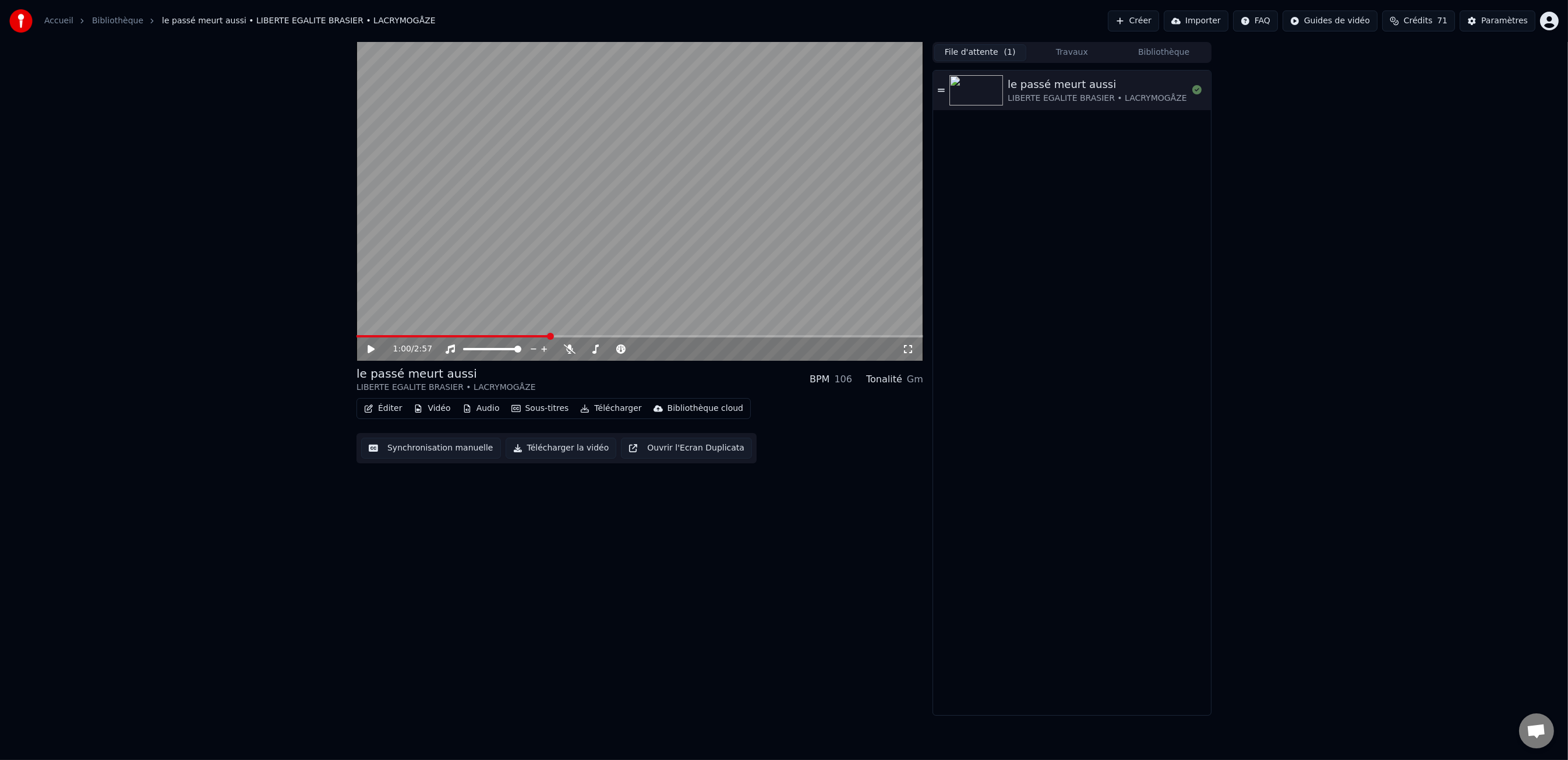
click at [1058, 53] on button "Travaux" at bounding box center [1071, 52] width 92 height 17
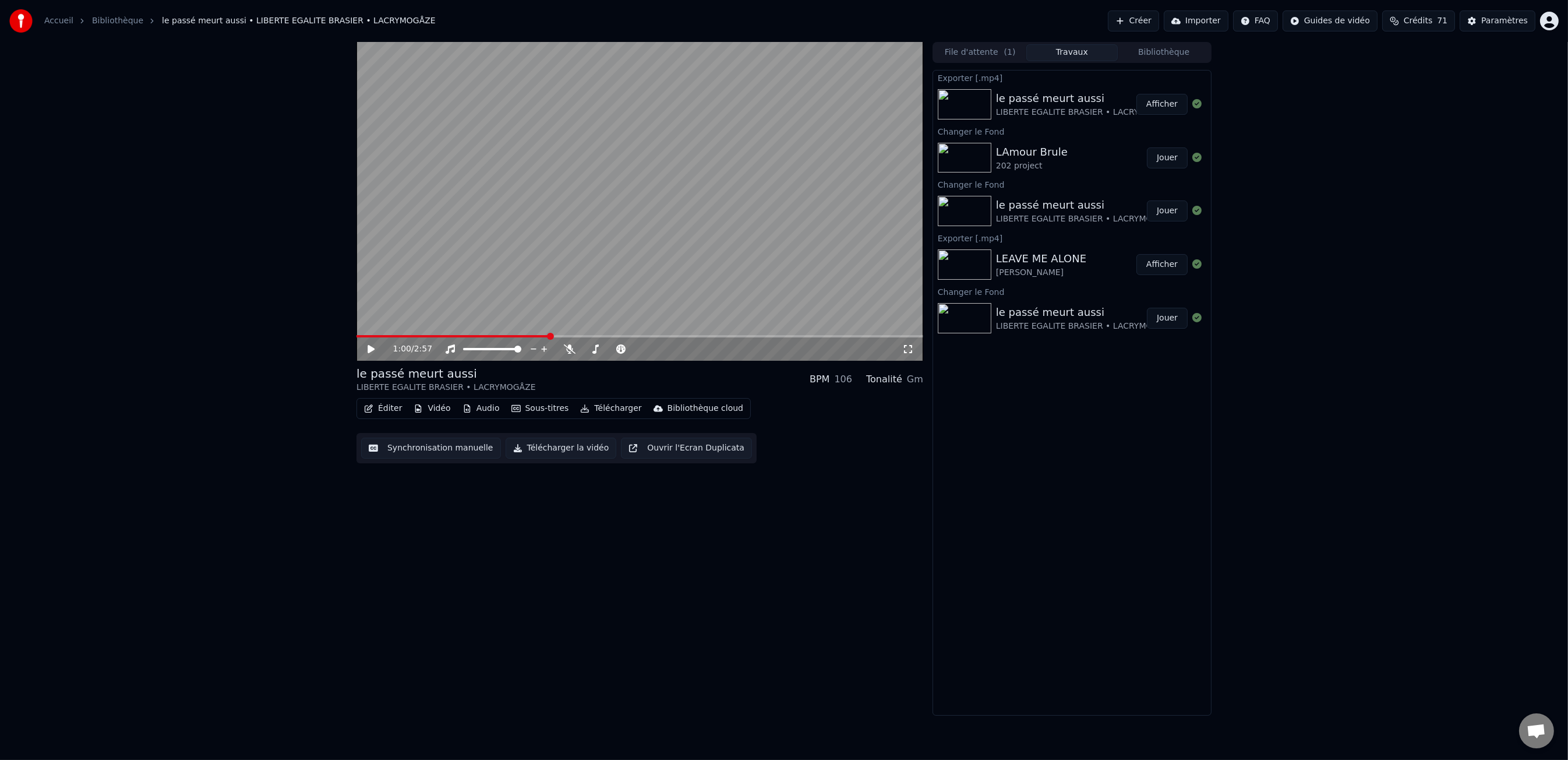
click at [1047, 259] on div "LEAVE ME ALONE" at bounding box center [1042, 258] width 91 height 17
click at [1171, 53] on button "Bibliothèque" at bounding box center [1163, 52] width 92 height 17
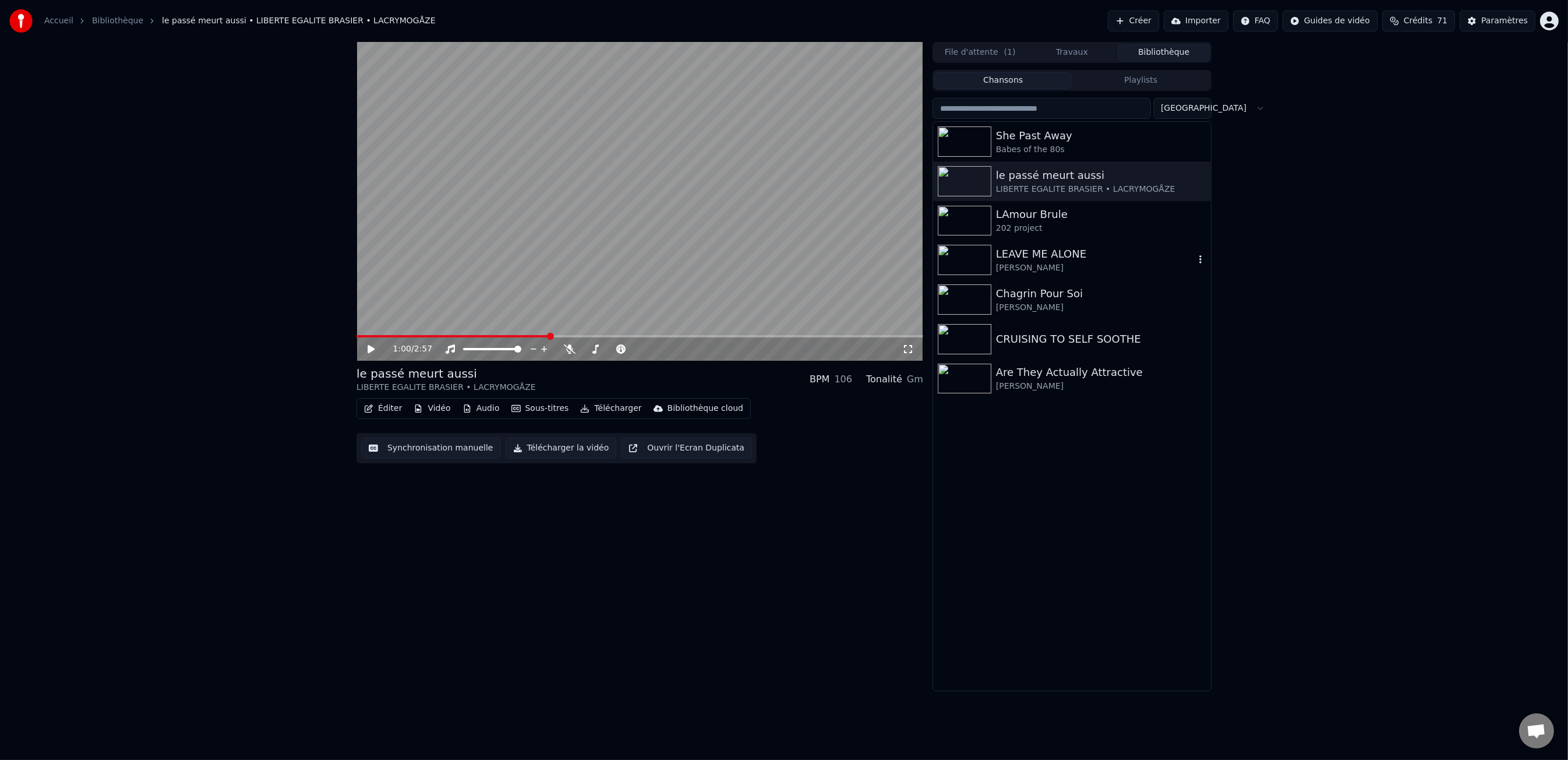
click at [1070, 252] on div "LEAVE ME ALONE" at bounding box center [1096, 253] width 199 height 17
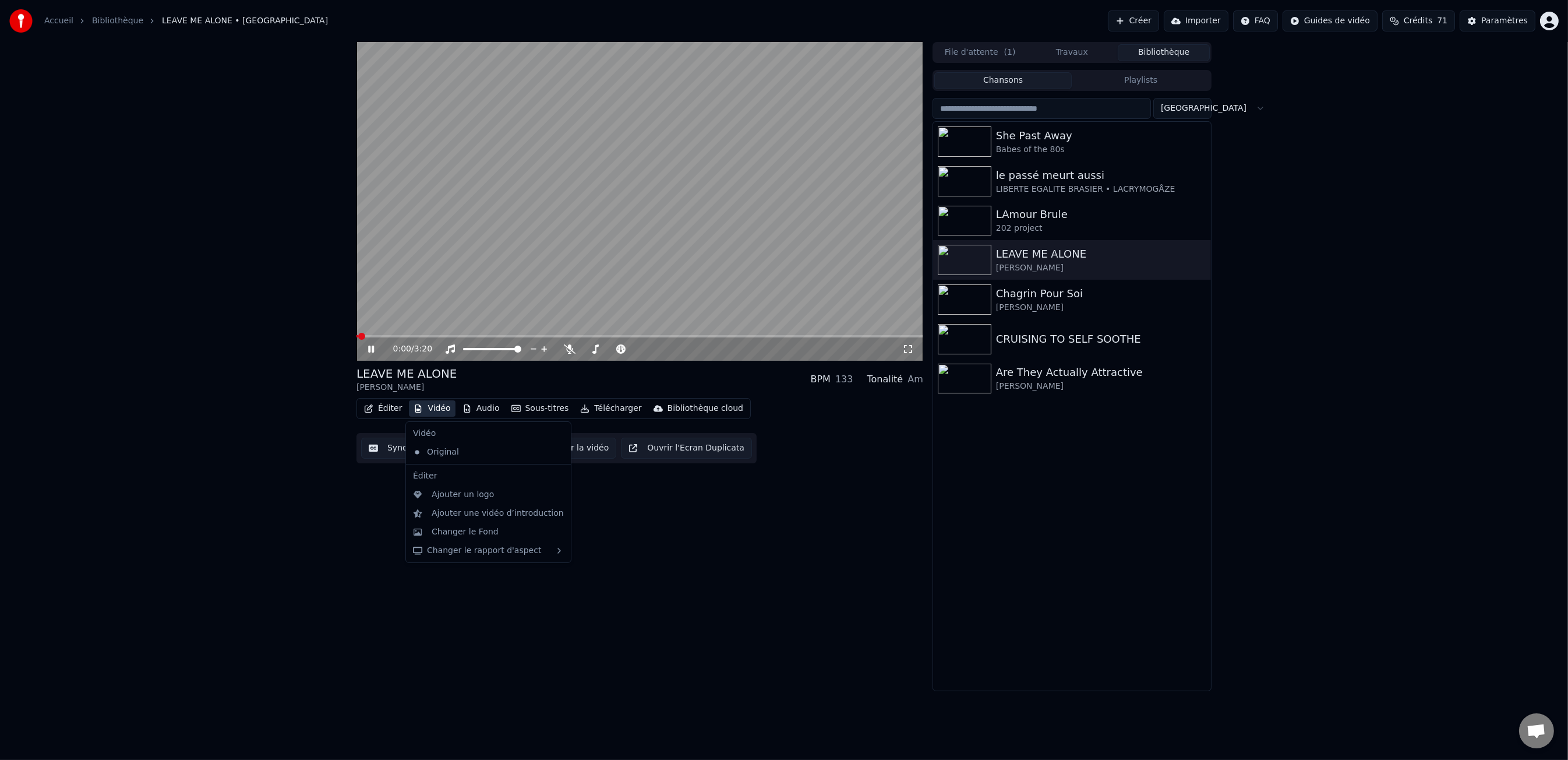
click at [433, 407] on button "Vidéo" at bounding box center [432, 408] width 46 height 17
click at [376, 347] on icon at bounding box center [379, 348] width 28 height 9
click at [444, 411] on button "Vidéo" at bounding box center [432, 408] width 46 height 17
click at [484, 536] on div "Changer le Fond" at bounding box center [465, 532] width 67 height 12
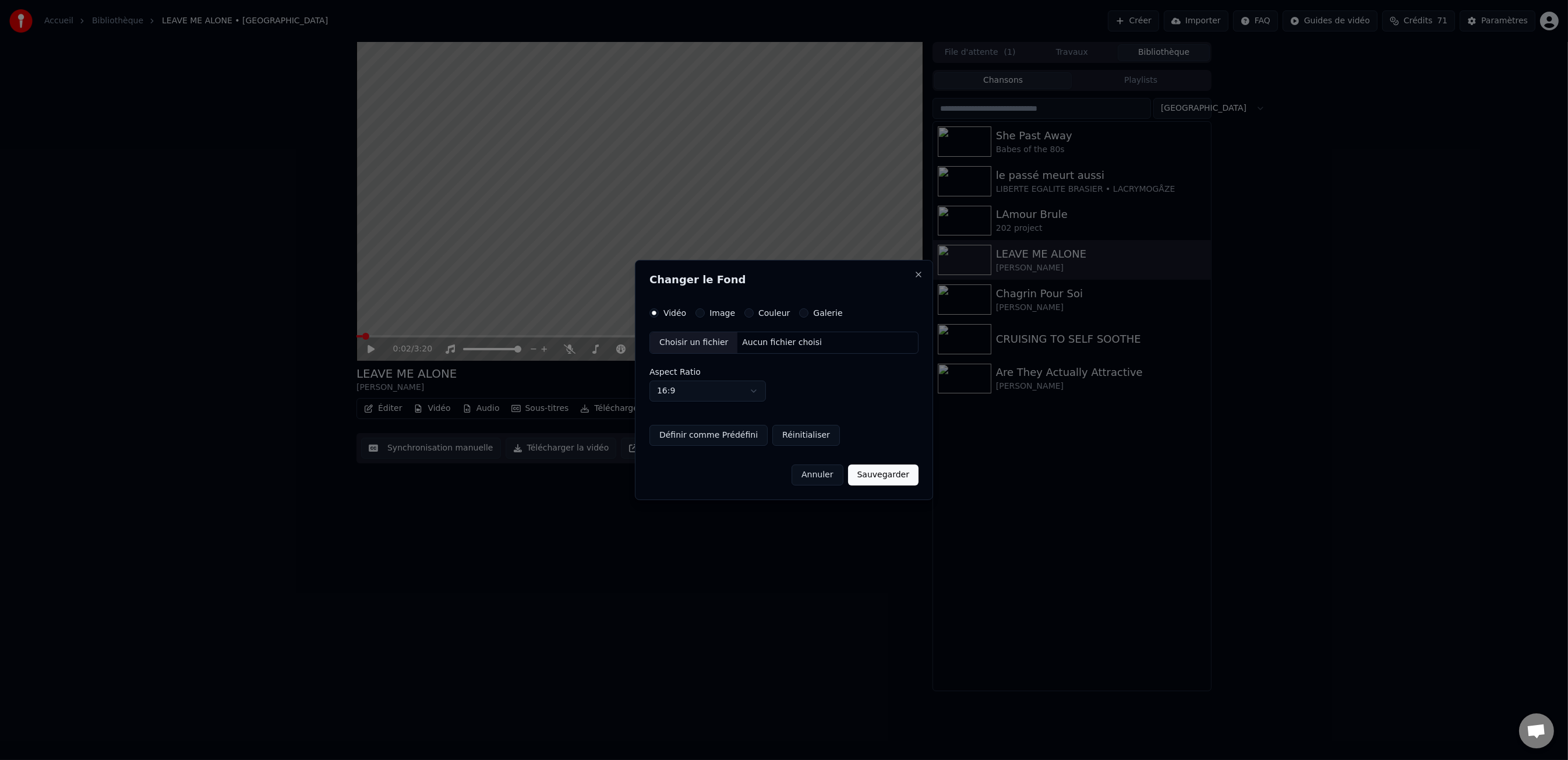
click at [716, 317] on label "Image" at bounding box center [722, 312] width 26 height 8
click at [705, 317] on button "Image" at bounding box center [700, 312] width 9 height 9
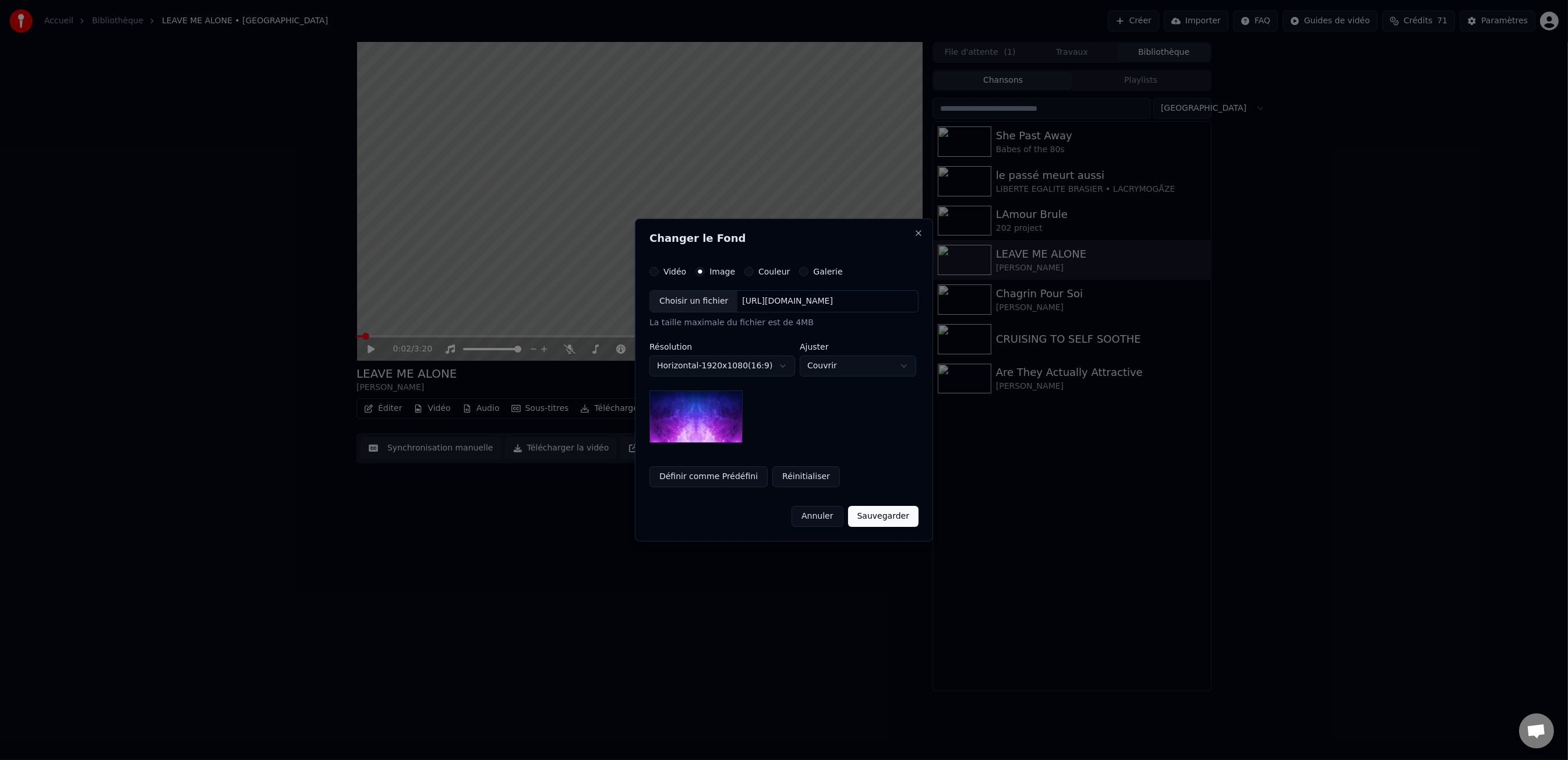
click at [717, 409] on img at bounding box center [696, 416] width 94 height 52
click at [819, 364] on body "**********" at bounding box center [784, 380] width 1568 height 760
click at [840, 364] on body "**********" at bounding box center [784, 380] width 1568 height 760
select select "****"
click at [836, 371] on body "**********" at bounding box center [784, 380] width 1568 height 760
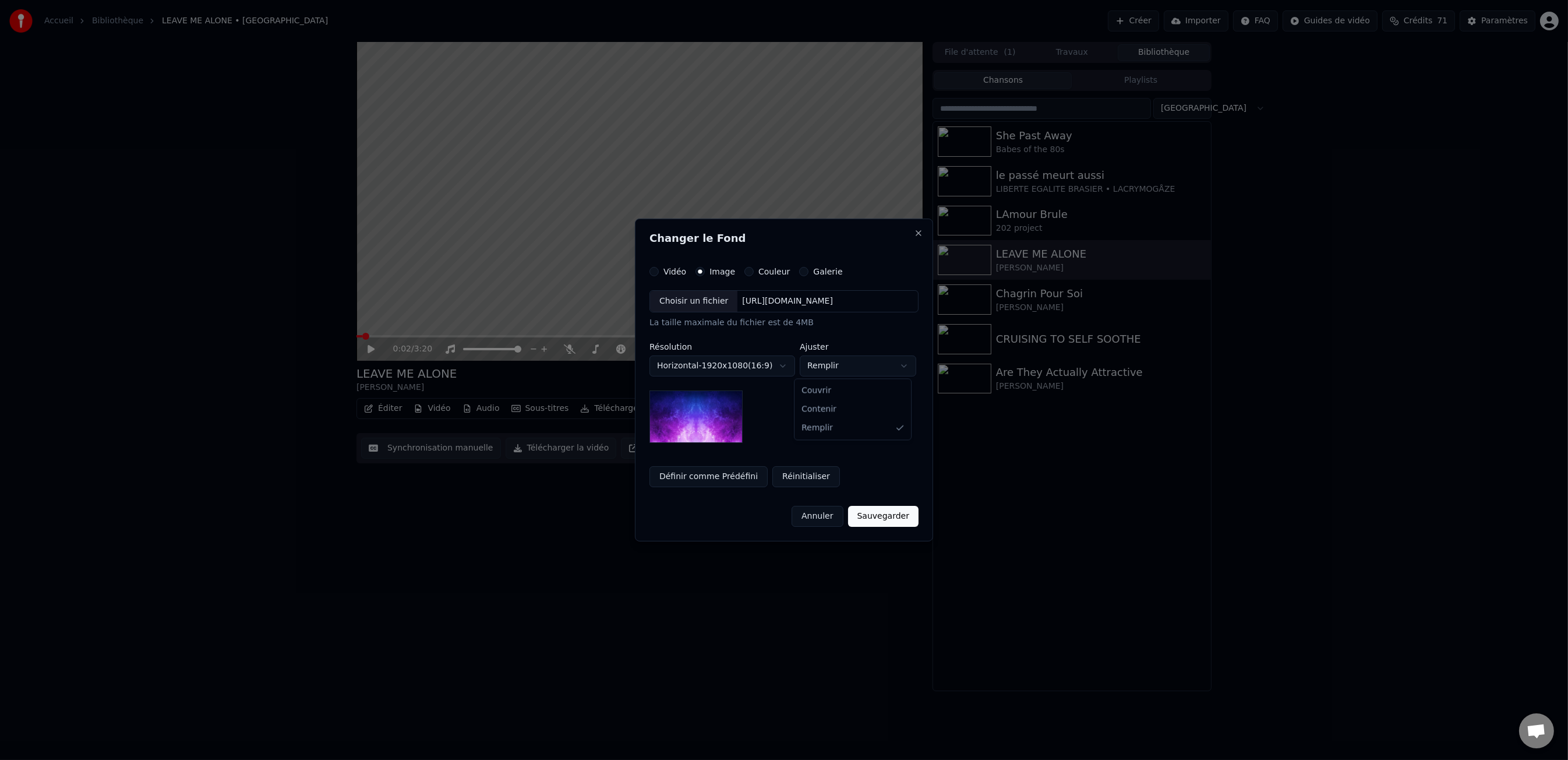
click at [820, 516] on body "**********" at bounding box center [784, 380] width 1568 height 760
click at [828, 516] on button "Annuler" at bounding box center [817, 516] width 51 height 21
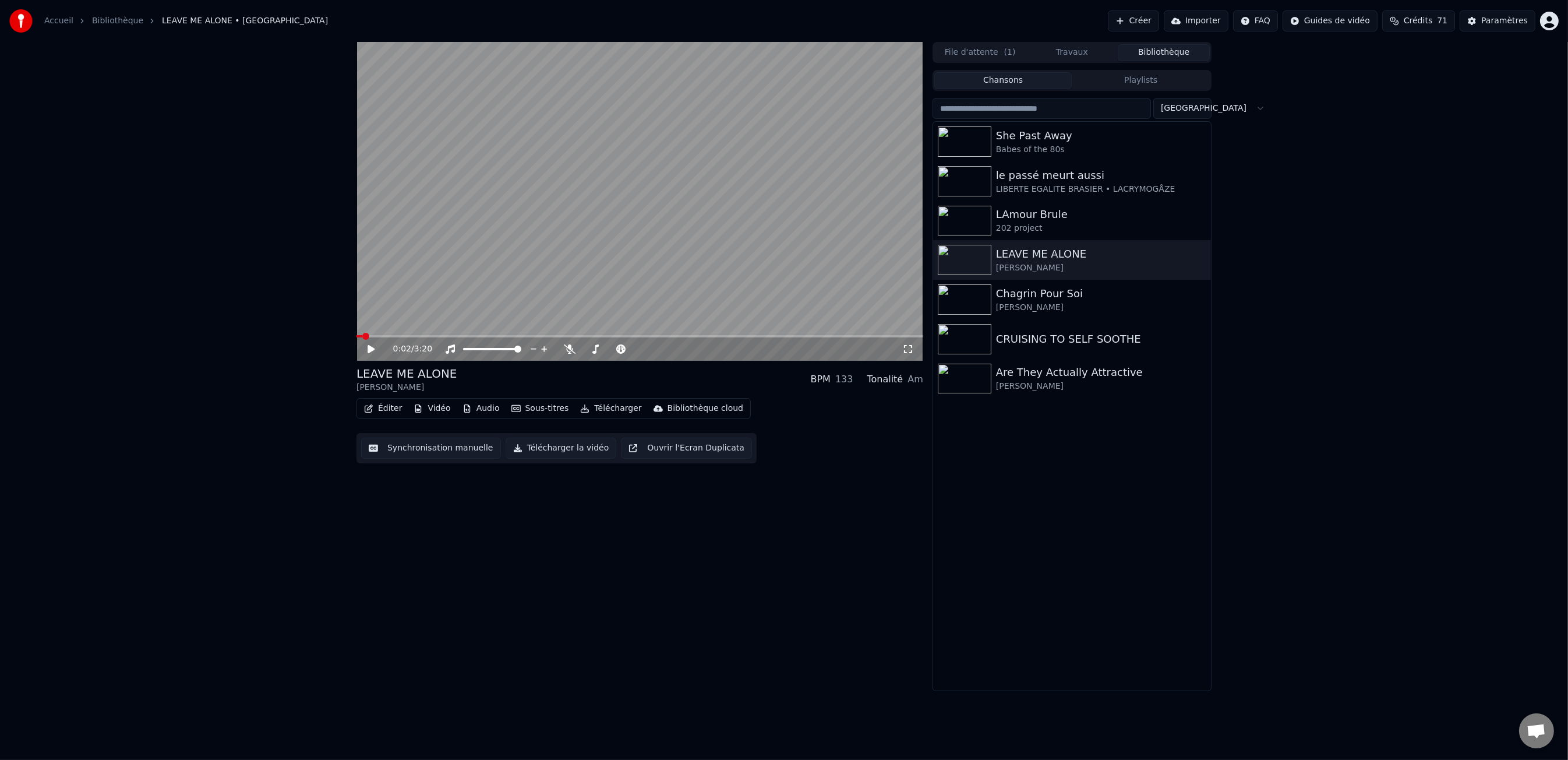
click at [438, 409] on button "Vidéo" at bounding box center [432, 408] width 46 height 17
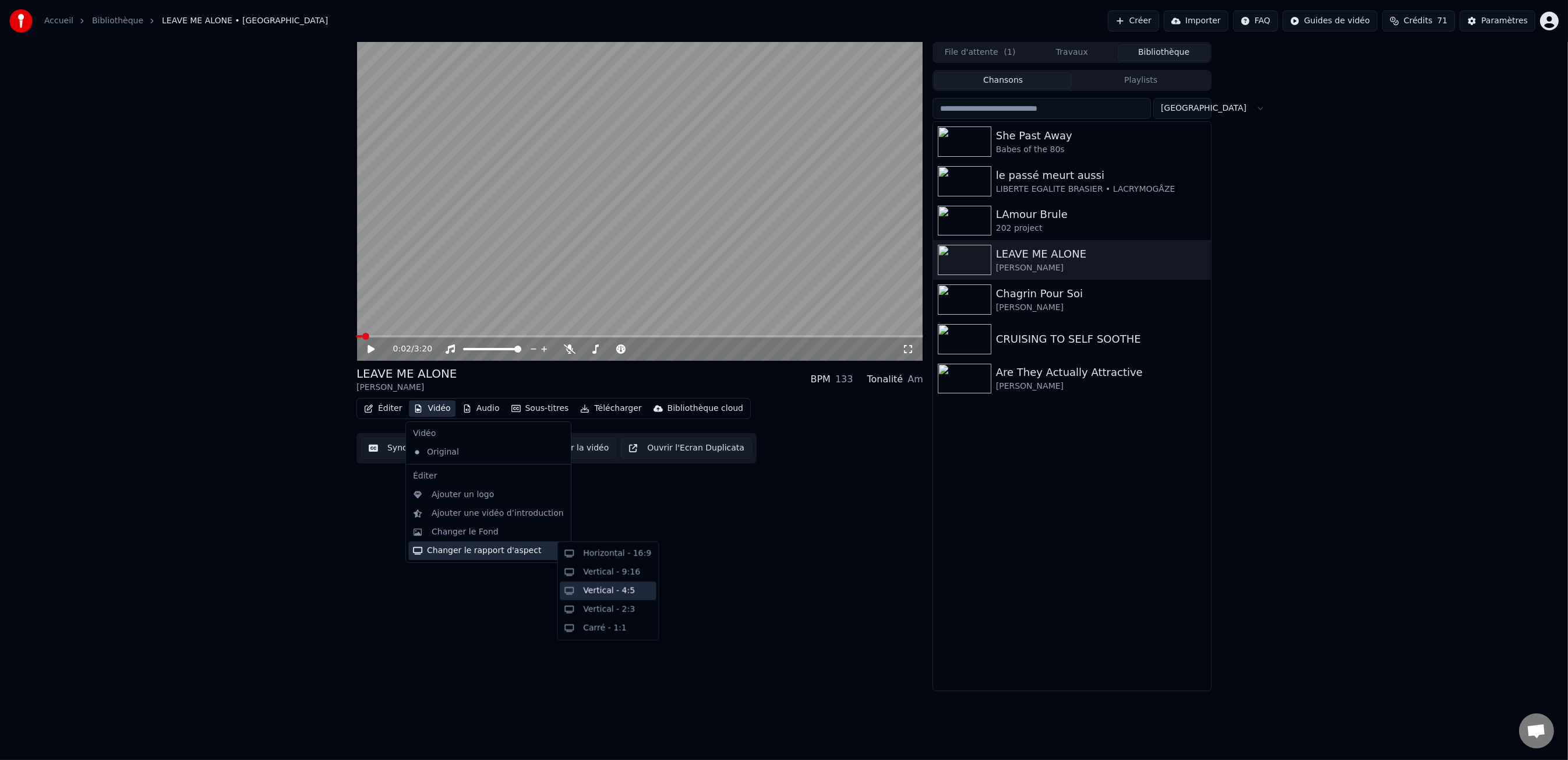
click at [628, 593] on div "Vertical - 4:5" at bounding box center [609, 590] width 52 height 12
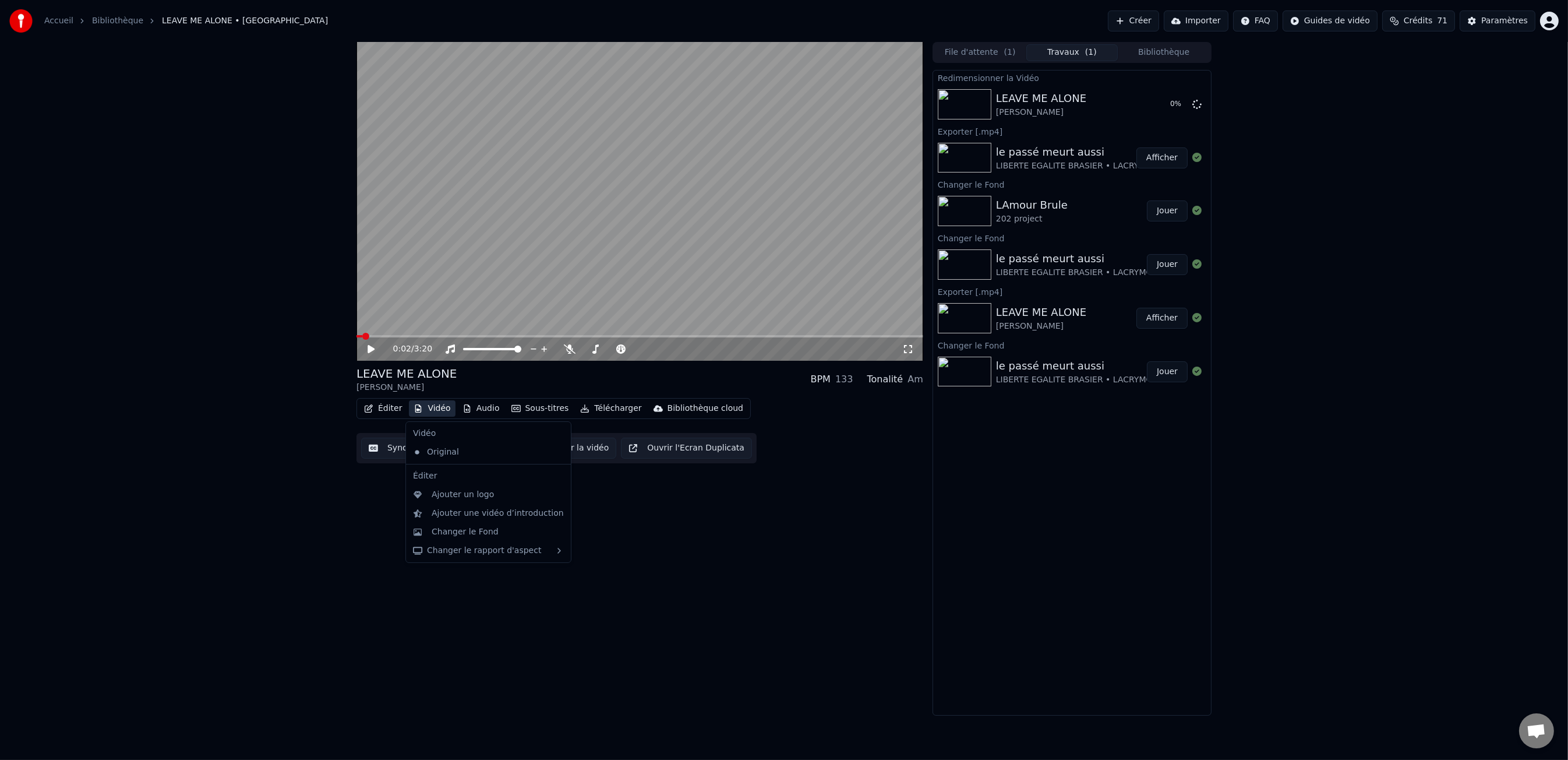
click at [438, 414] on button "Vidéo" at bounding box center [432, 408] width 46 height 17
click at [526, 555] on div "Changer le rapport d'aspect" at bounding box center [488, 550] width 161 height 19
click at [584, 558] on div "Horizontal - 16:9" at bounding box center [617, 554] width 68 height 12
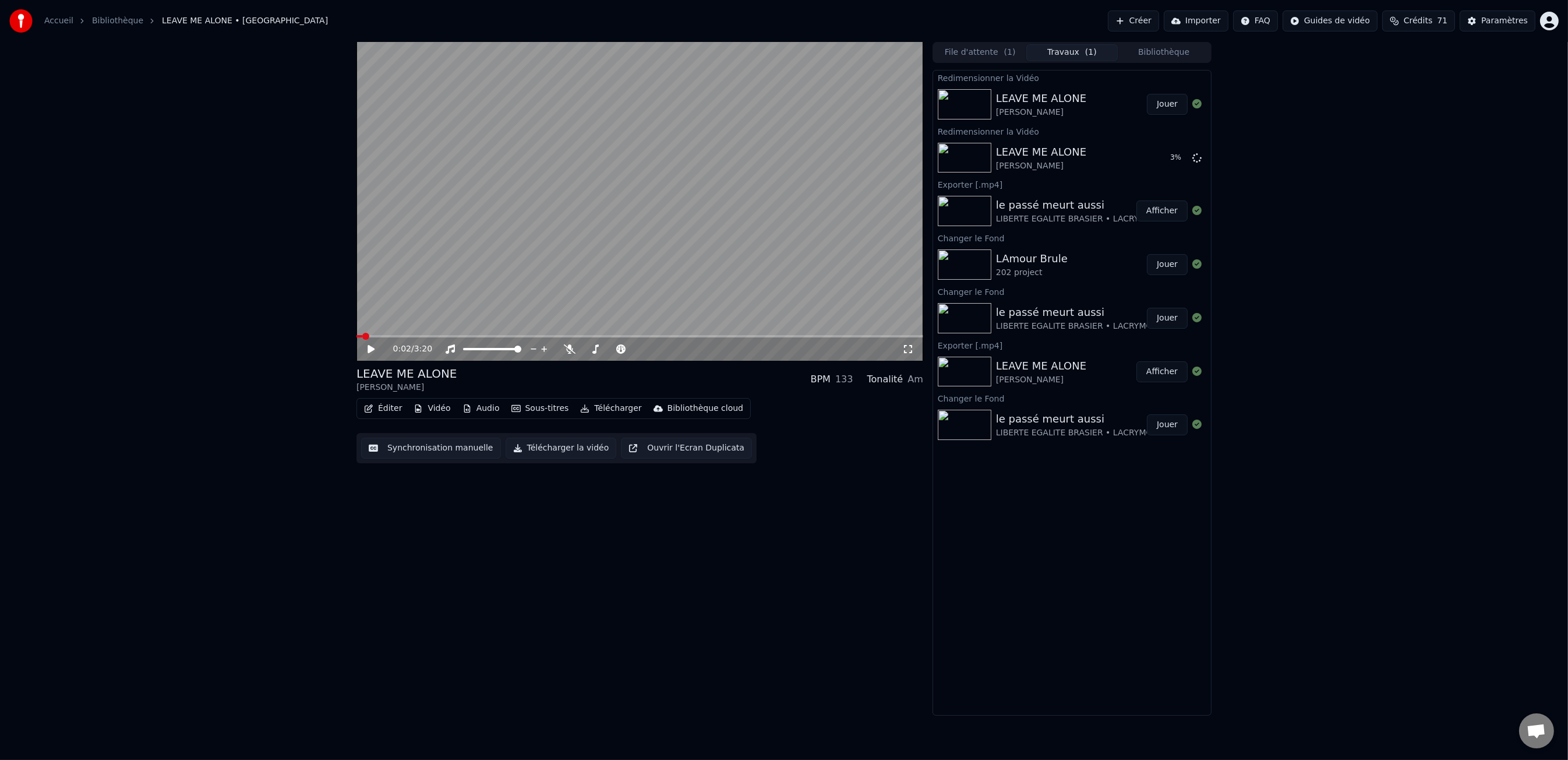
click at [366, 347] on icon at bounding box center [379, 348] width 28 height 9
click at [1197, 158] on icon at bounding box center [1196, 157] width 9 height 9
drag, startPoint x: 1249, startPoint y: 184, endPoint x: 1203, endPoint y: 201, distance: 49.0
click at [1248, 185] on div "0:02 / 3:20 LEAVE ME ALONE [PERSON_NAME] BPM 133 Tonalité Am Éditer Vidéo Audio…" at bounding box center [784, 379] width 1568 height 673
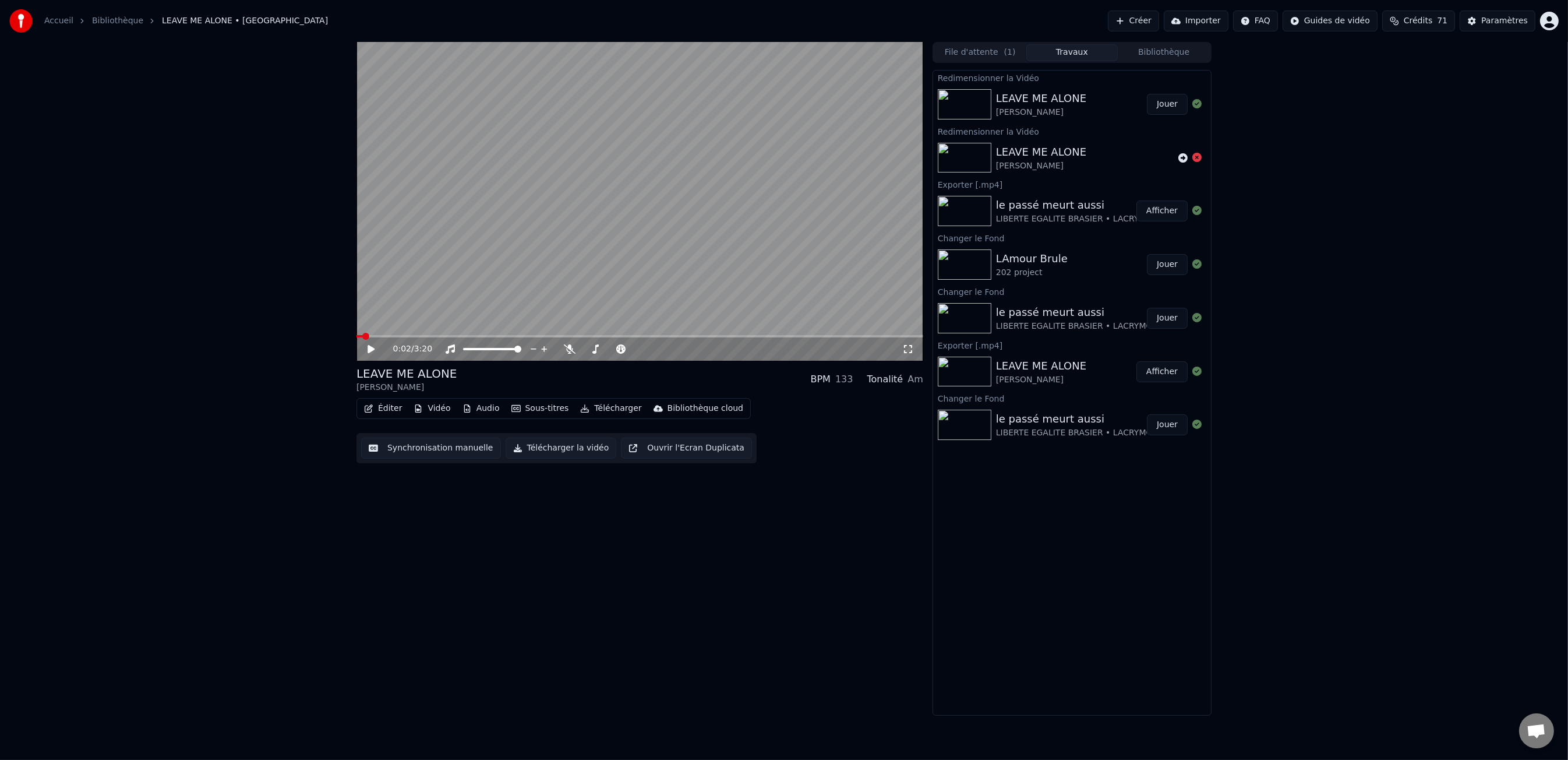
click at [373, 347] on icon at bounding box center [379, 348] width 28 height 9
click at [373, 347] on icon at bounding box center [372, 348] width 6 height 7
click at [428, 405] on button "Vidéo" at bounding box center [432, 408] width 46 height 17
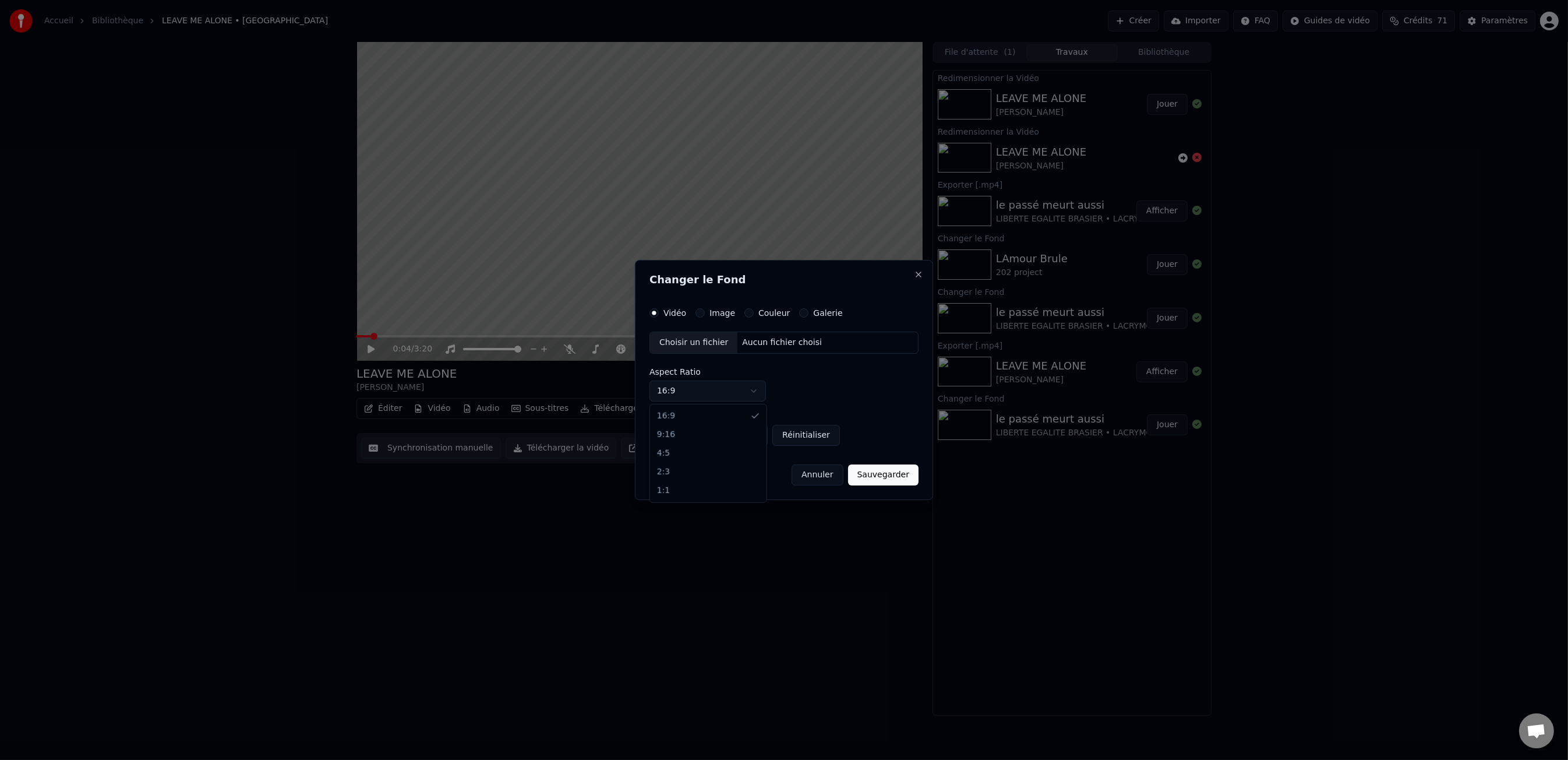
click at [718, 394] on body "Accueil Bibliothèque LEAVE ME ALONE • [PERSON_NAME] Créer Importer FAQ Guides d…" at bounding box center [784, 380] width 1568 height 760
click at [724, 392] on body "Accueil Bibliothèque LEAVE ME ALONE • [PERSON_NAME] Créer Importer FAQ Guides d…" at bounding box center [784, 380] width 1568 height 760
select select "****"
click at [825, 475] on button "Annuler" at bounding box center [817, 474] width 51 height 21
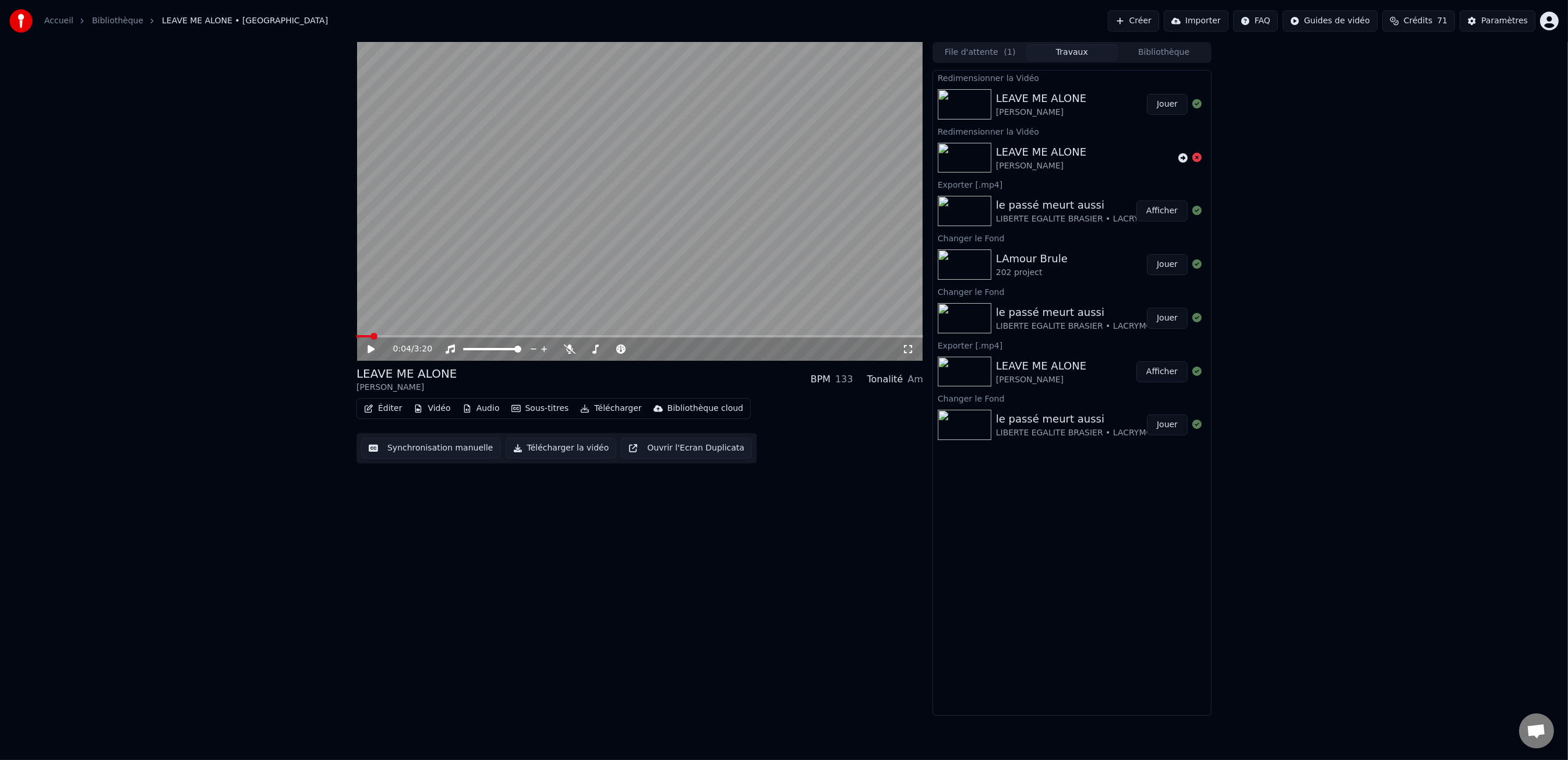
click at [669, 446] on button "Ouvrir l'Ecran Duplicata" at bounding box center [686, 448] width 131 height 21
click at [369, 350] on icon at bounding box center [379, 348] width 28 height 9
click at [433, 404] on button "Vidéo" at bounding box center [432, 408] width 46 height 17
click at [1045, 217] on div "LIBERTE EGALITE BRASIER • LACRYMOGÅZE" at bounding box center [1086, 219] width 179 height 12
click at [1055, 205] on div "le passé meurt aussi" at bounding box center [1086, 205] width 179 height 17
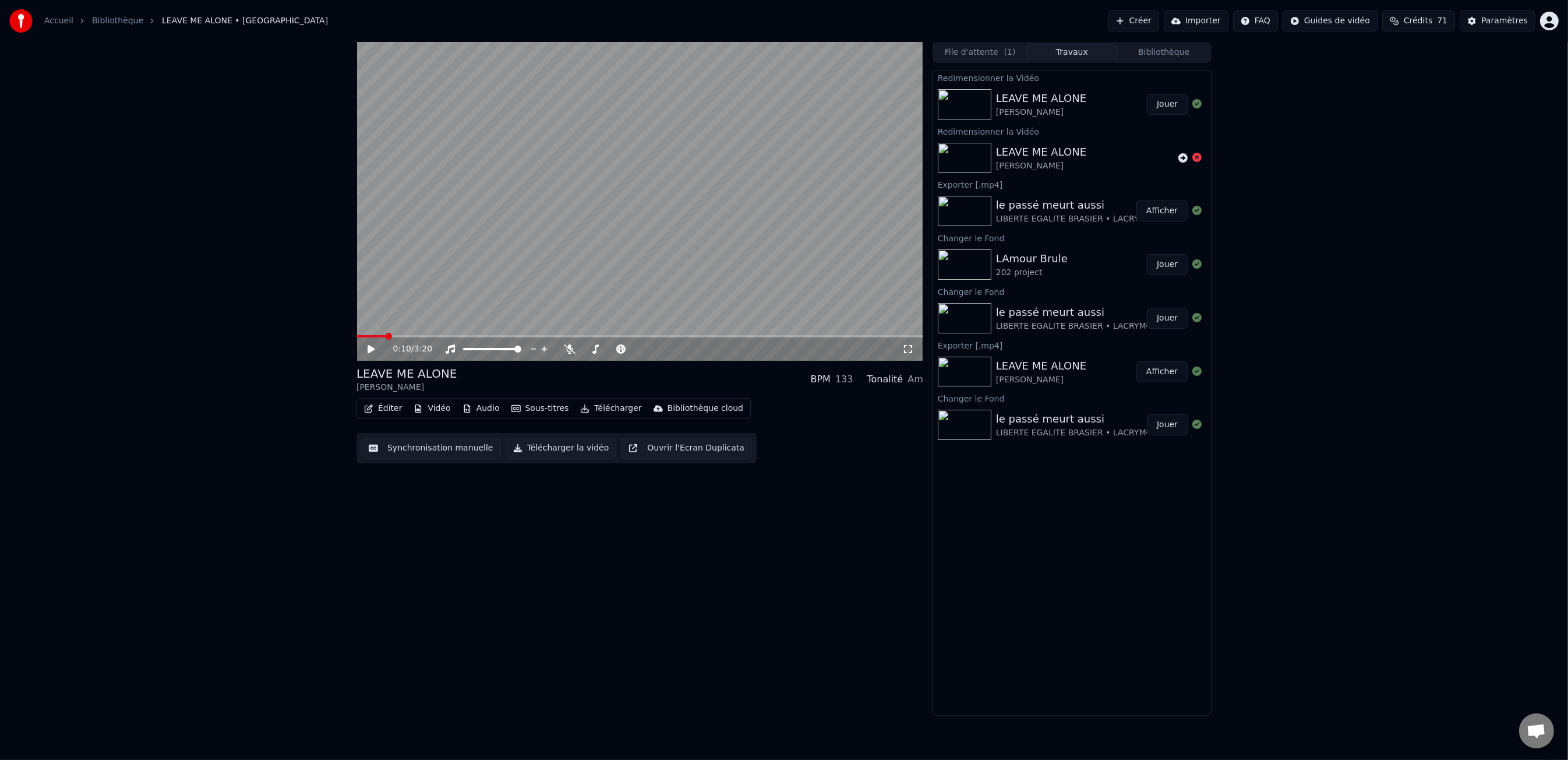
drag, startPoint x: 1186, startPoint y: 210, endPoint x: 1172, endPoint y: 211, distance: 14.0
click at [1173, 211] on button "Afficher" at bounding box center [1162, 210] width 51 height 21
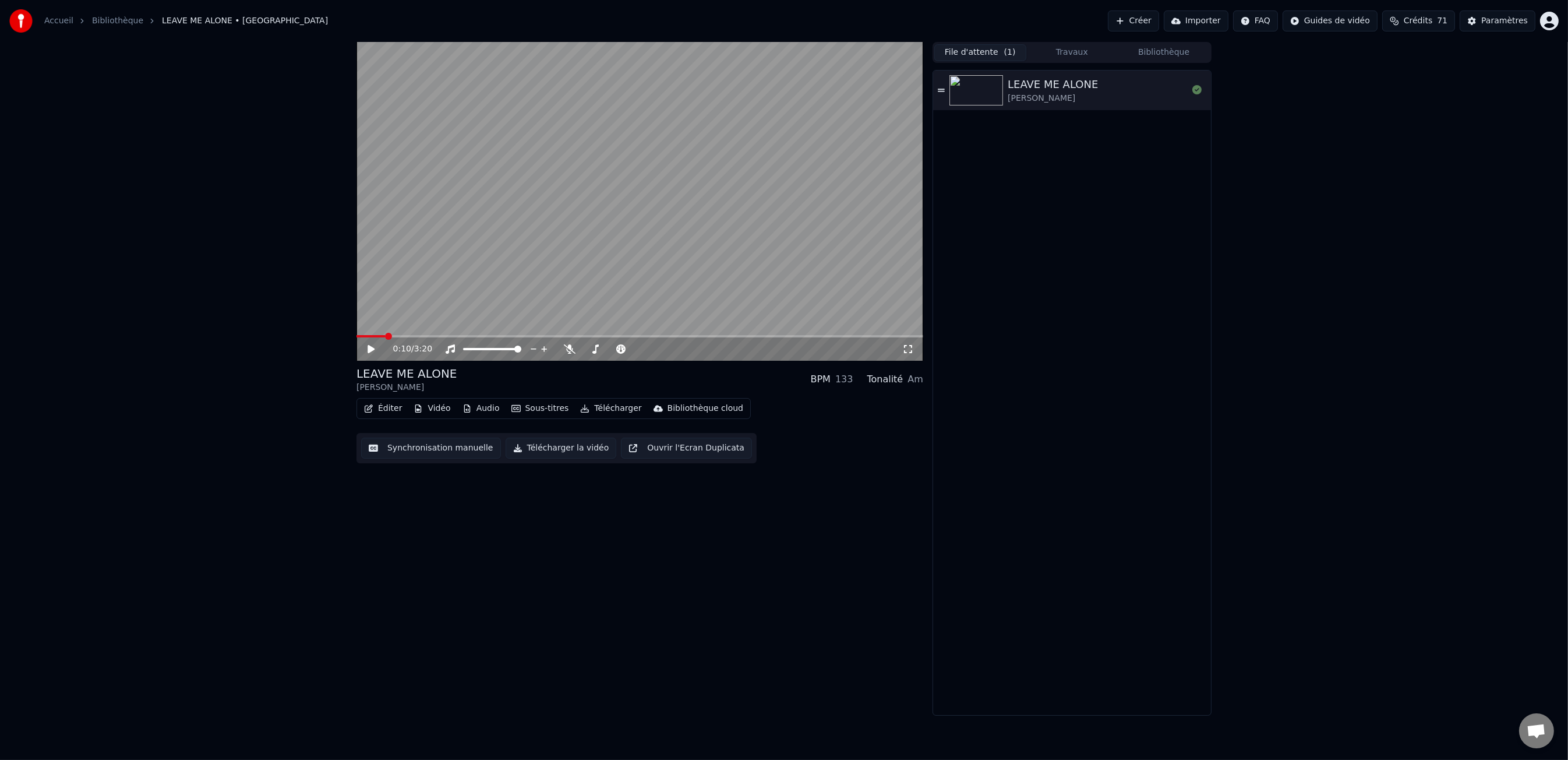
drag, startPoint x: 992, startPoint y: 58, endPoint x: 1029, endPoint y: 49, distance: 38.1
click at [992, 58] on button "File d'attente ( 1 )" at bounding box center [980, 52] width 92 height 17
click at [1079, 86] on div "LEAVE ME ALONE" at bounding box center [1053, 84] width 91 height 17
click at [1167, 56] on button "Bibliothèque" at bounding box center [1163, 52] width 92 height 17
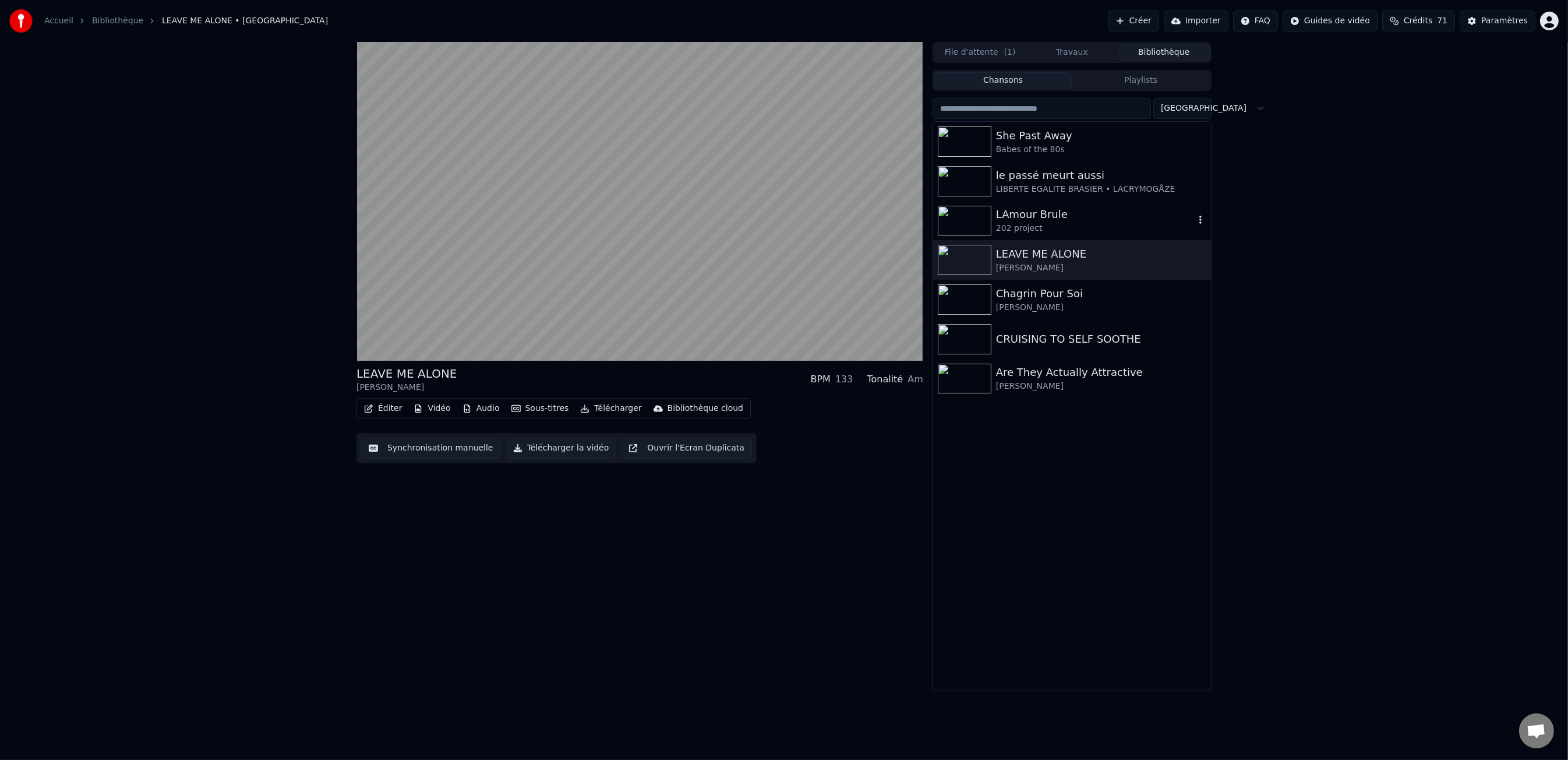
click at [1102, 221] on div "LAmour Brule" at bounding box center [1096, 214] width 199 height 17
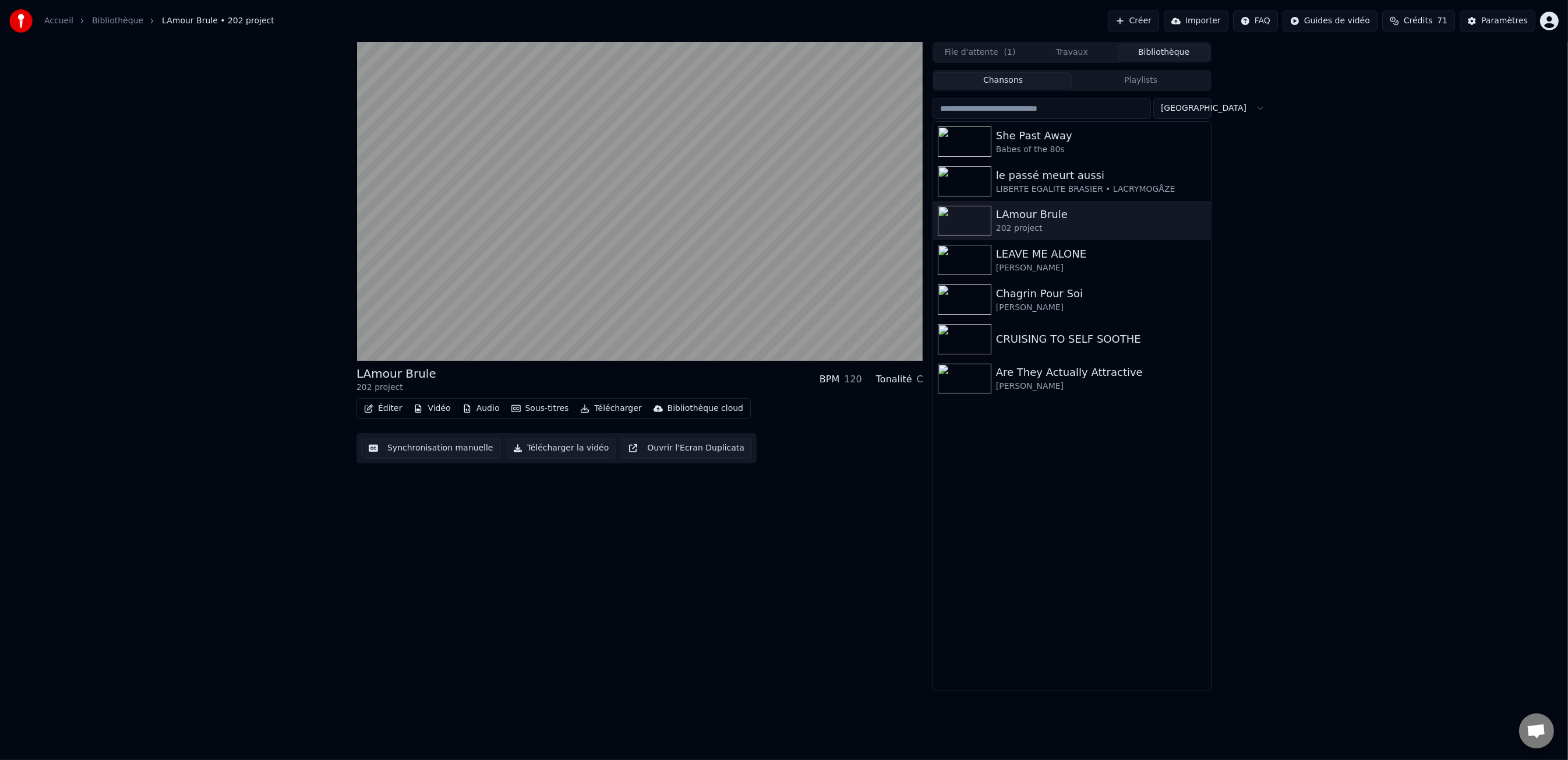
click at [584, 448] on button "Télécharger la vidéo" at bounding box center [561, 448] width 111 height 21
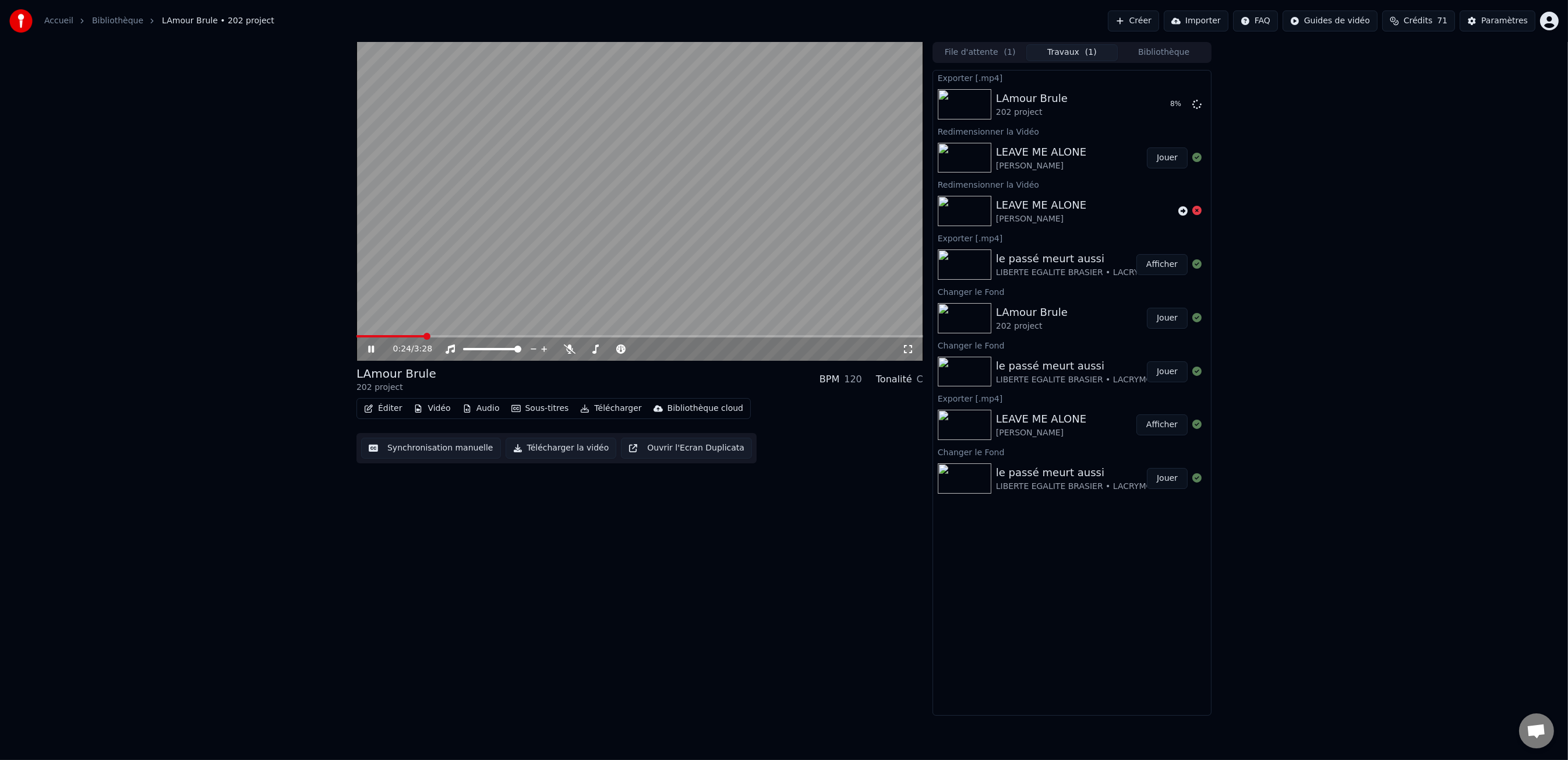
click at [367, 350] on icon at bounding box center [379, 348] width 28 height 9
click at [1067, 264] on div "le passé meurt aussi" at bounding box center [1086, 258] width 179 height 17
click at [996, 260] on div "le passé meurt aussi" at bounding box center [1086, 258] width 179 height 17
click at [1015, 369] on div "le passé meurt aussi" at bounding box center [1086, 366] width 179 height 17
click at [973, 371] on img at bounding box center [965, 372] width 53 height 31
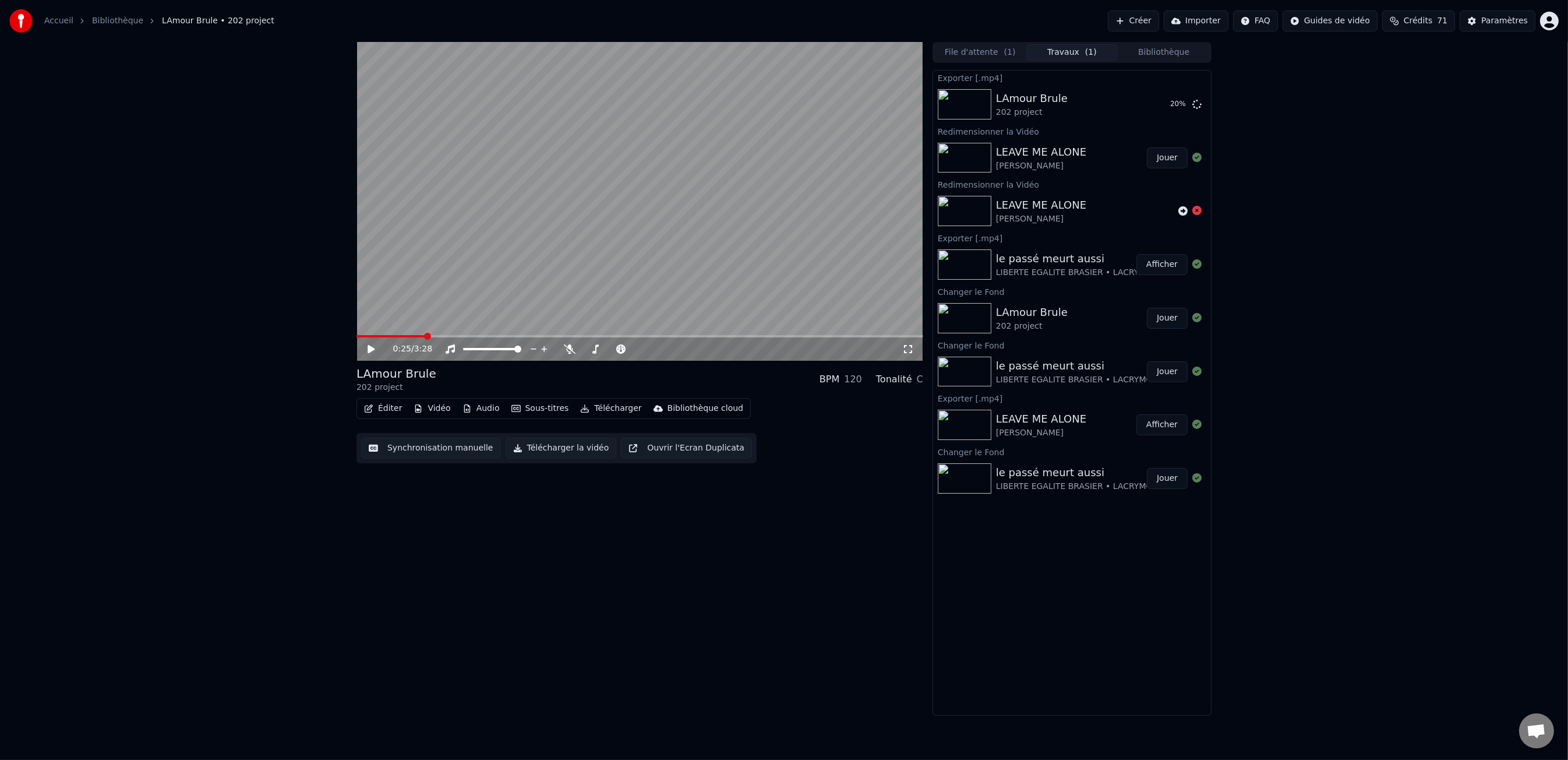
click at [966, 268] on img at bounding box center [965, 264] width 53 height 31
click at [1163, 265] on button "Afficher" at bounding box center [1162, 264] width 51 height 21
drag, startPoint x: 1064, startPoint y: 428, endPoint x: 1065, endPoint y: 389, distance: 39.0
click at [1064, 428] on div "[PERSON_NAME]" at bounding box center [1042, 433] width 91 height 12
click at [1067, 374] on div "LIBERTE EGALITE BRASIER • LACRYMOGÅZE" at bounding box center [1086, 380] width 179 height 12
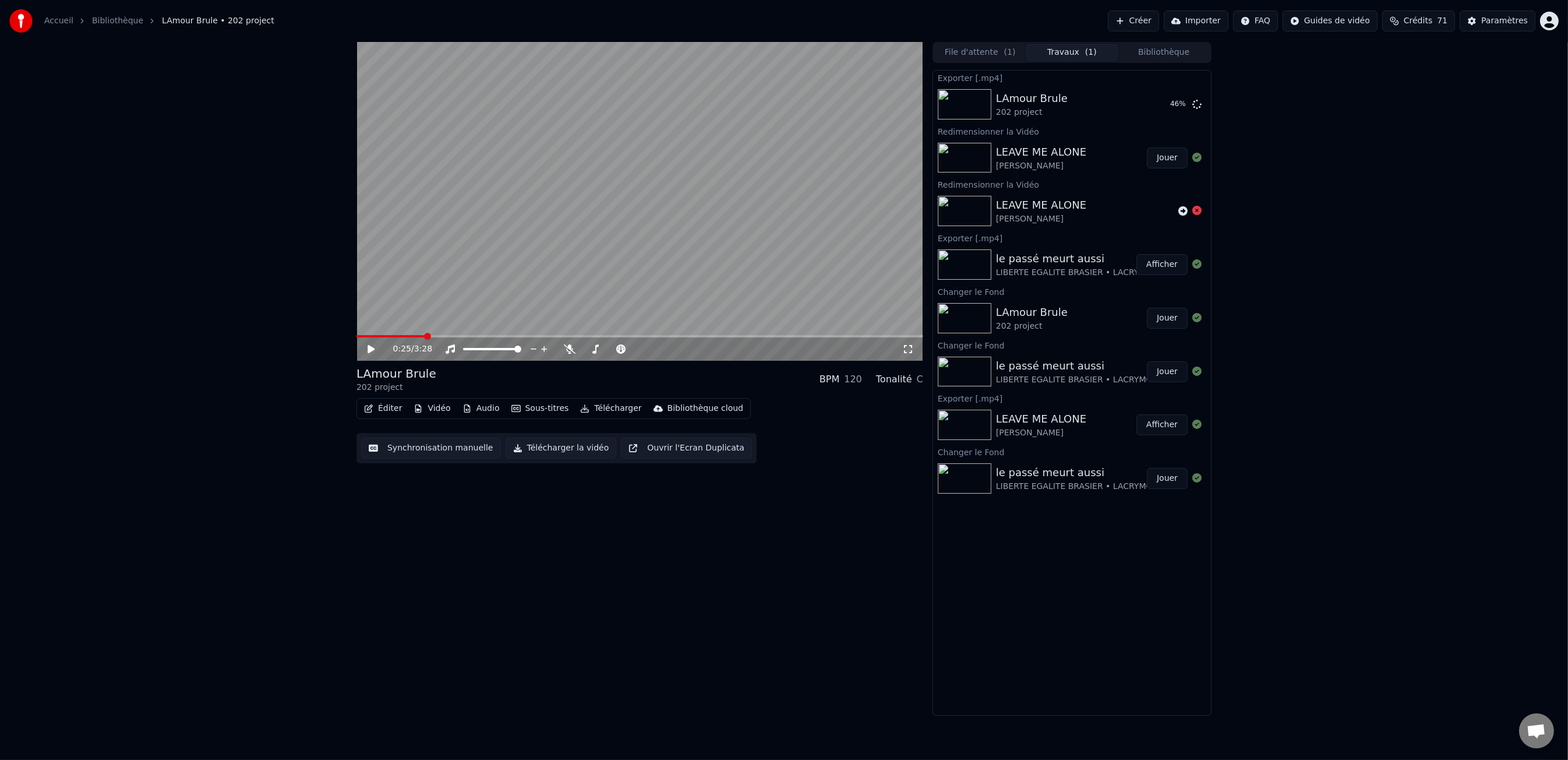
click at [1160, 373] on button "Jouer" at bounding box center [1167, 371] width 40 height 21
click at [422, 406] on button "Vidéo" at bounding box center [432, 408] width 46 height 17
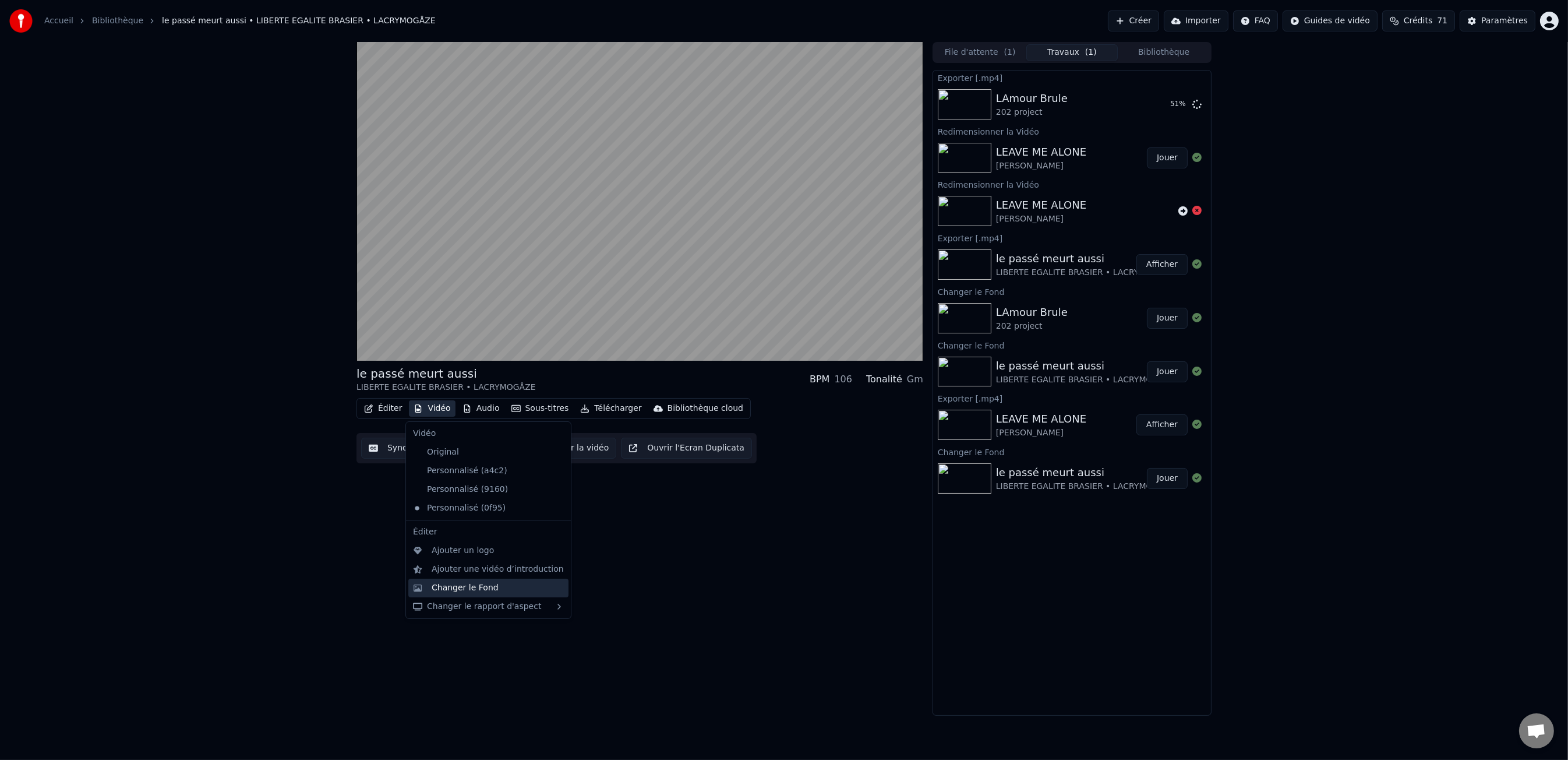
click at [481, 591] on div "Changer le Fond" at bounding box center [465, 587] width 67 height 12
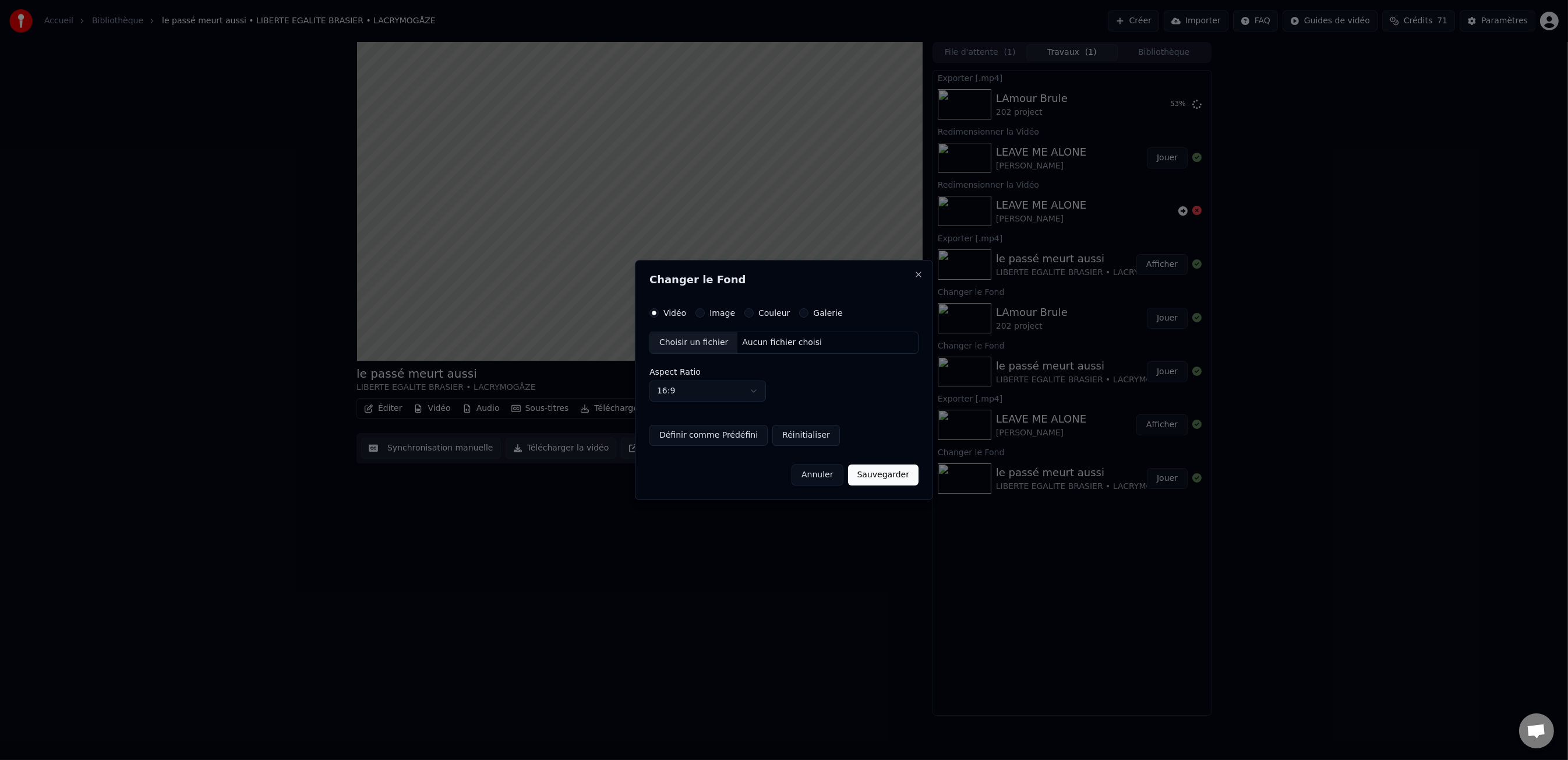
click at [688, 351] on div "Choisir un fichier" at bounding box center [694, 342] width 88 height 21
click at [701, 315] on button "Image" at bounding box center [700, 312] width 9 height 9
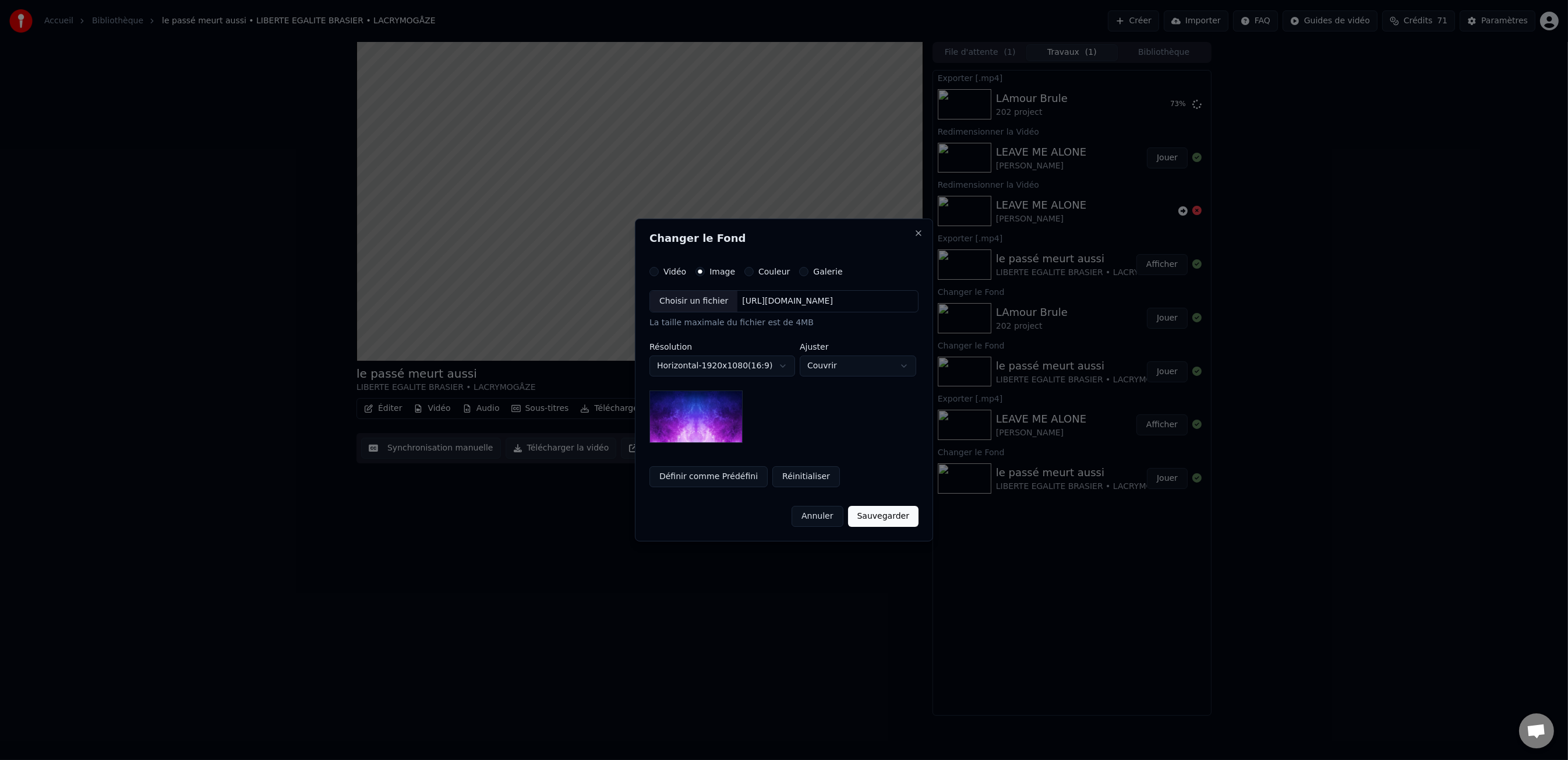
click at [648, 265] on div "**********" at bounding box center [784, 380] width 299 height 322
click at [650, 270] on button "Vidéo" at bounding box center [653, 271] width 9 height 9
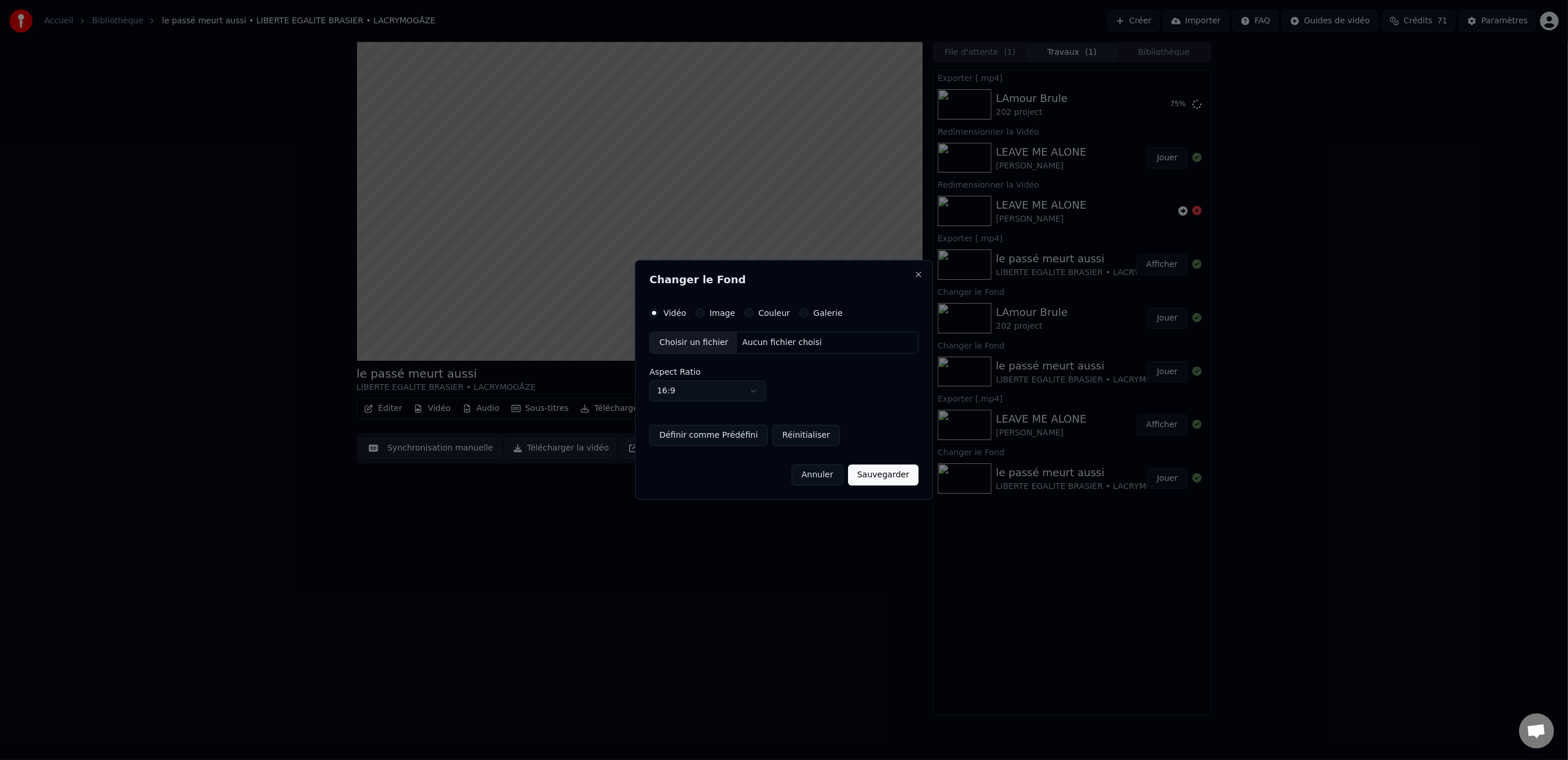
click at [682, 341] on div "Choisir un fichier" at bounding box center [694, 342] width 88 height 21
click at [704, 313] on div "Image" at bounding box center [716, 312] width 39 height 9
click at [700, 314] on button "Image" at bounding box center [700, 312] width 9 height 9
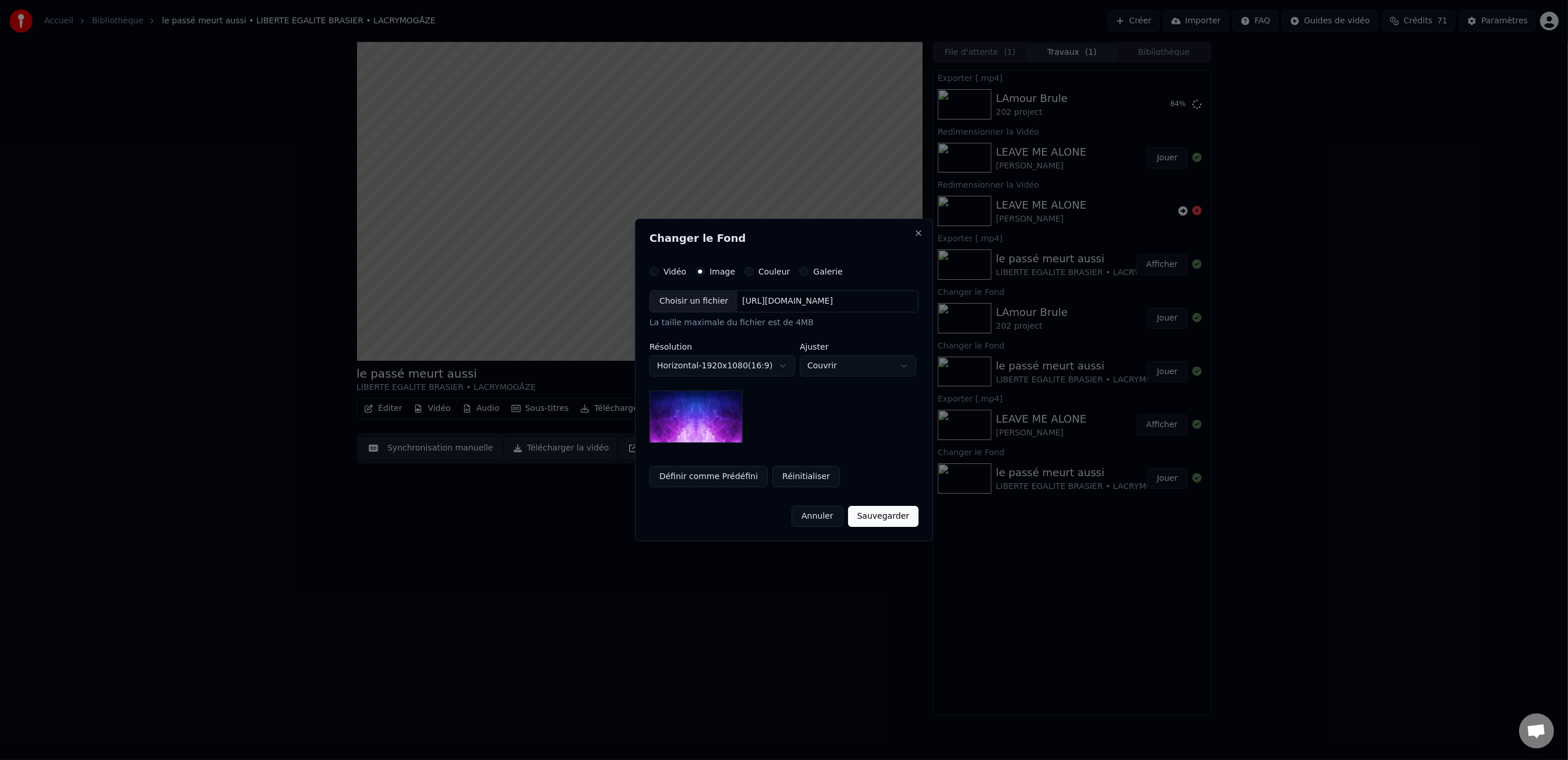
click at [700, 301] on div "Choisir un fichier" at bounding box center [694, 301] width 88 height 21
click at [833, 372] on body "Accueil Bibliothèque le passé meurt aussi • LIBERTE EGALITE BRASIER • LACRYMOG…" at bounding box center [784, 380] width 1568 height 760
select select "*******"
click at [879, 518] on button "Sauvegarder" at bounding box center [892, 516] width 71 height 21
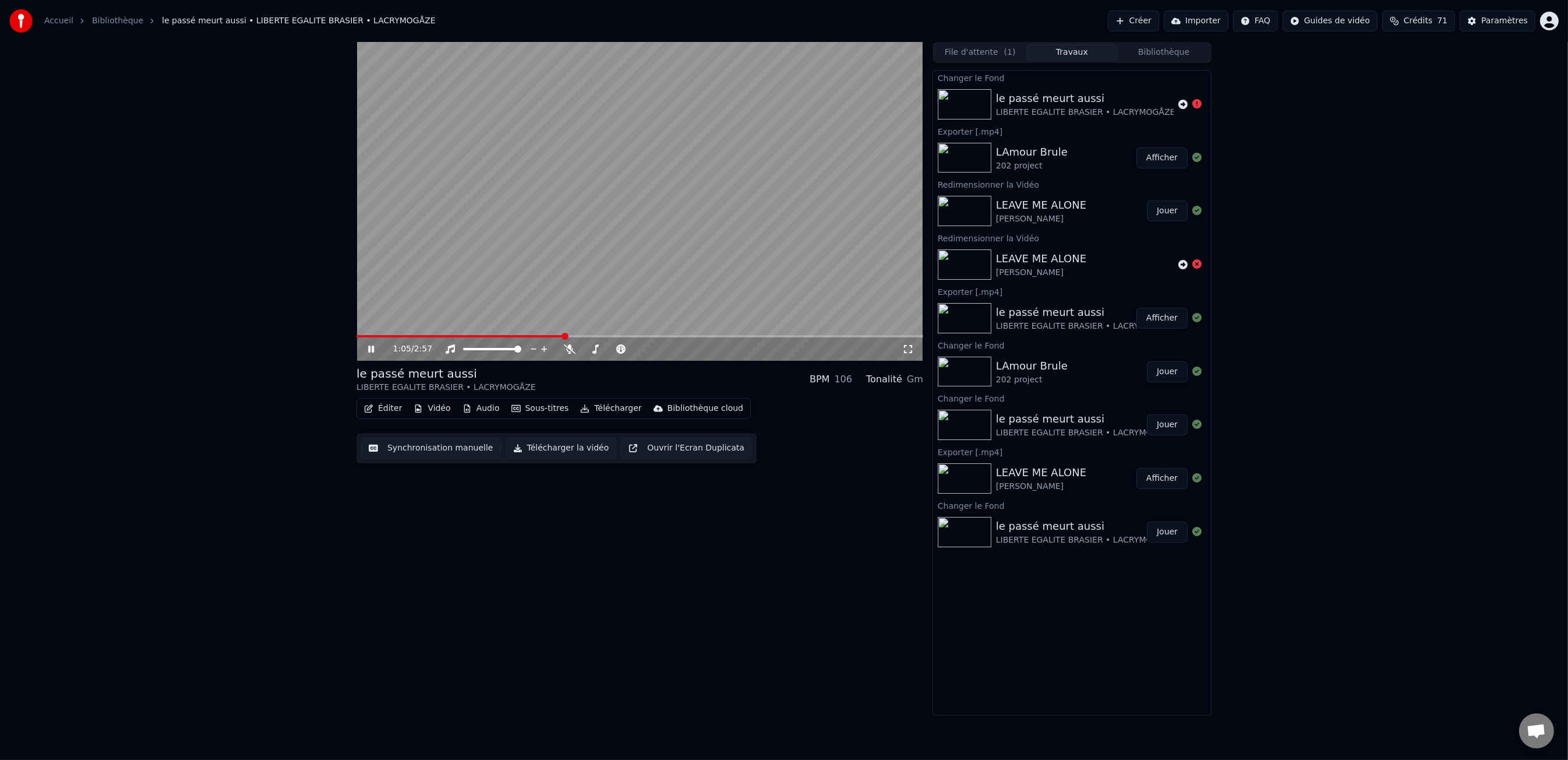
click at [1030, 111] on div "LIBERTE EGALITE BRASIER • LACRYMOGÅZE" at bounding box center [1086, 112] width 179 height 12
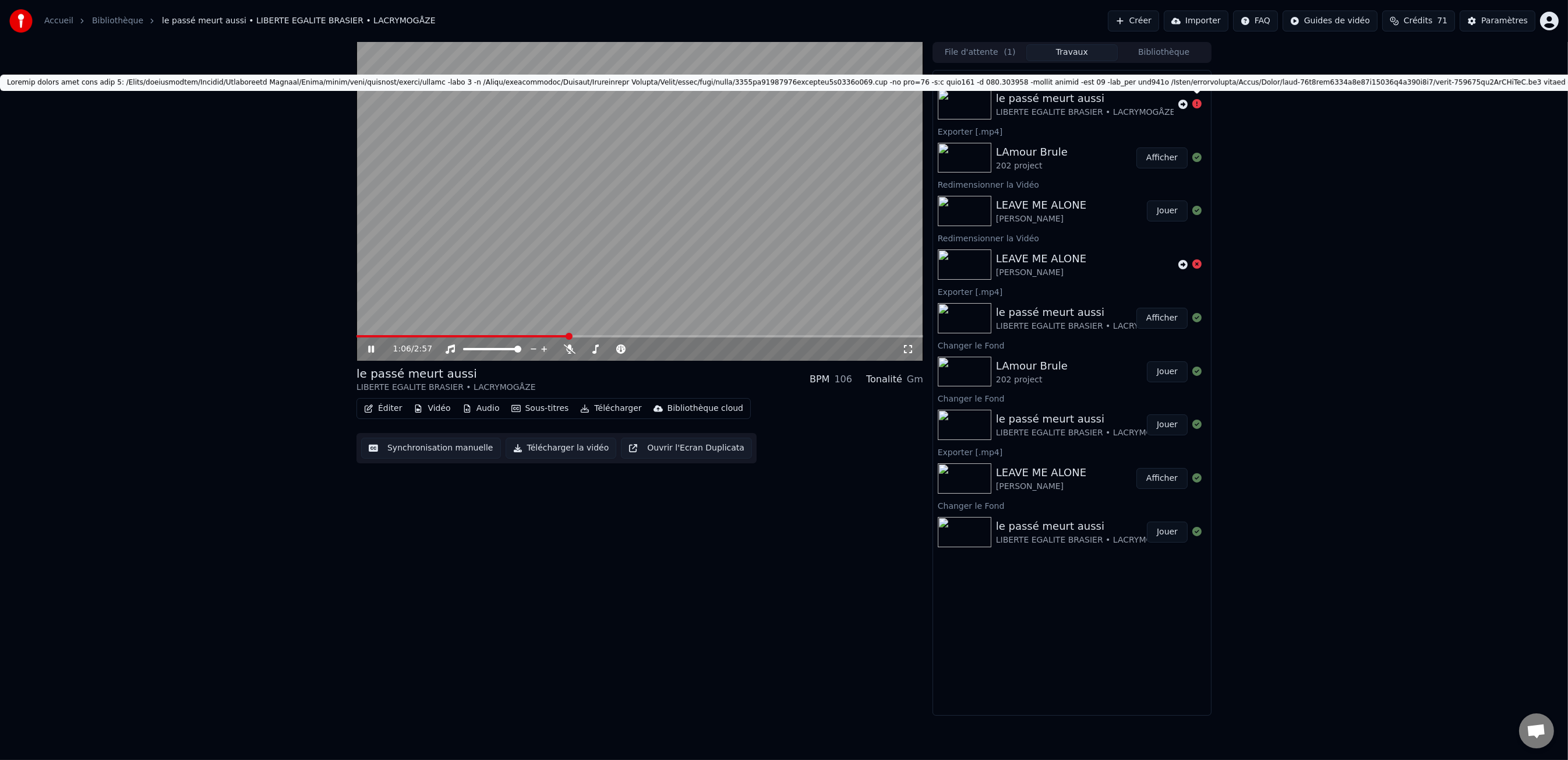
click at [1197, 104] on icon at bounding box center [1196, 103] width 9 height 9
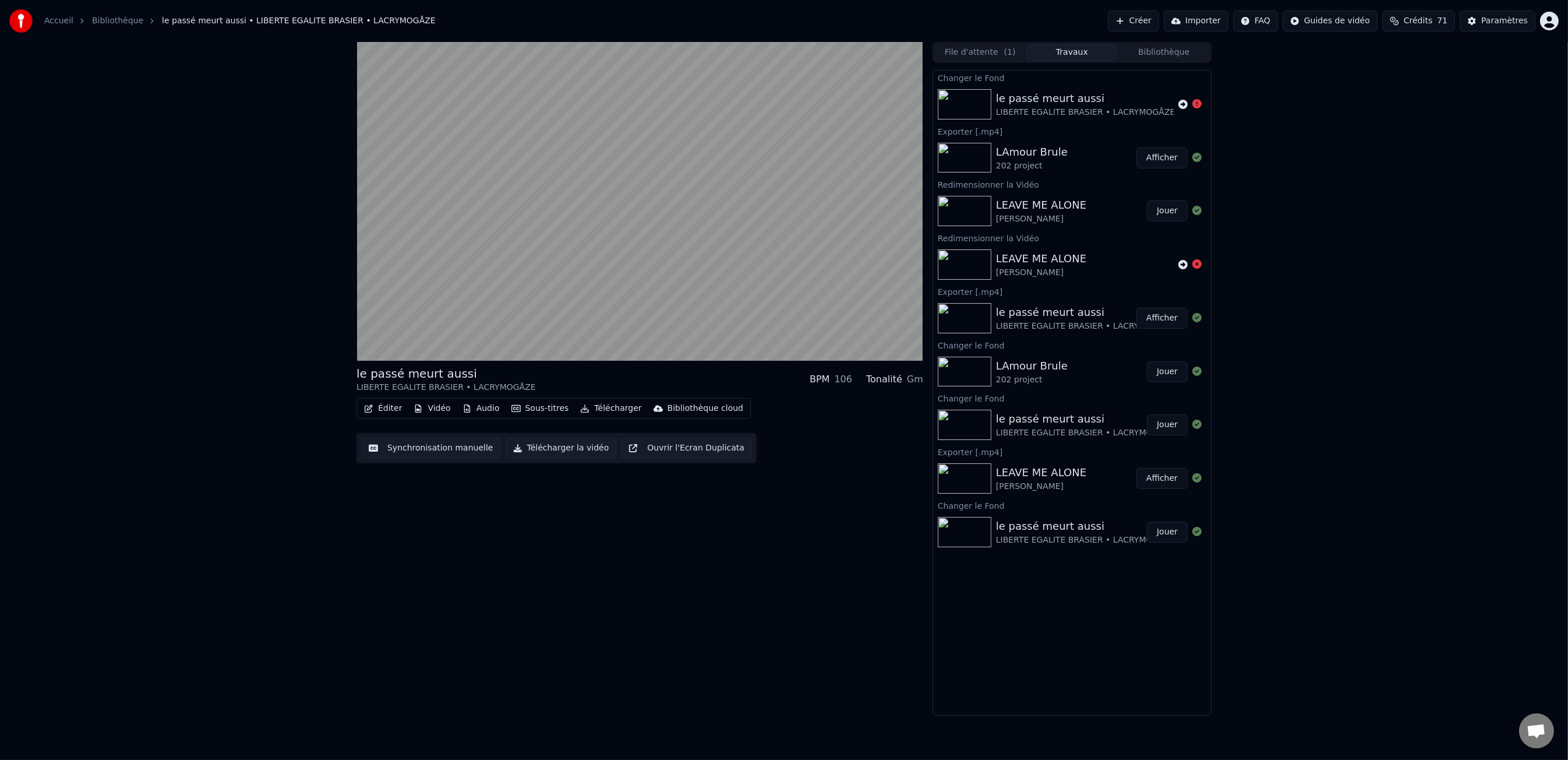
click at [1189, 104] on div at bounding box center [1191, 104] width 24 height 14
click at [1115, 104] on div "le passé meurt aussi" at bounding box center [1086, 99] width 179 height 17
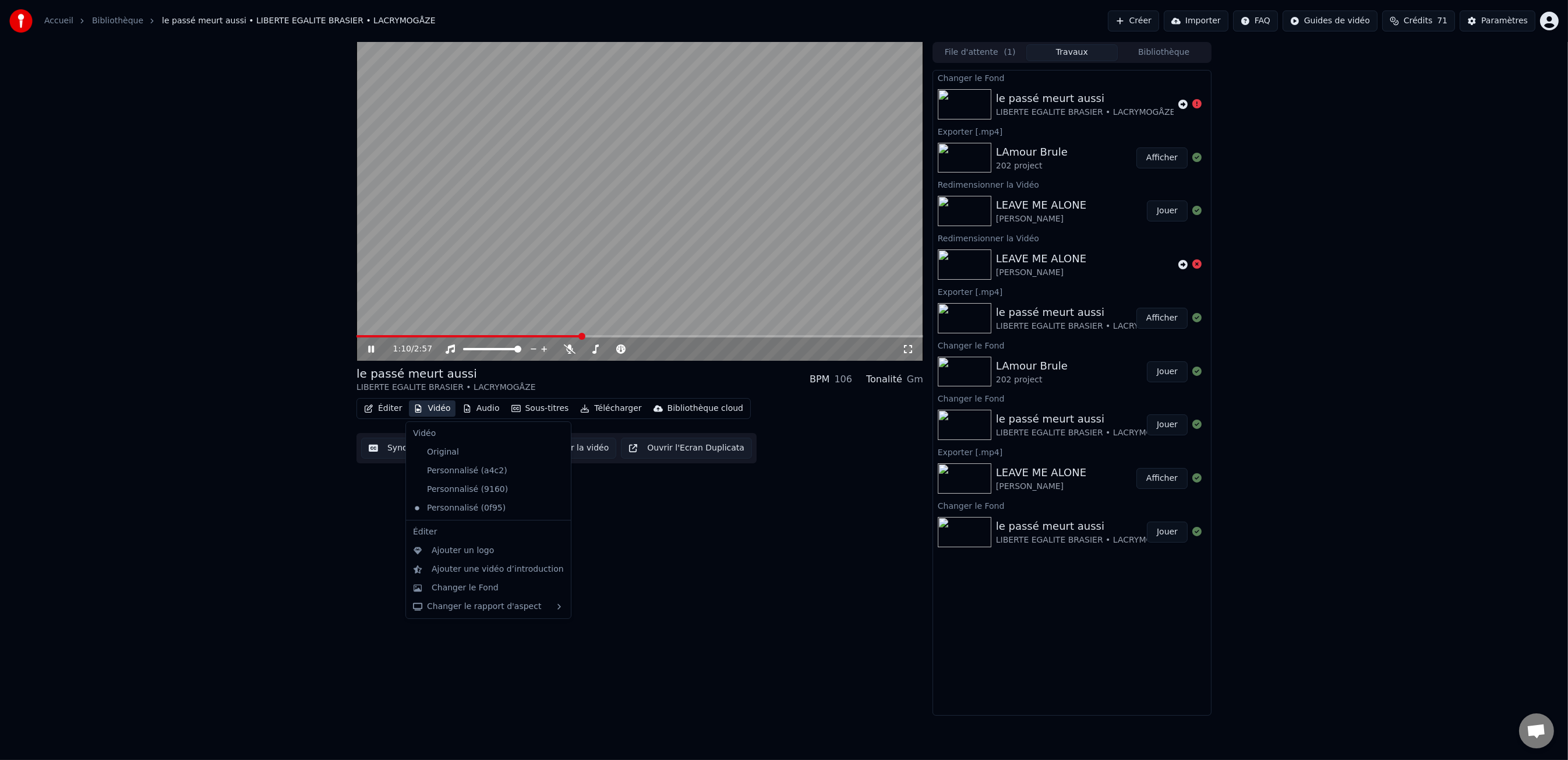
click at [434, 411] on button "Vidéo" at bounding box center [432, 408] width 46 height 17
click at [501, 593] on div "Changer le Fond" at bounding box center [488, 587] width 161 height 19
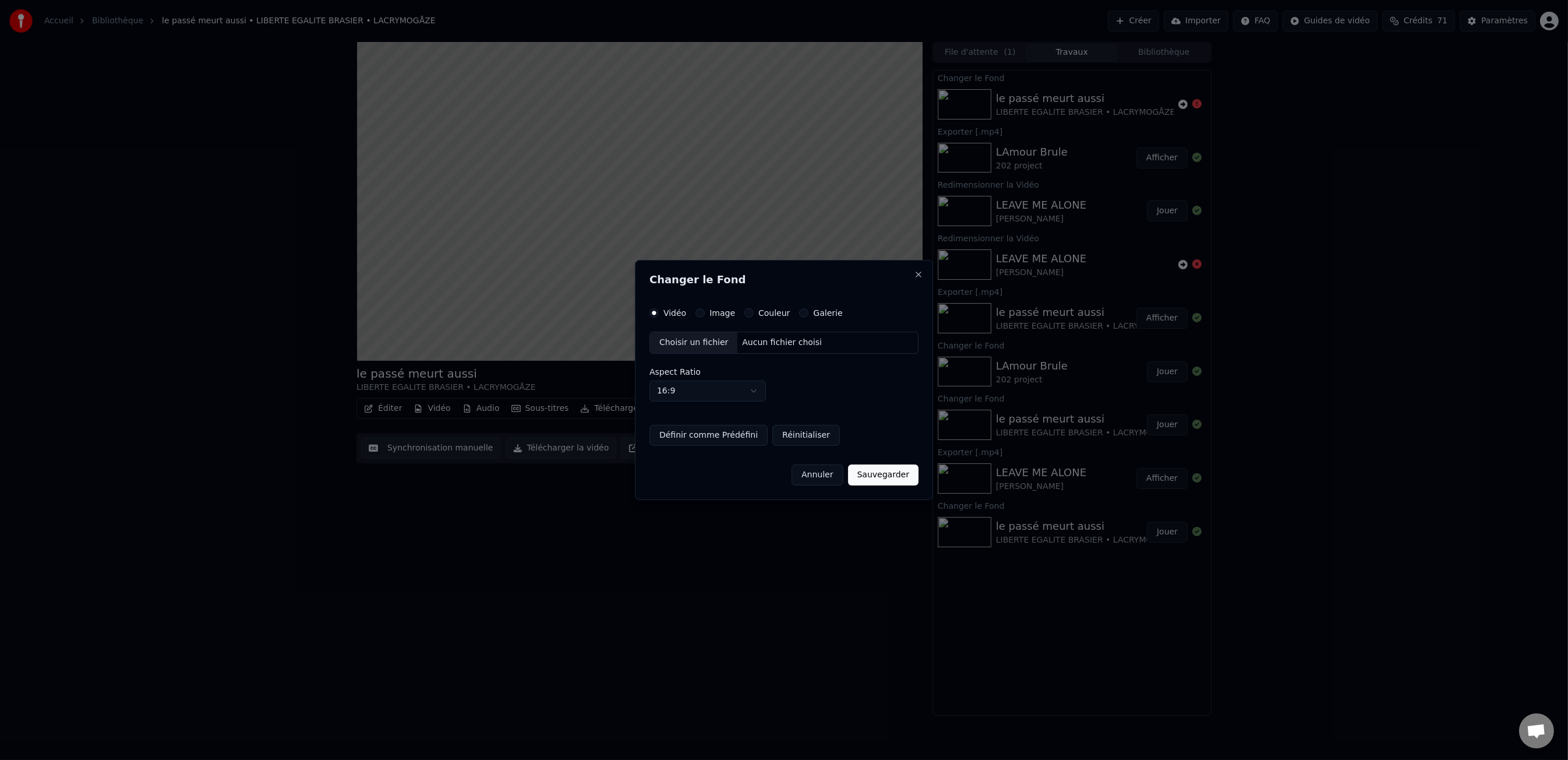
click at [720, 311] on label "Image" at bounding box center [722, 312] width 26 height 8
click at [705, 311] on button "Image" at bounding box center [700, 312] width 9 height 9
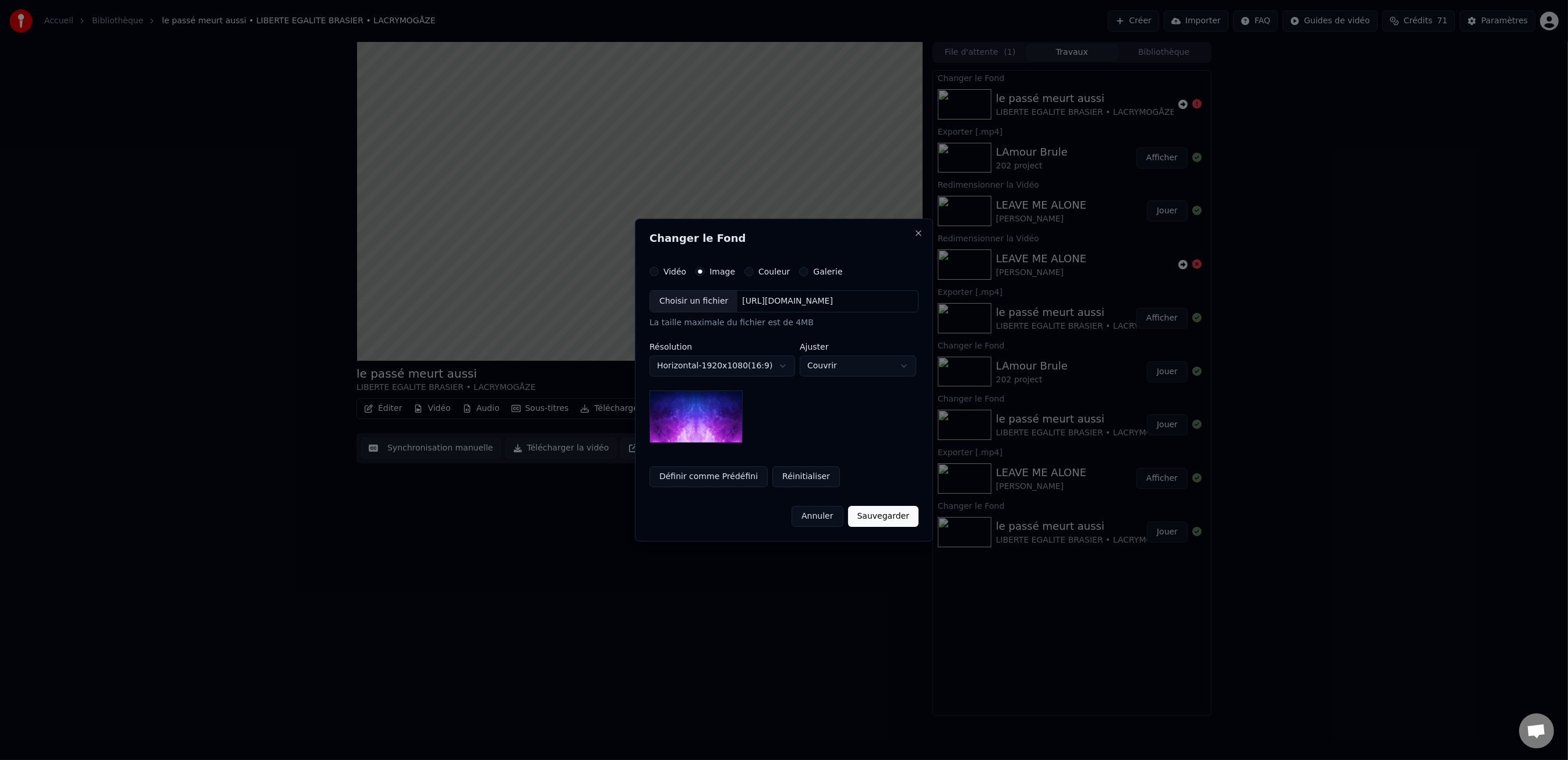
click at [709, 303] on div "Choisir un fichier" at bounding box center [694, 301] width 88 height 21
click at [825, 366] on body "Accueil Bibliothèque le passé meurt aussi • LIBERTE EGALITE BRASIER • LACRYMOG…" at bounding box center [784, 380] width 1568 height 760
select select "*******"
click at [898, 522] on button "Sauvegarder" at bounding box center [892, 516] width 71 height 21
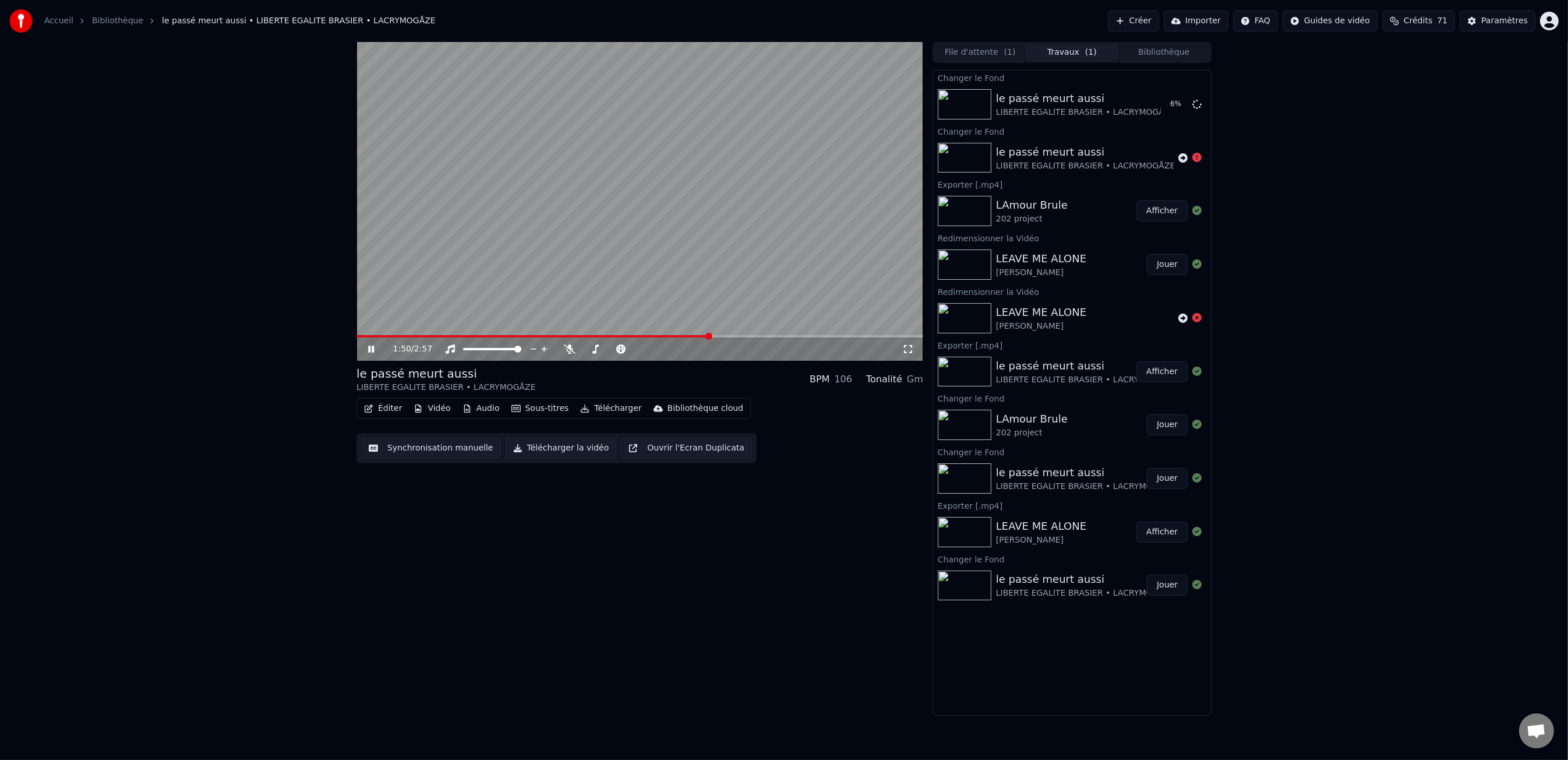
click at [1058, 156] on div "le passé meurt aussi" at bounding box center [1086, 152] width 179 height 17
click at [1051, 263] on div "LEAVE ME ALONE" at bounding box center [1042, 258] width 91 height 17
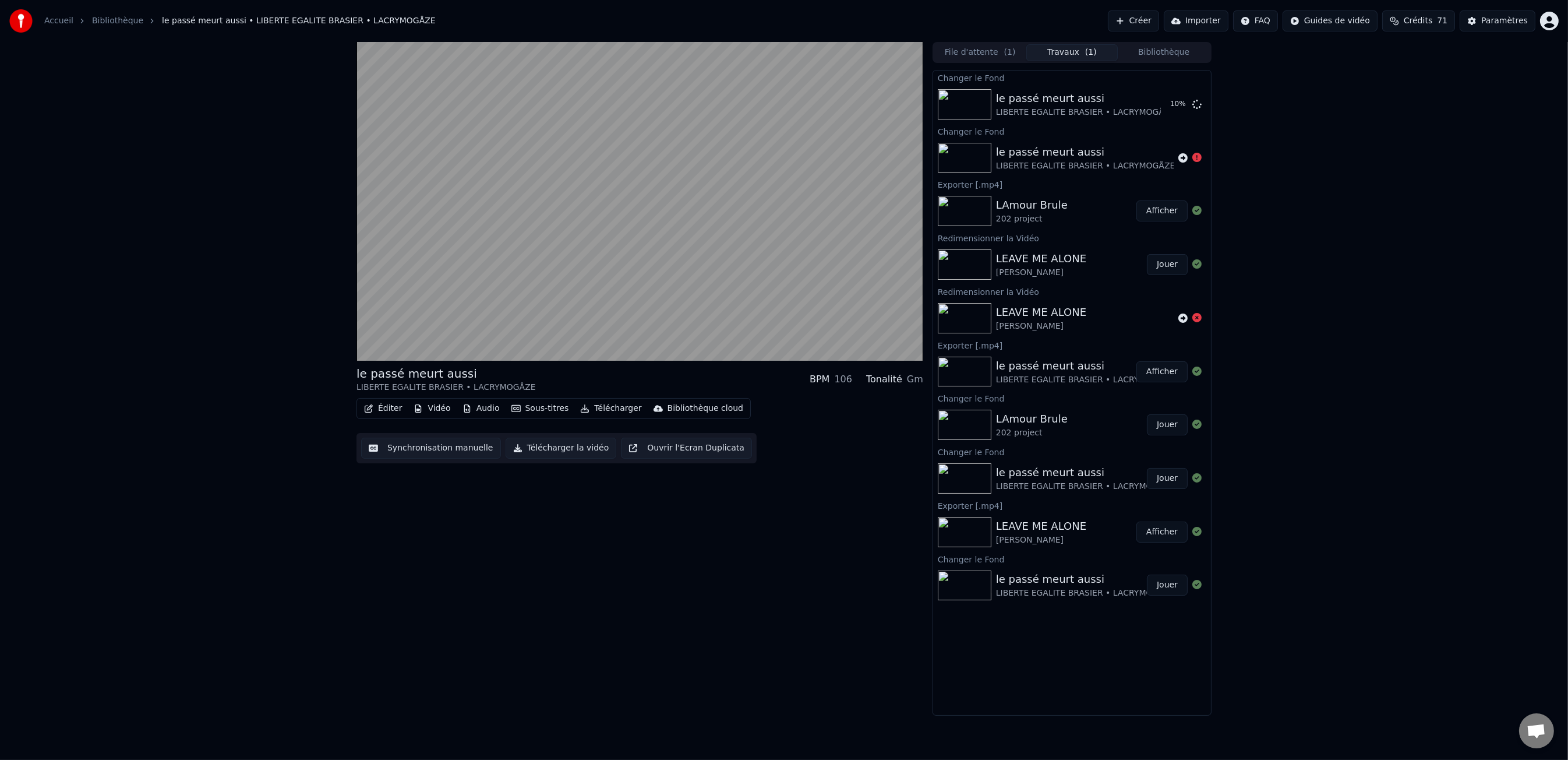
click at [1043, 212] on div "LAmour Brule" at bounding box center [1032, 205] width 72 height 17
click at [1175, 203] on button "Afficher" at bounding box center [1162, 210] width 51 height 21
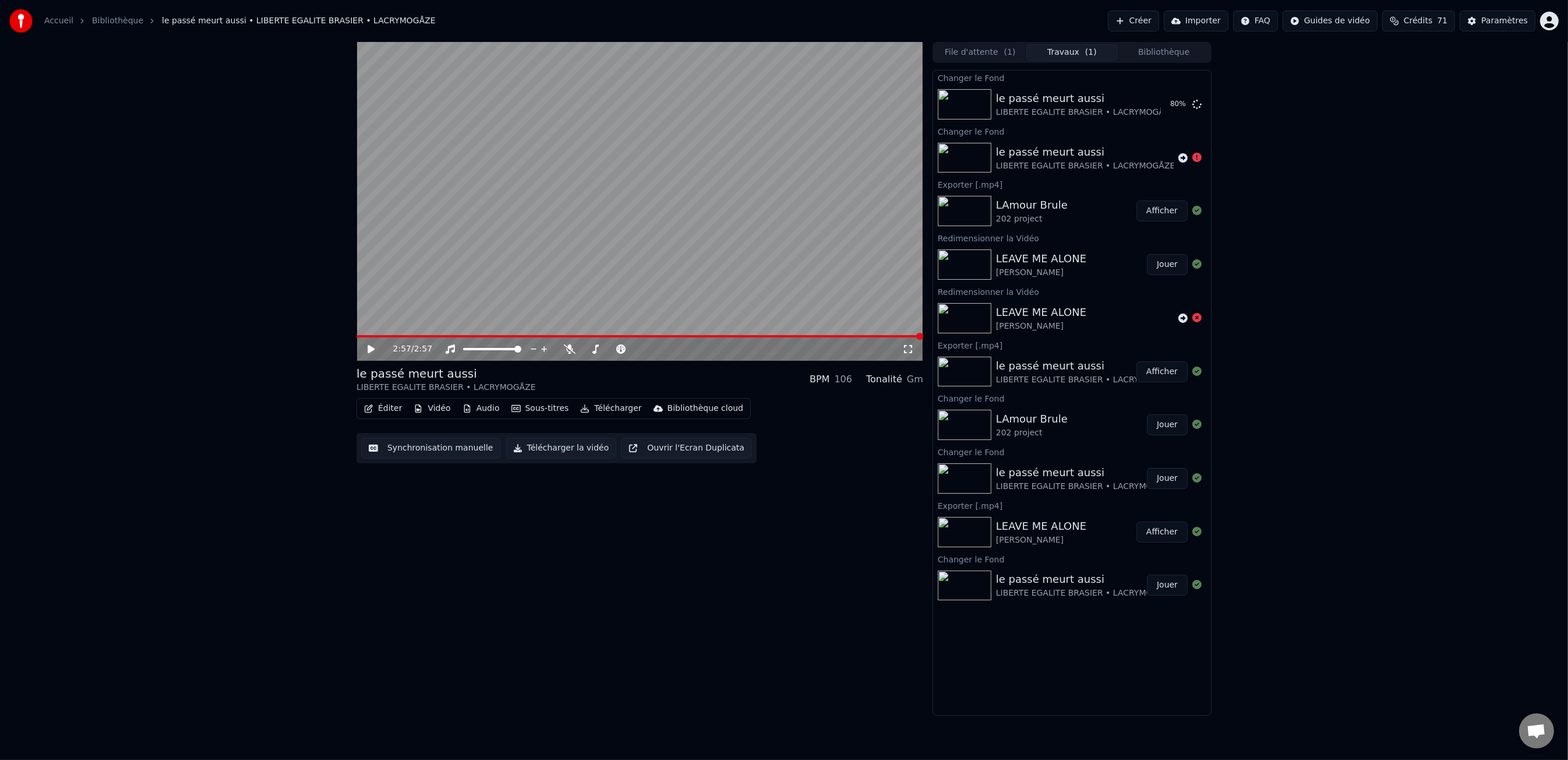
click at [981, 45] on button "File d'attente ( 1 )" at bounding box center [980, 52] width 92 height 17
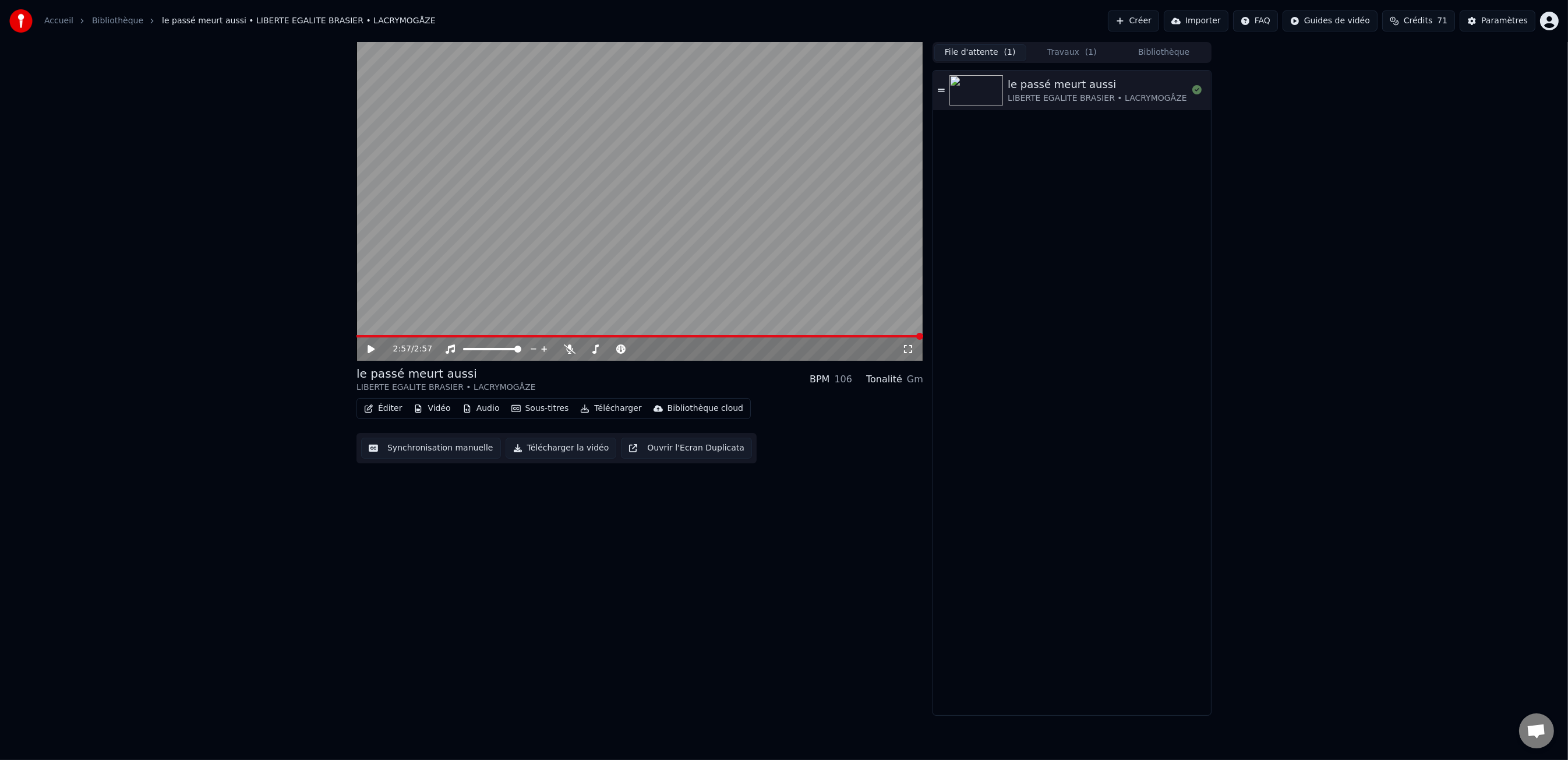
drag, startPoint x: 1073, startPoint y: 53, endPoint x: 1158, endPoint y: 56, distance: 85.1
click at [1073, 53] on button "Travaux ( 1 )" at bounding box center [1071, 52] width 92 height 17
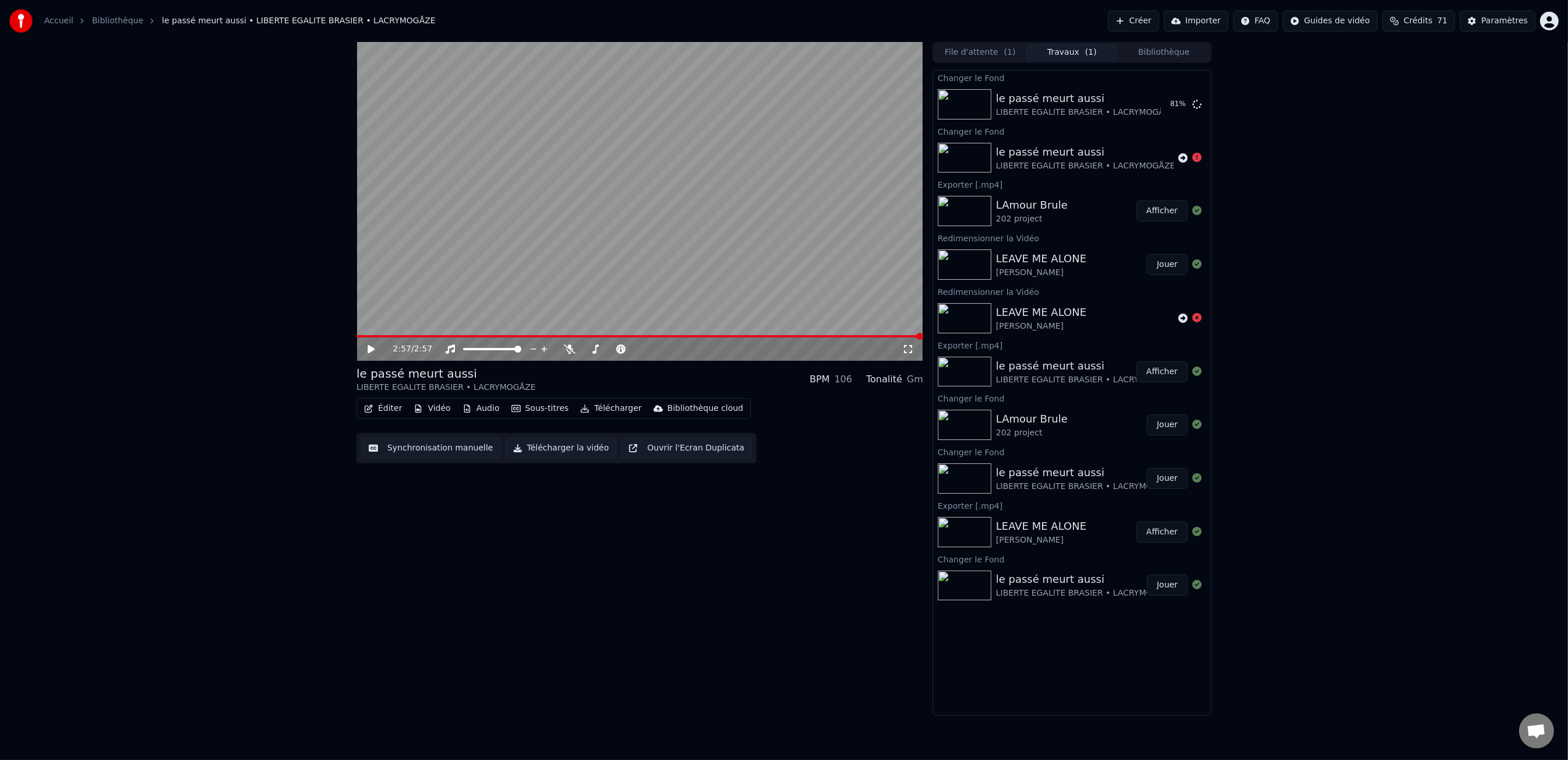
click at [1169, 57] on button "Bibliothèque" at bounding box center [1163, 52] width 92 height 17
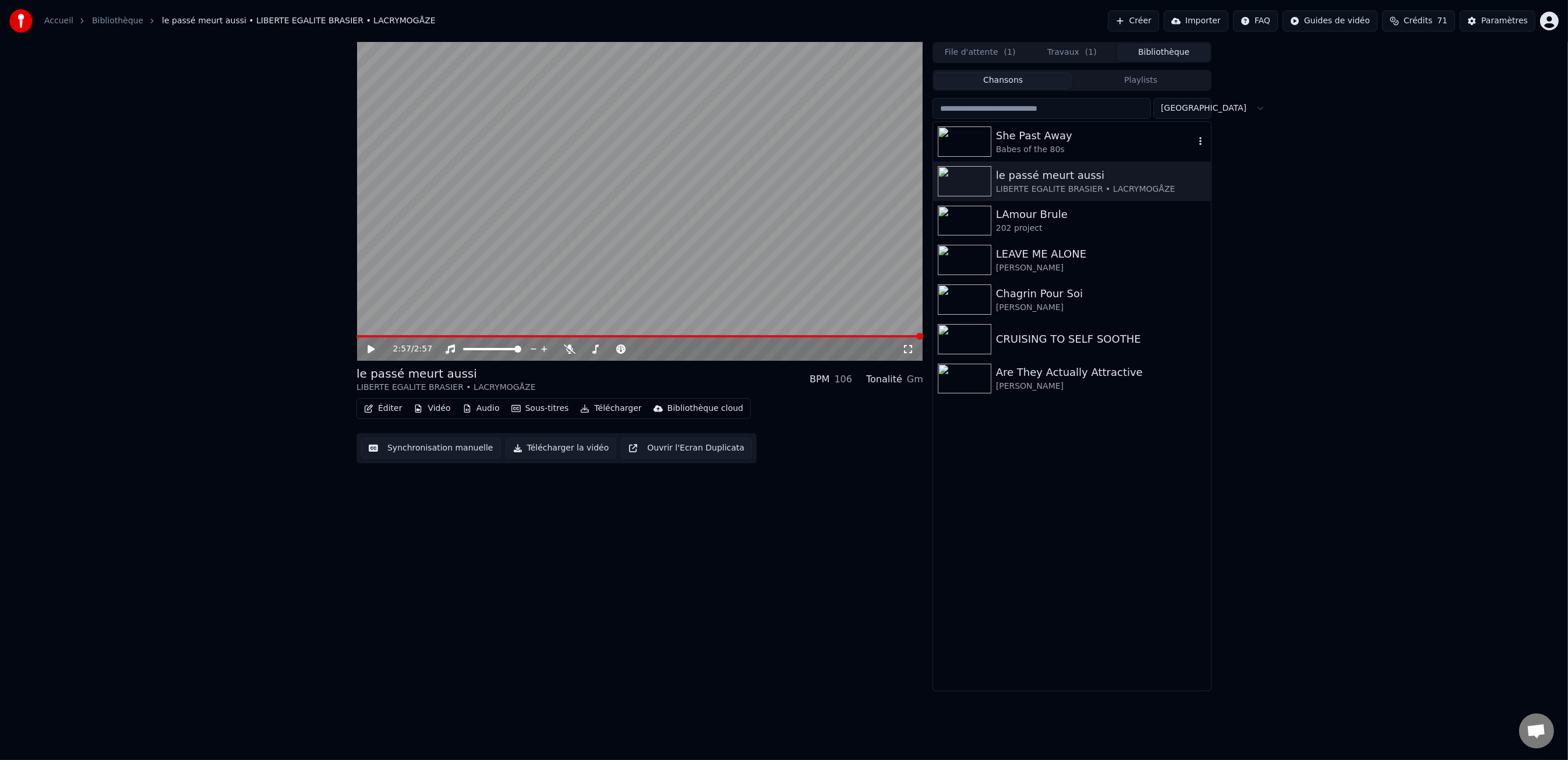
click at [1089, 145] on div "Babes of the 80s" at bounding box center [1096, 150] width 199 height 12
